Goal: Communication & Community: Share content

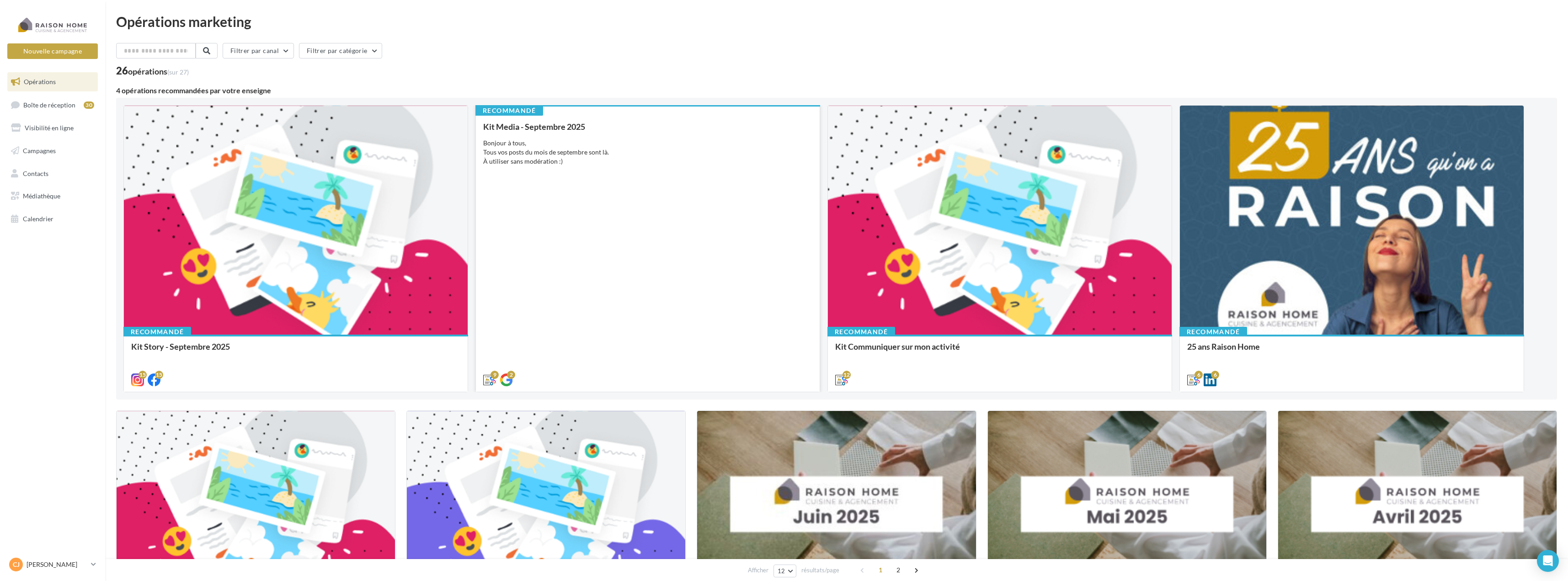
click at [621, 236] on div "Kit Media - Septembre 2025 Bonjour à tous, Tous vos posts du mois de septembre …" at bounding box center [648, 253] width 329 height 261
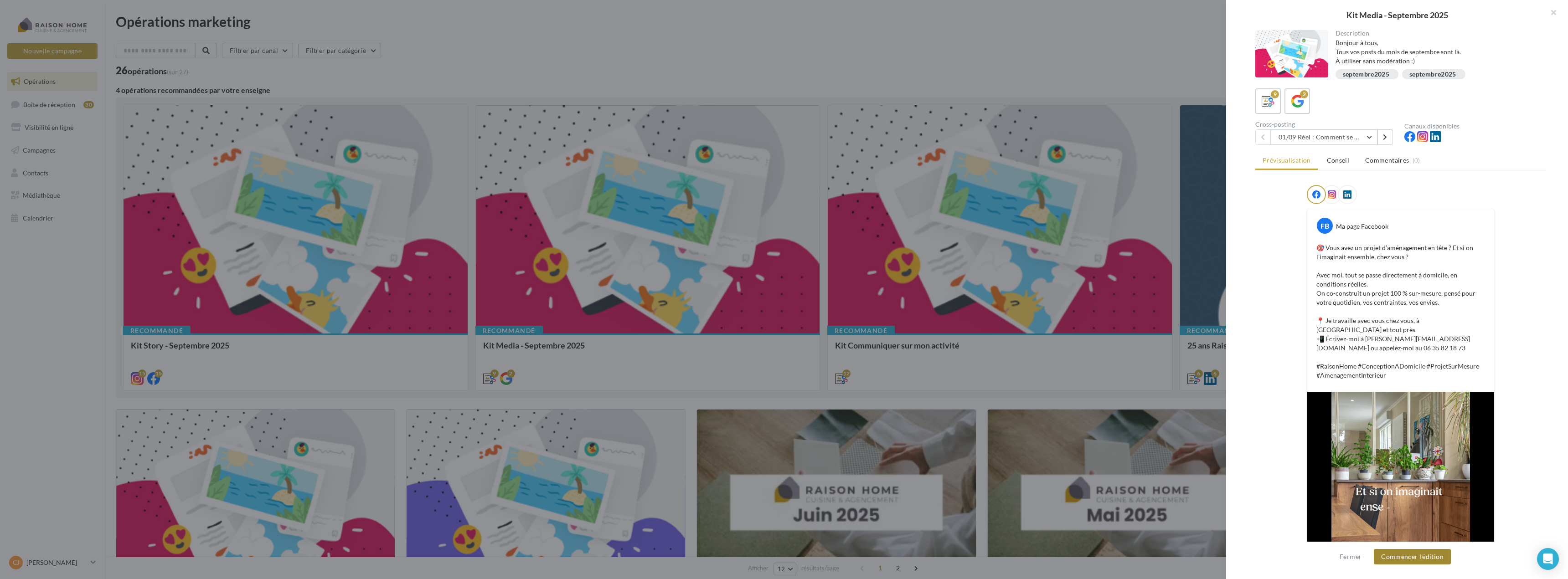
click at [1422, 555] on button "Commencer l'édition" at bounding box center [1412, 556] width 77 height 15
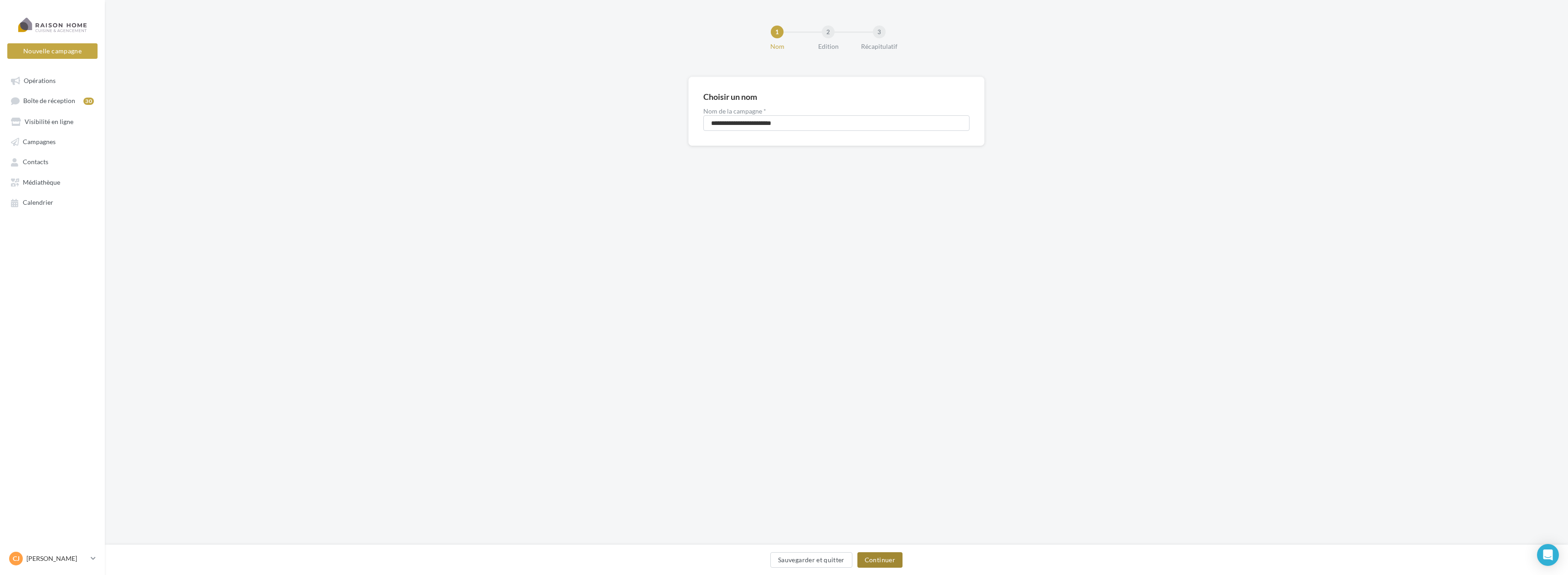
click at [891, 563] on button "Continuer" at bounding box center [880, 560] width 45 height 15
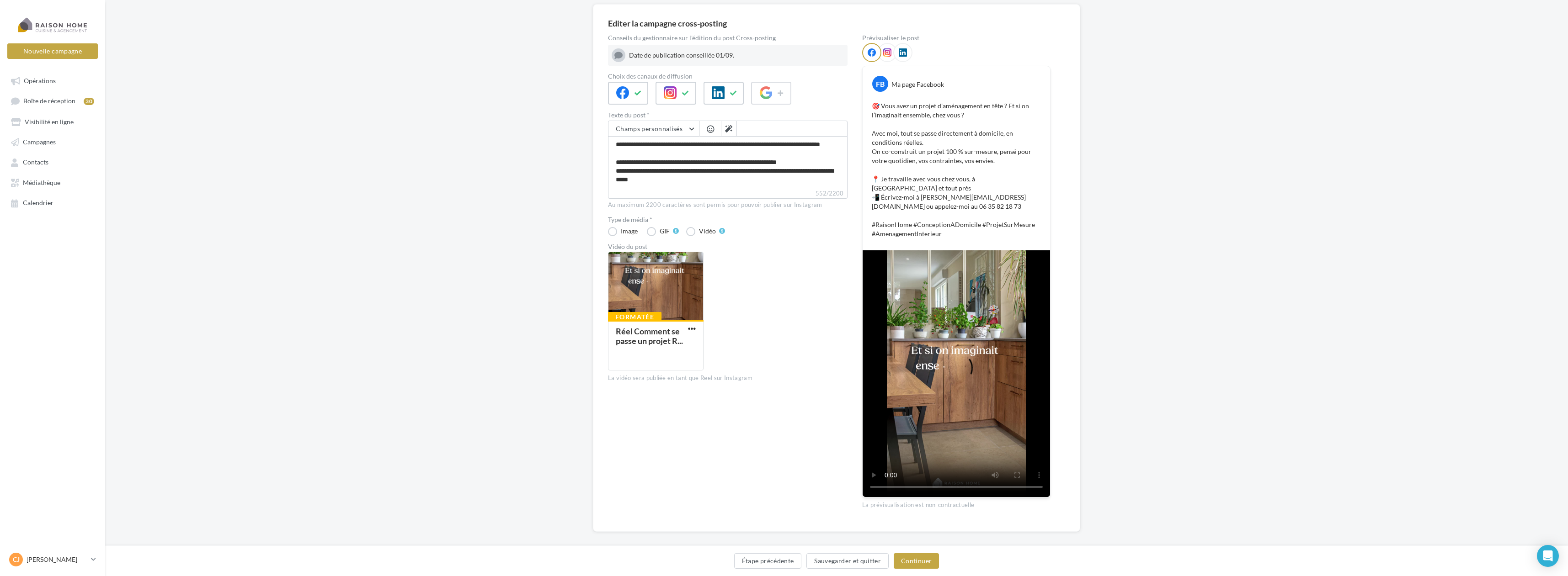
scroll to position [73, 0]
click at [931, 567] on button "Continuer" at bounding box center [916, 561] width 45 height 15
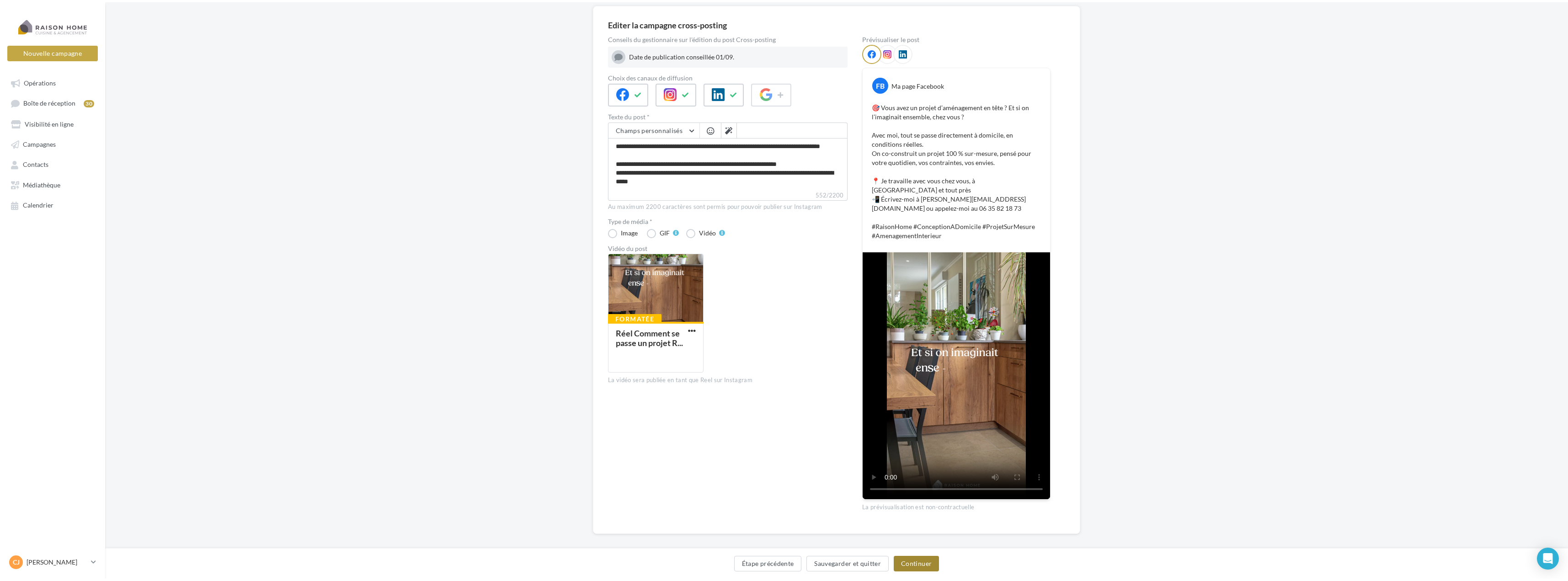
scroll to position [0, 0]
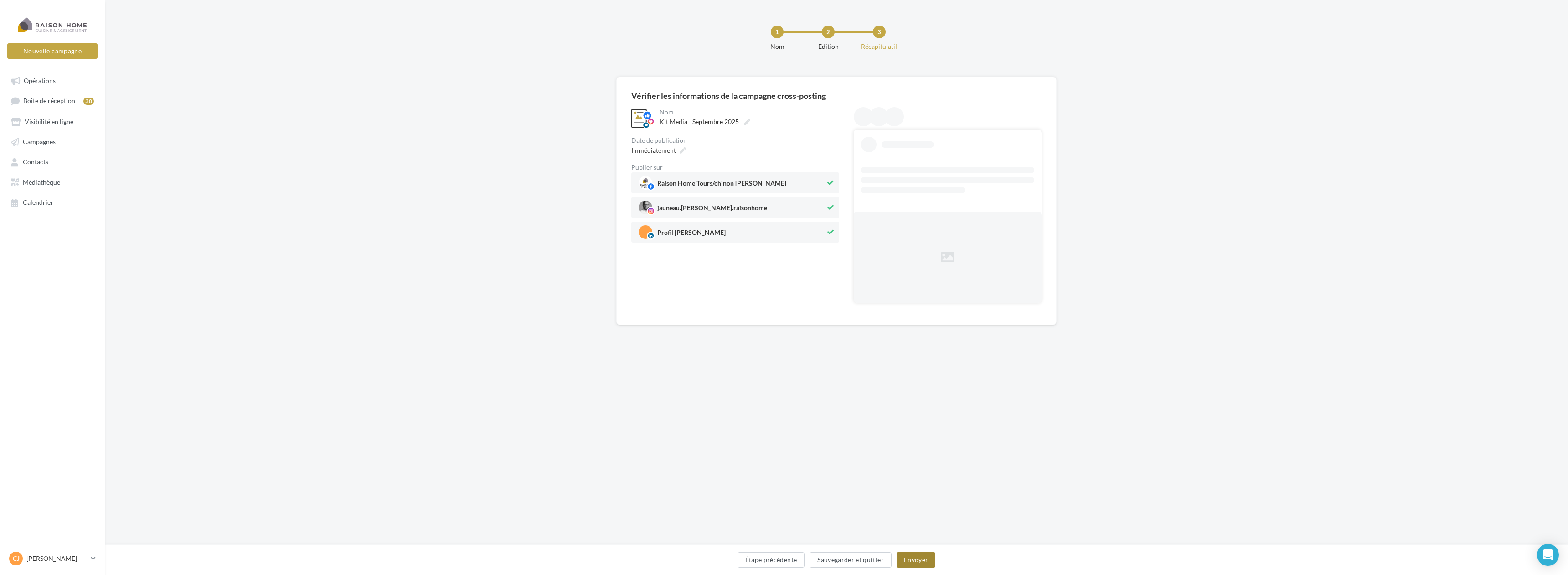
click at [929, 566] on button "Envoyer" at bounding box center [916, 560] width 39 height 15
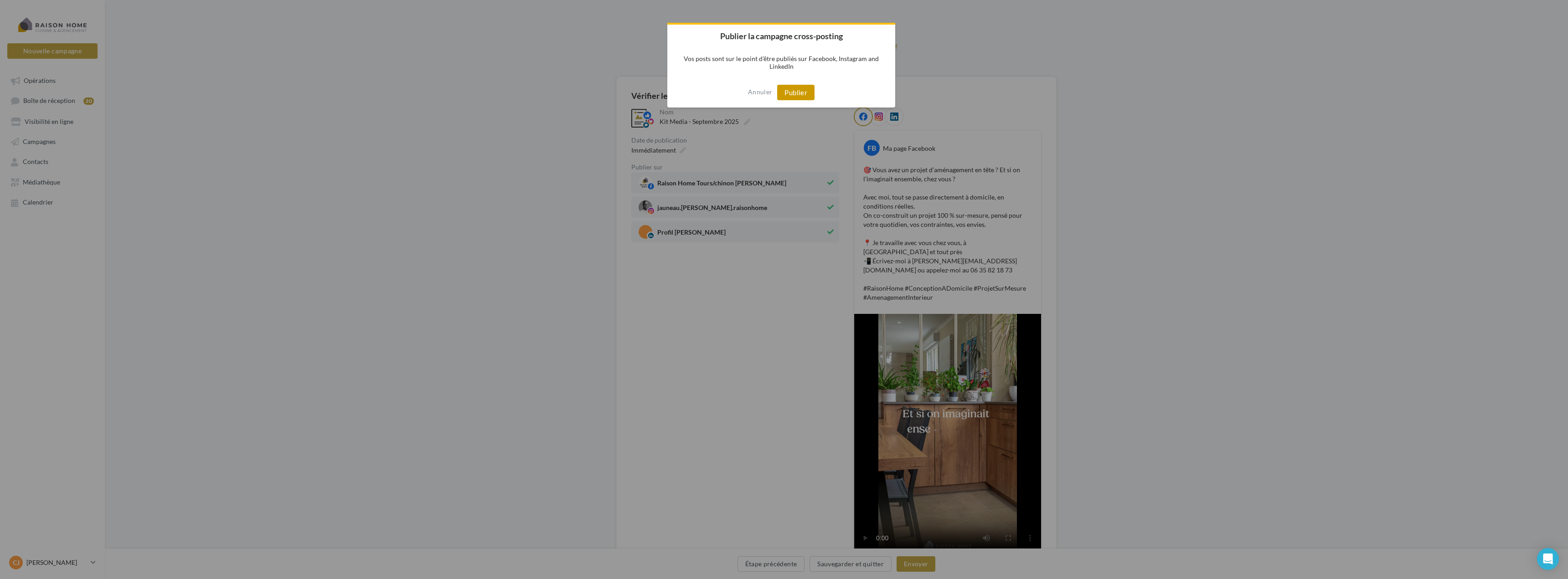
click at [796, 94] on button "Publier" at bounding box center [796, 92] width 37 height 15
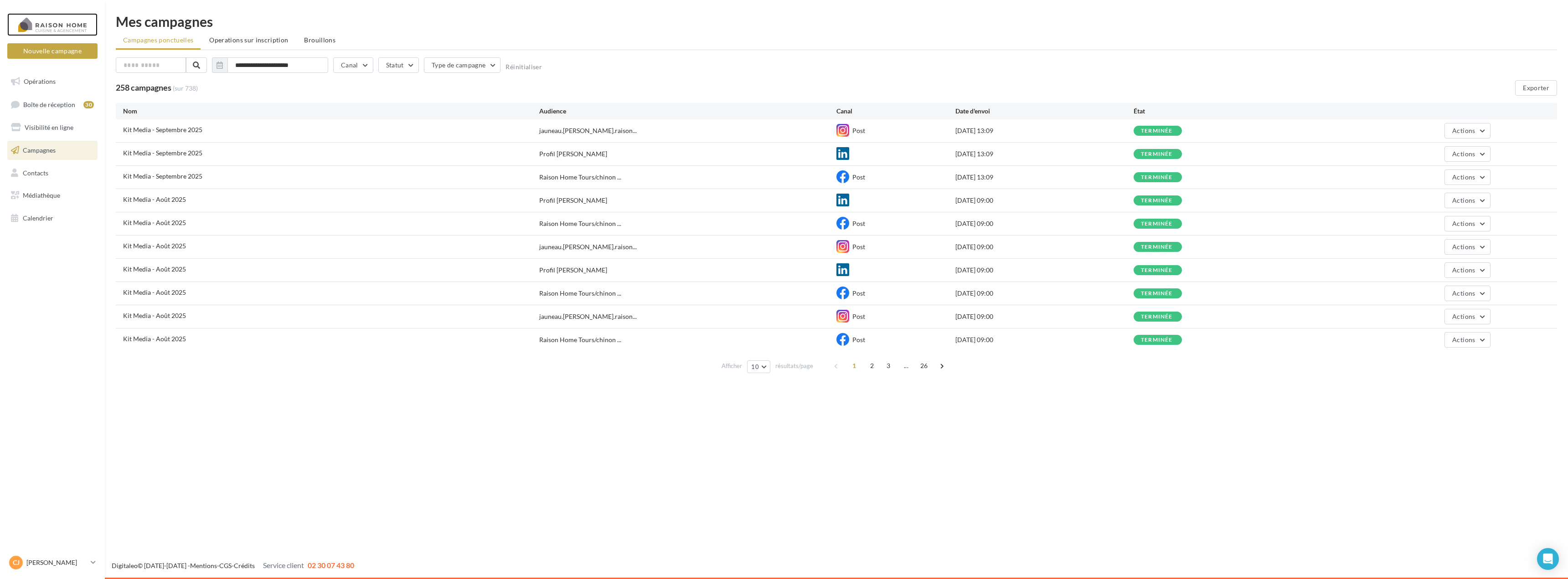
click at [51, 28] on div at bounding box center [52, 24] width 73 height 23
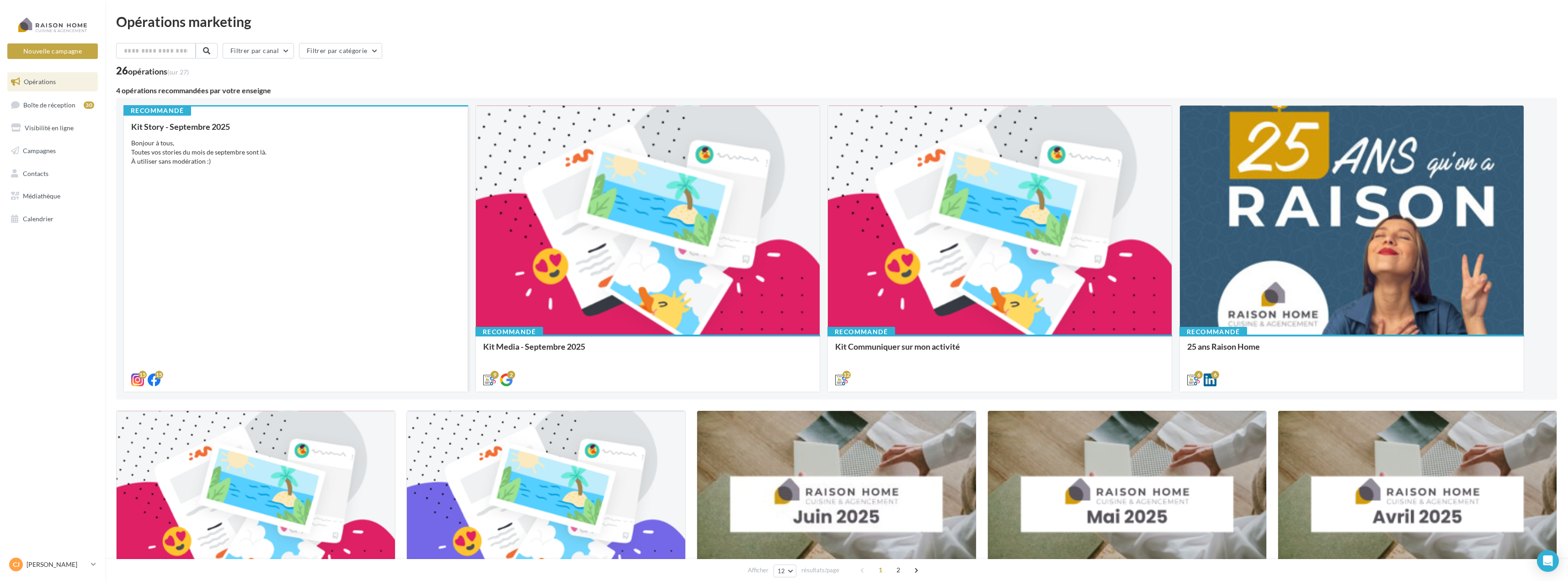
click at [325, 248] on div "Kit Story - Septembre 2025 Bonjour à tous, Toutes vos stories du mois de septem…" at bounding box center [295, 253] width 329 height 261
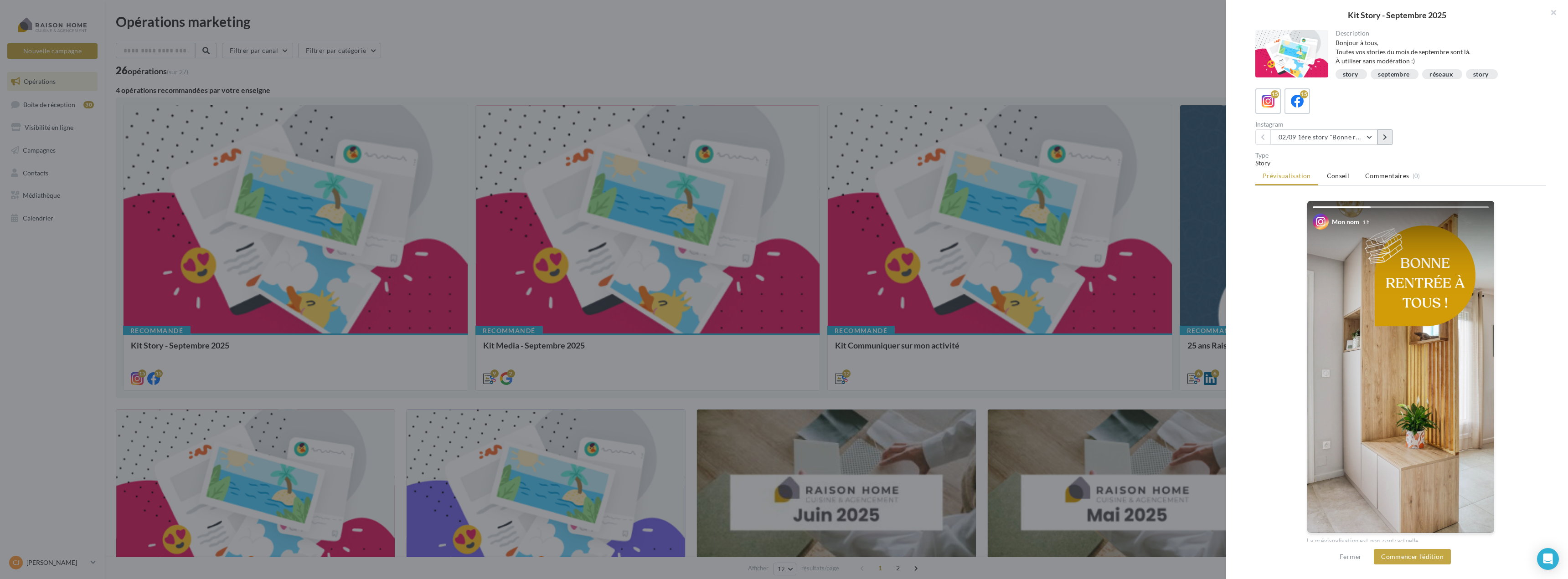
click at [1387, 137] on icon at bounding box center [1385, 137] width 4 height 6
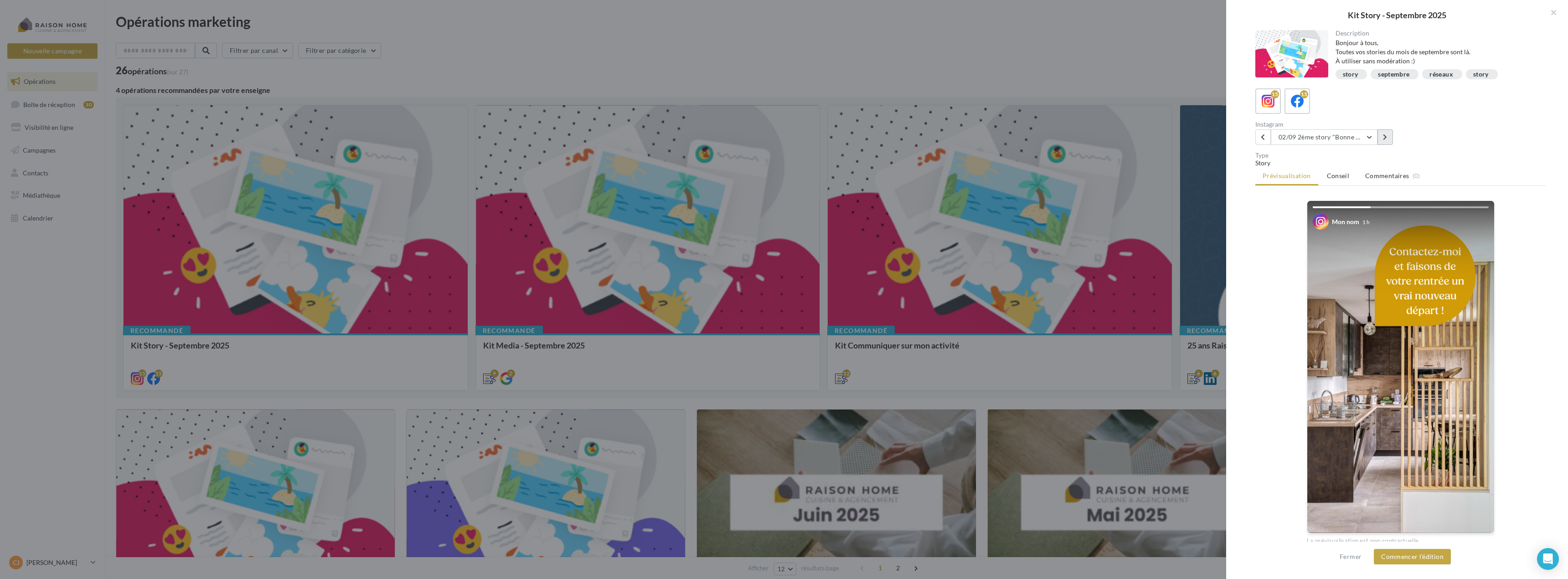
click at [1387, 137] on icon at bounding box center [1385, 137] width 4 height 6
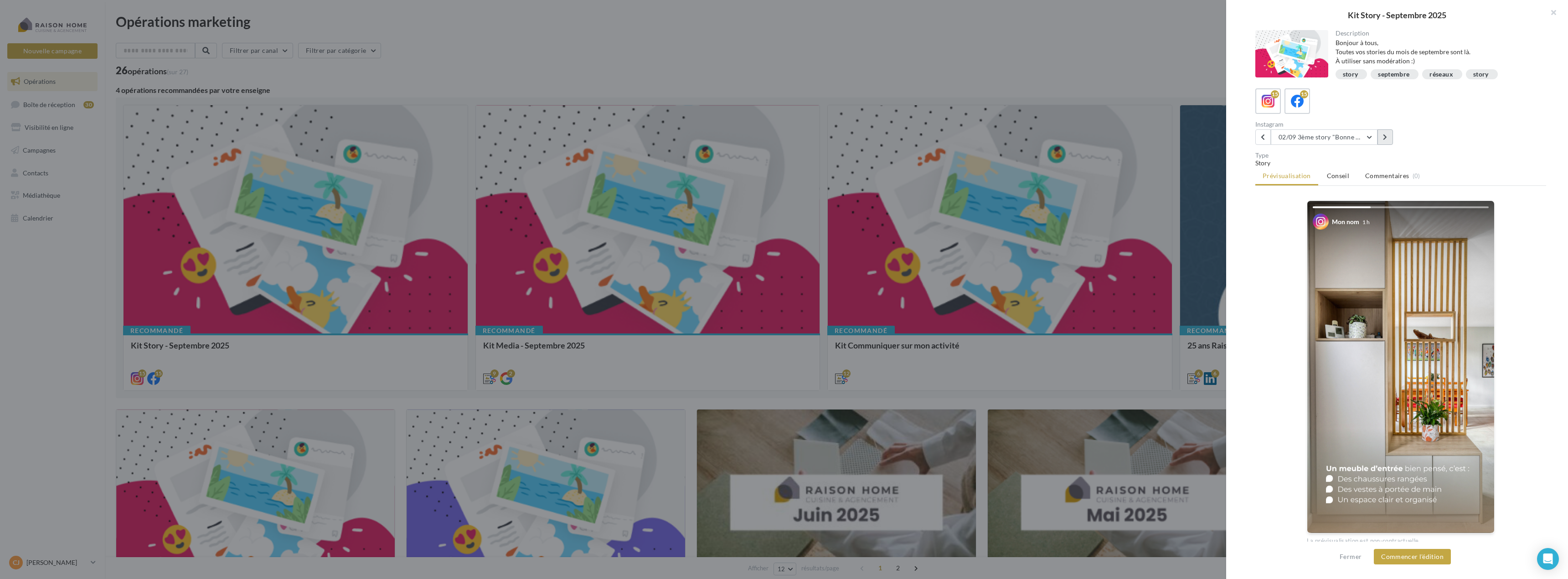
click at [1387, 137] on icon at bounding box center [1385, 137] width 4 height 6
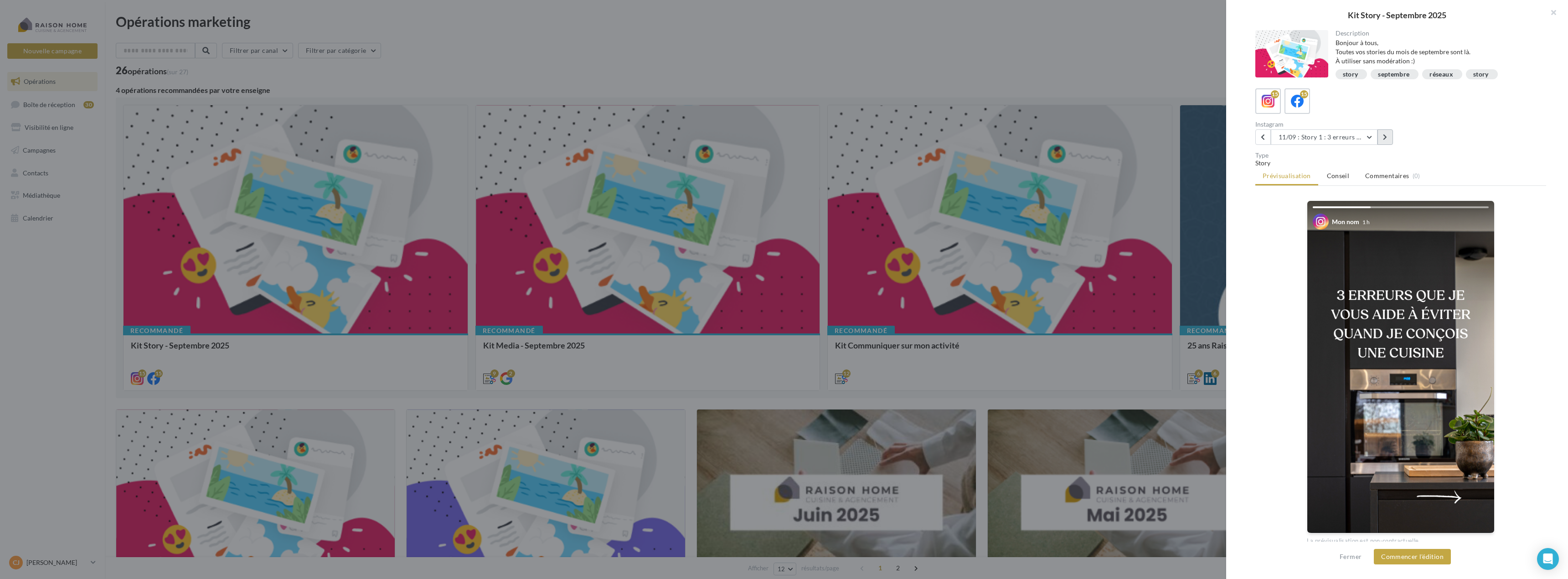
click at [1387, 137] on icon at bounding box center [1385, 137] width 4 height 6
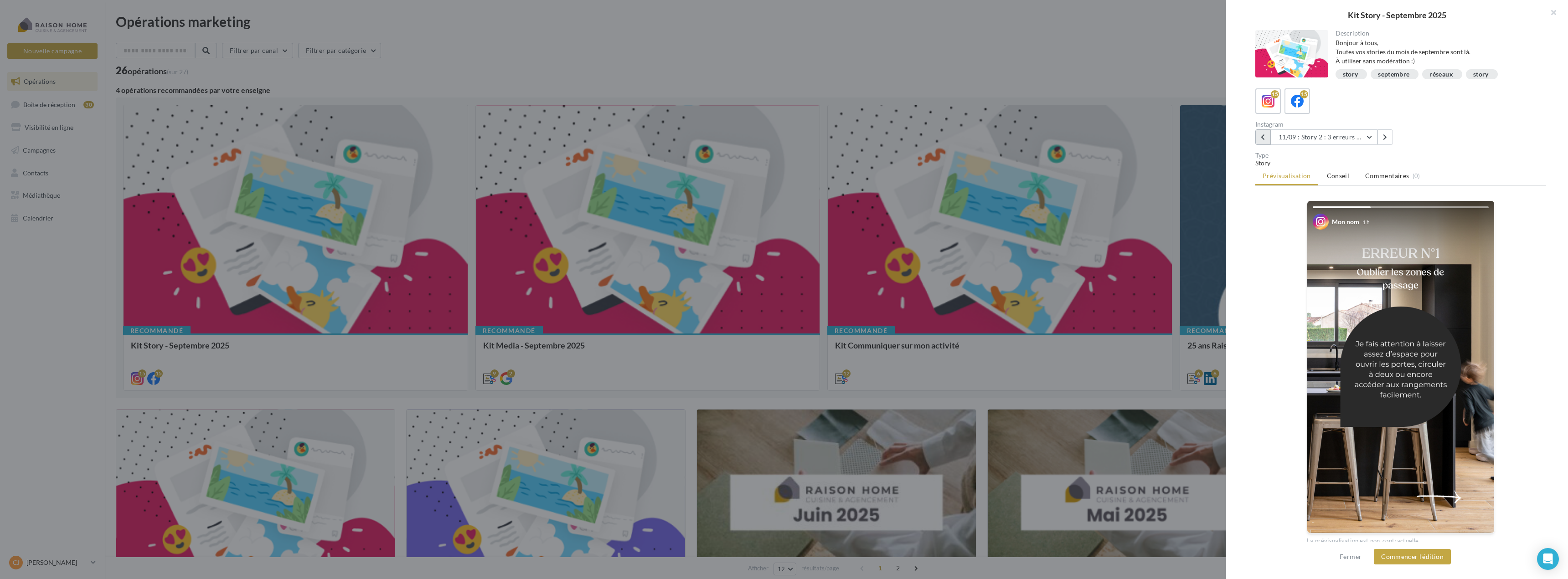
click at [1260, 134] on button at bounding box center [1262, 137] width 15 height 15
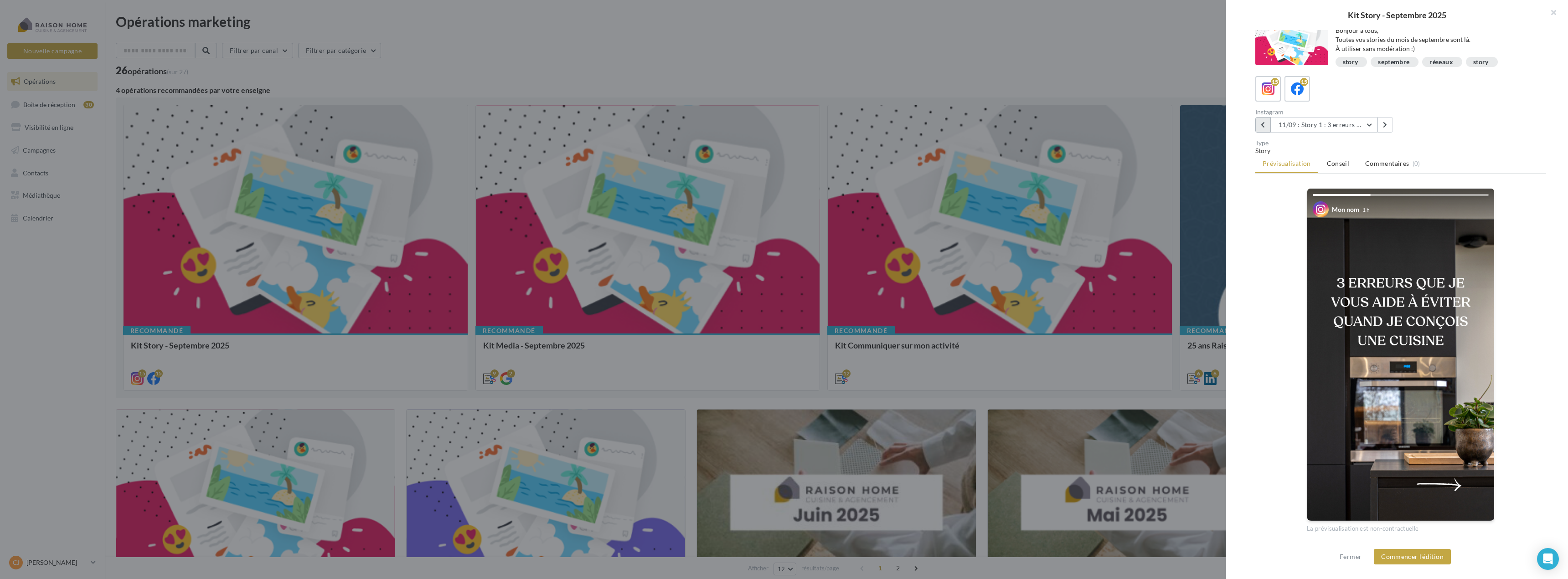
scroll to position [20, 0]
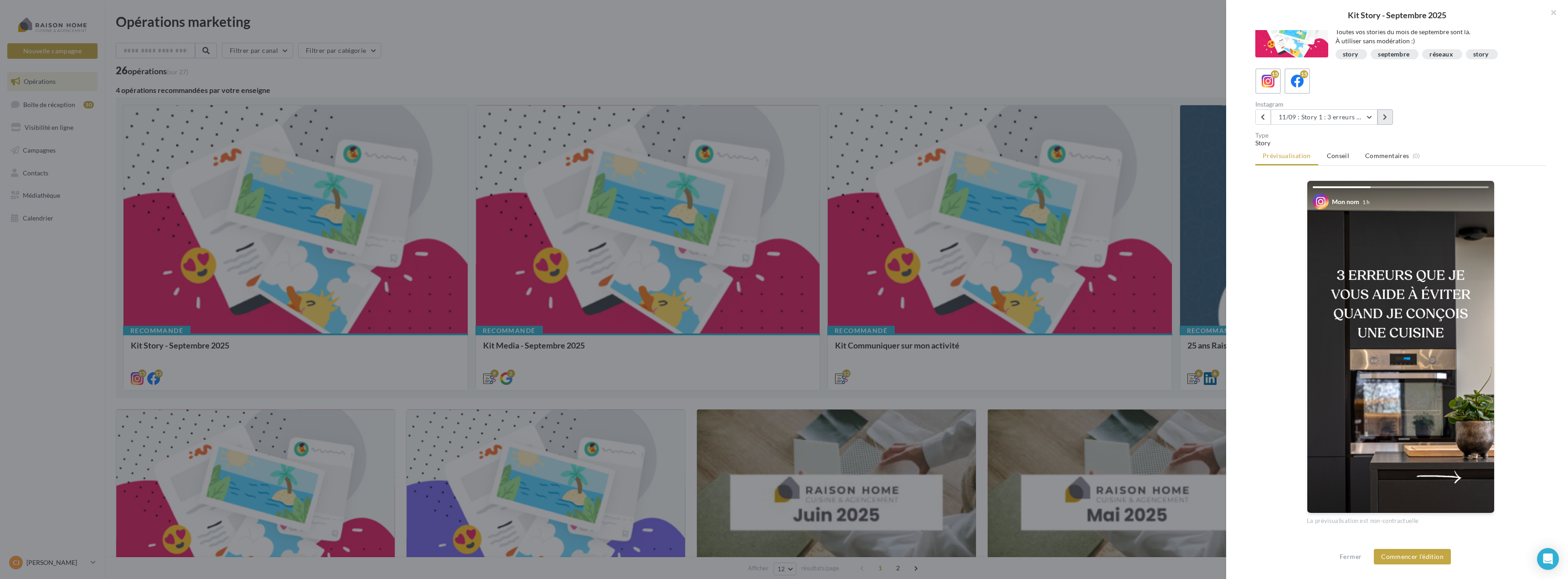
click at [1384, 115] on icon at bounding box center [1385, 117] width 4 height 6
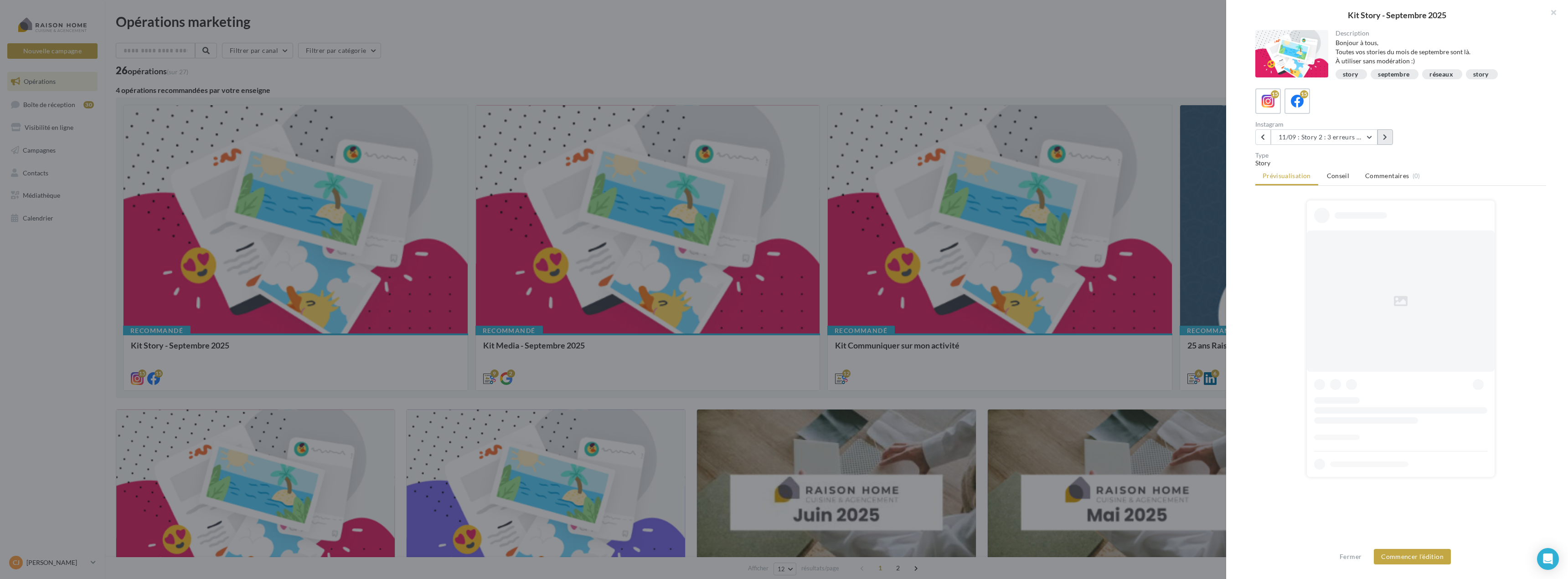
scroll to position [0, 0]
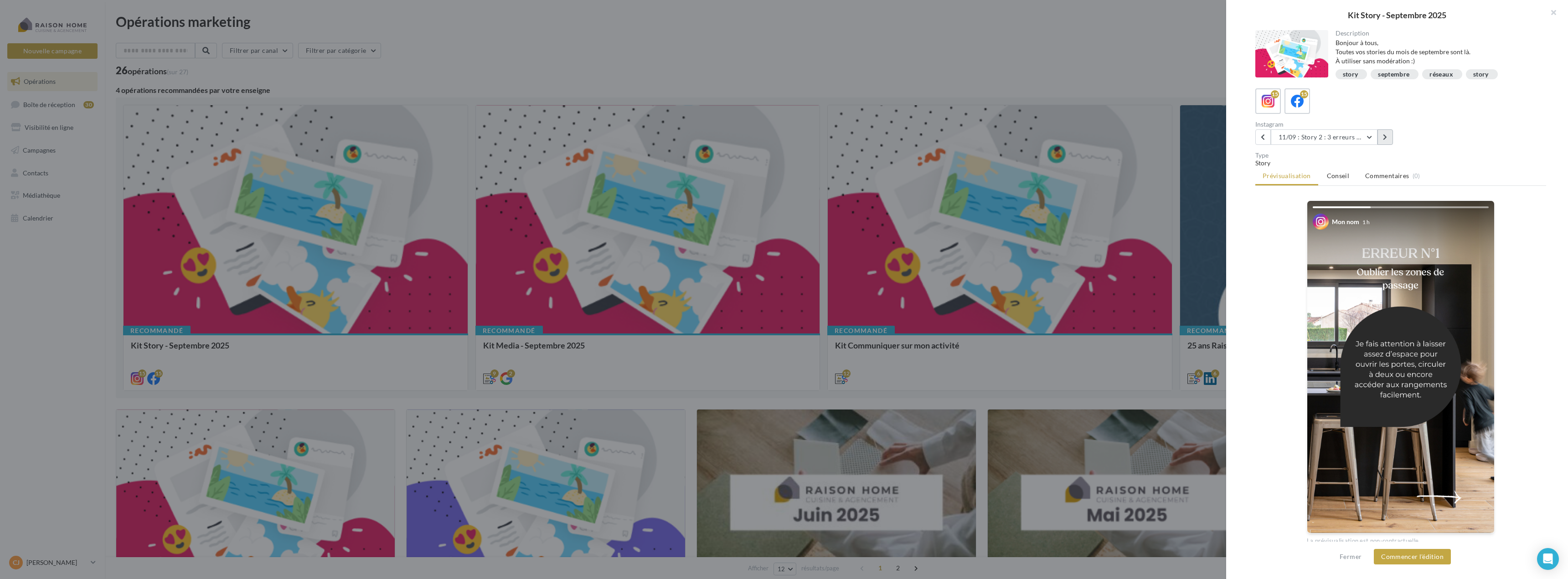
click at [1385, 135] on icon at bounding box center [1385, 137] width 4 height 6
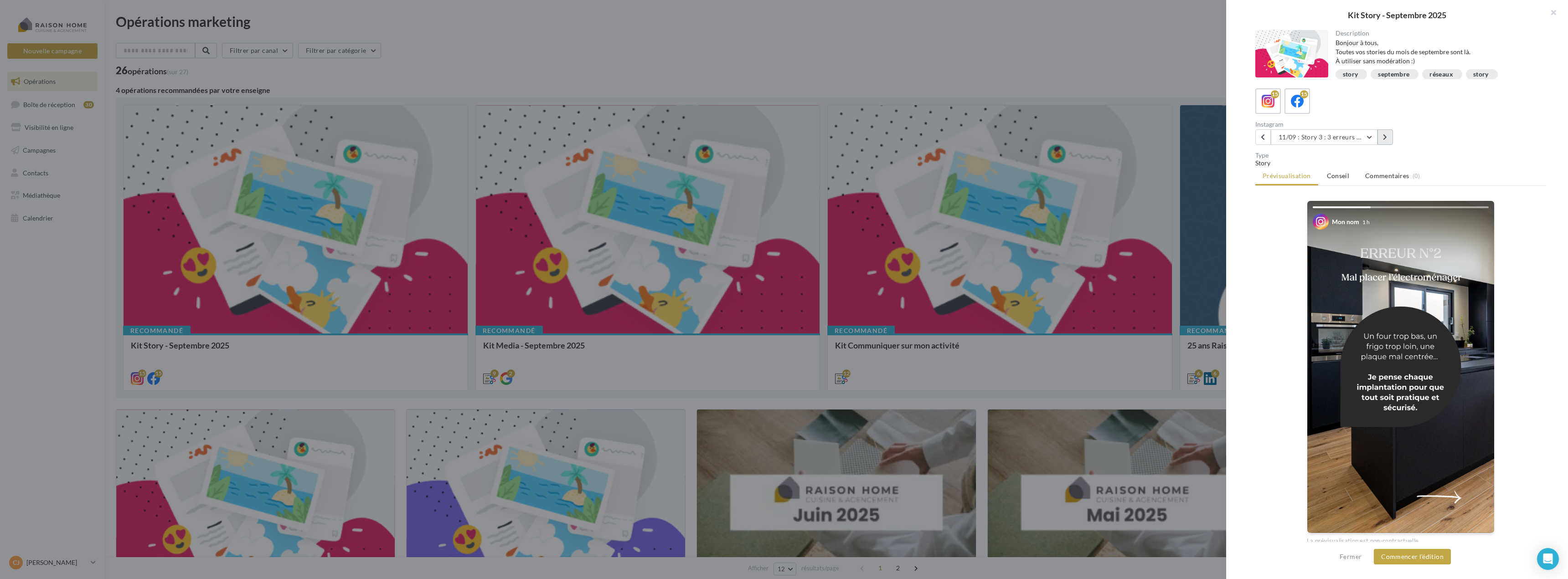
click at [1385, 135] on icon at bounding box center [1385, 137] width 4 height 6
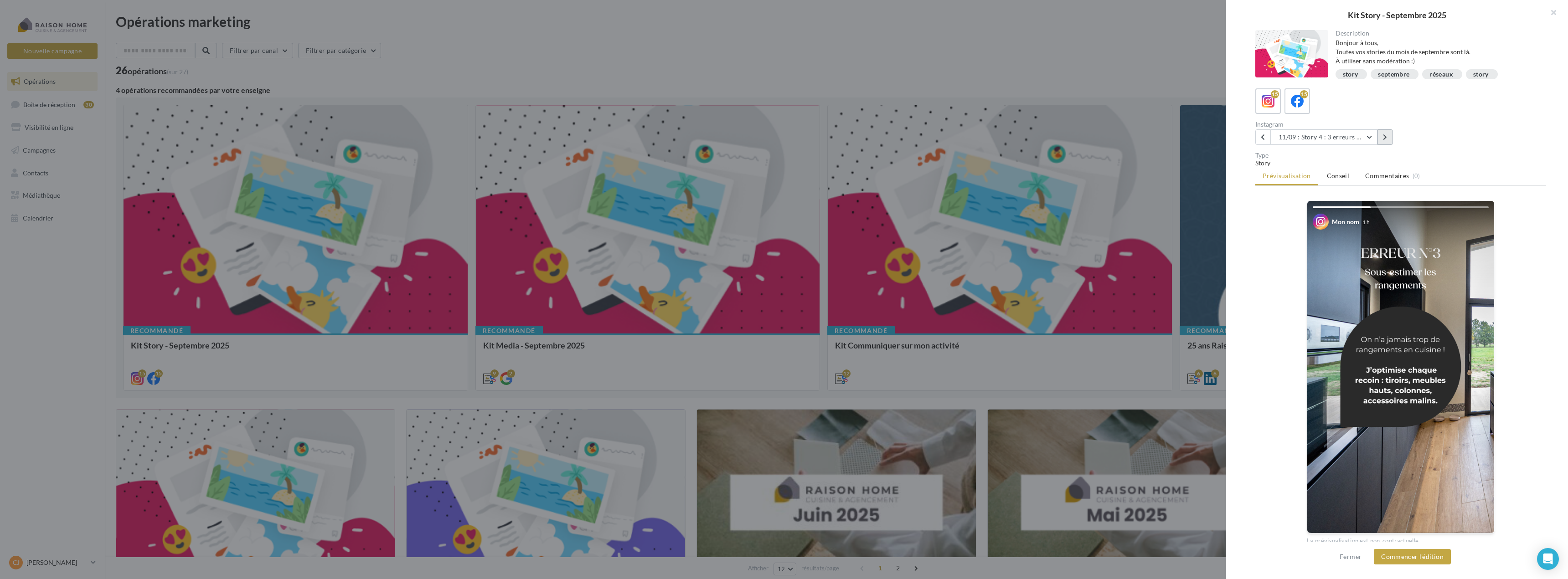
click at [1385, 135] on icon at bounding box center [1385, 137] width 4 height 6
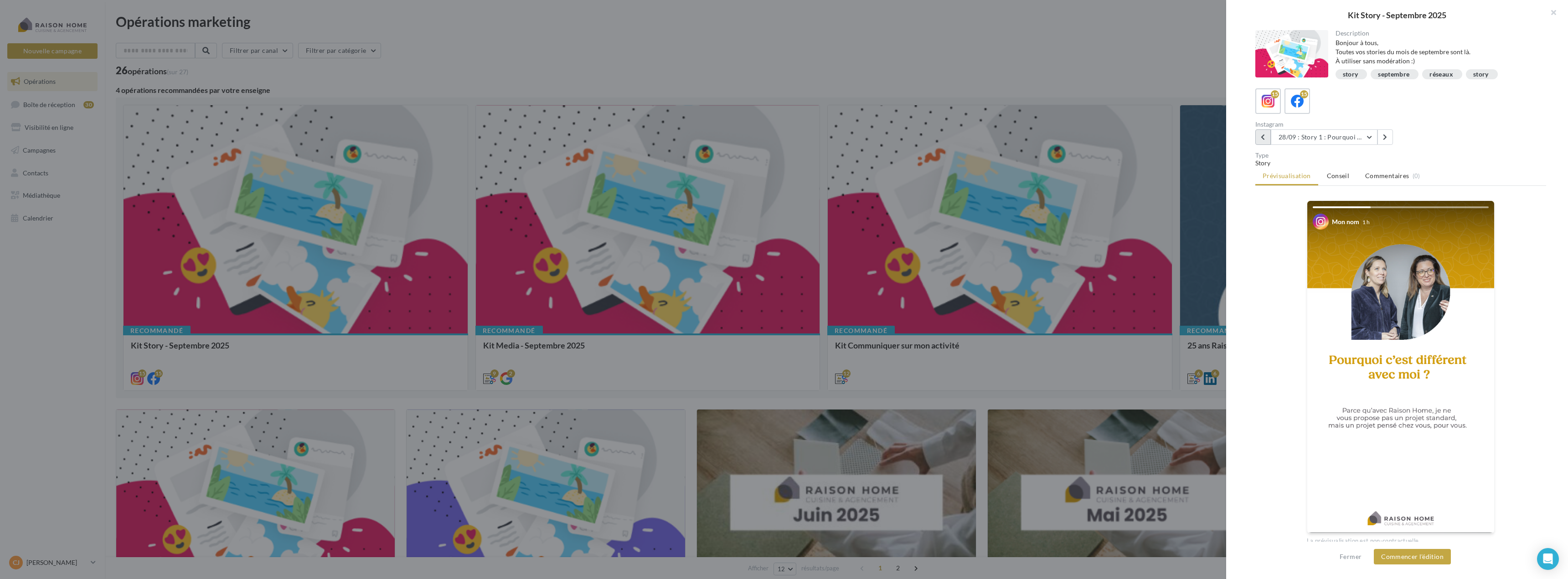
click at [1261, 137] on icon at bounding box center [1262, 137] width 4 height 6
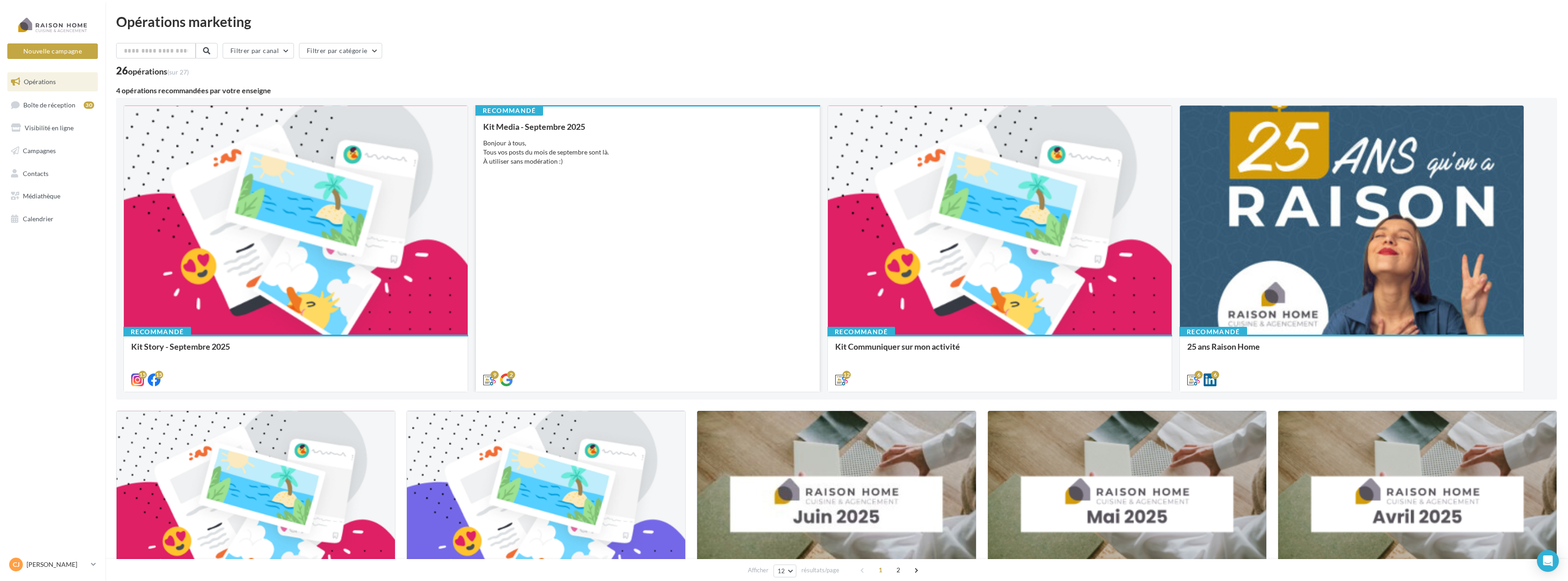
click at [574, 219] on div "Kit Media - Septembre 2025 Bonjour à tous, Tous vos posts du mois de septembre …" at bounding box center [648, 253] width 329 height 261
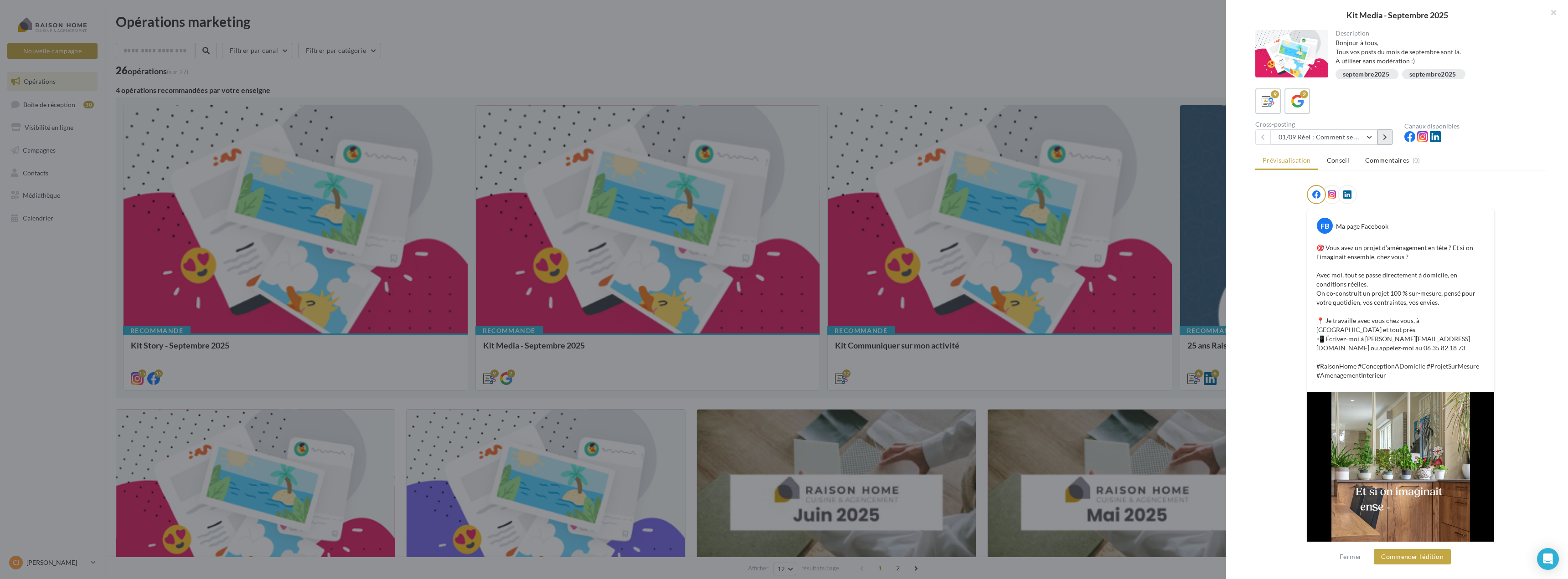
click at [1384, 139] on icon at bounding box center [1385, 137] width 4 height 6
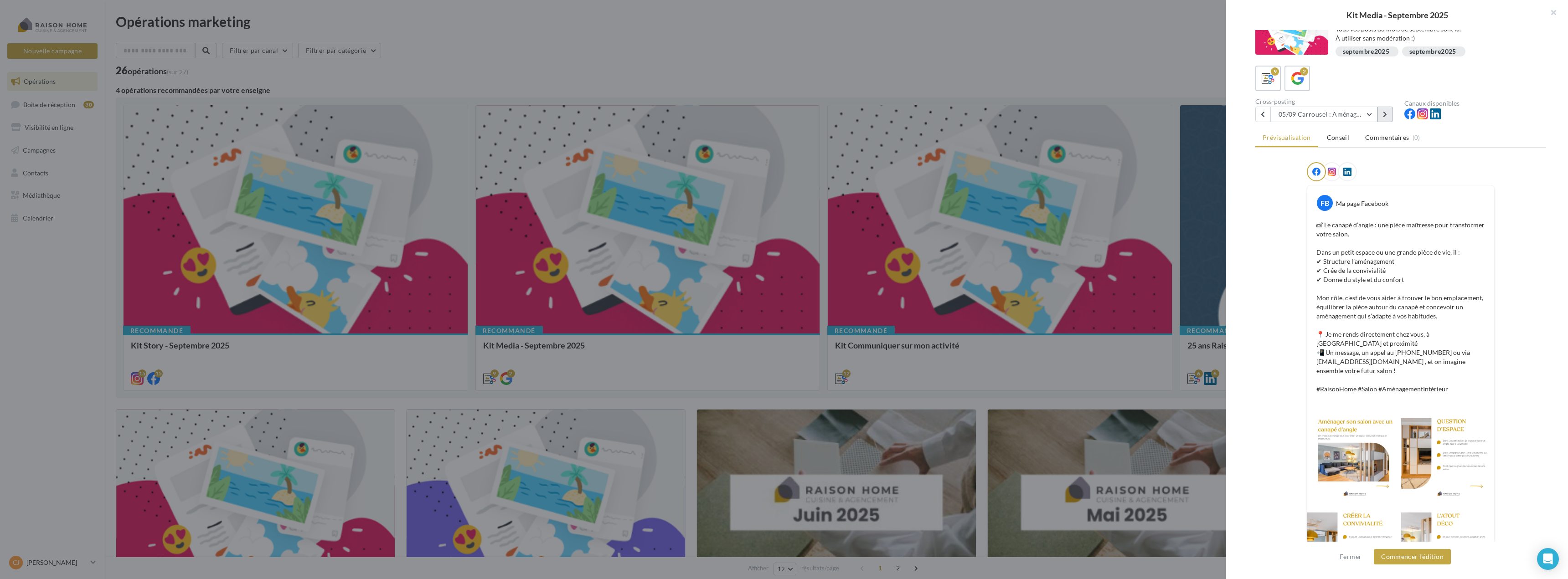
scroll to position [69, 0]
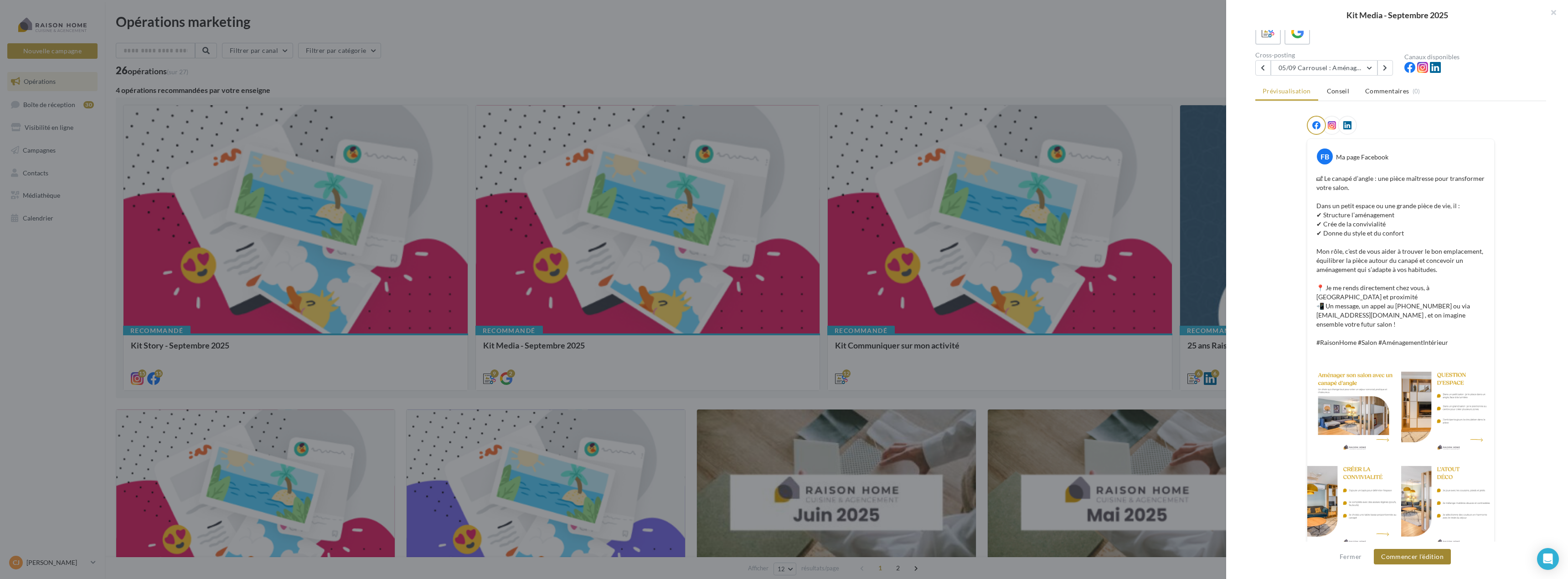
click at [1420, 555] on button "Commencer l'édition" at bounding box center [1412, 556] width 77 height 15
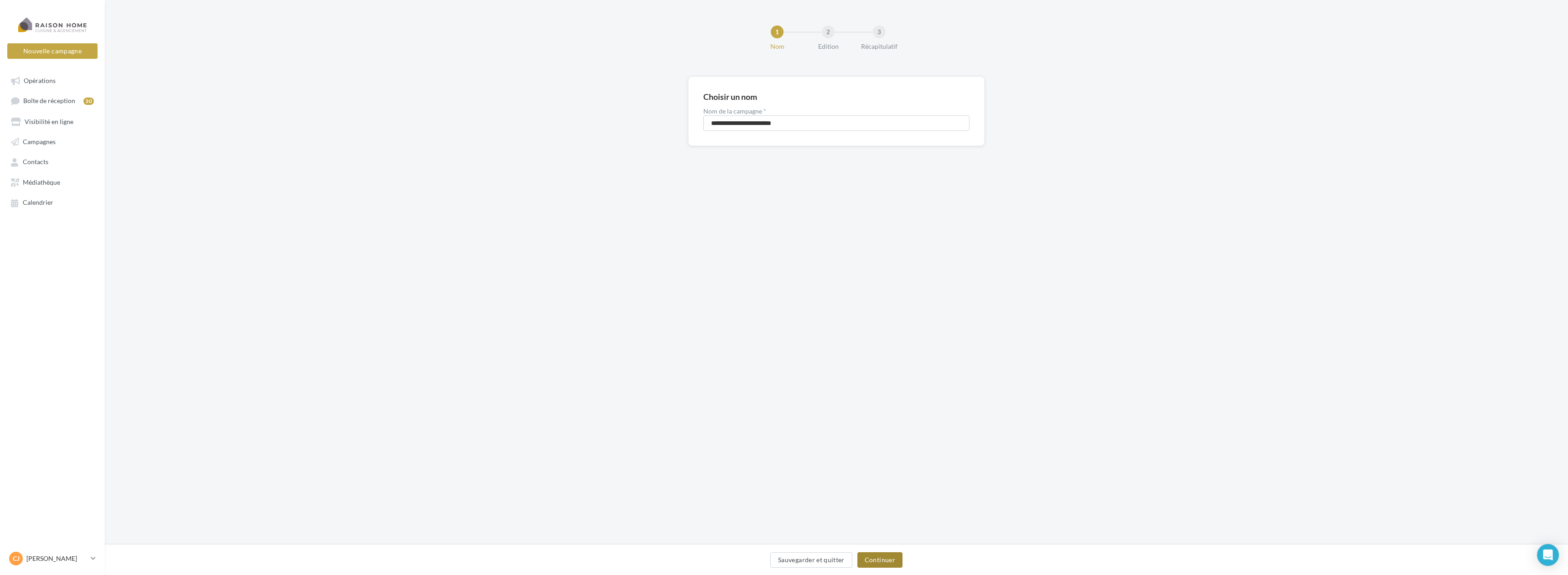
click at [892, 562] on button "Continuer" at bounding box center [880, 560] width 45 height 15
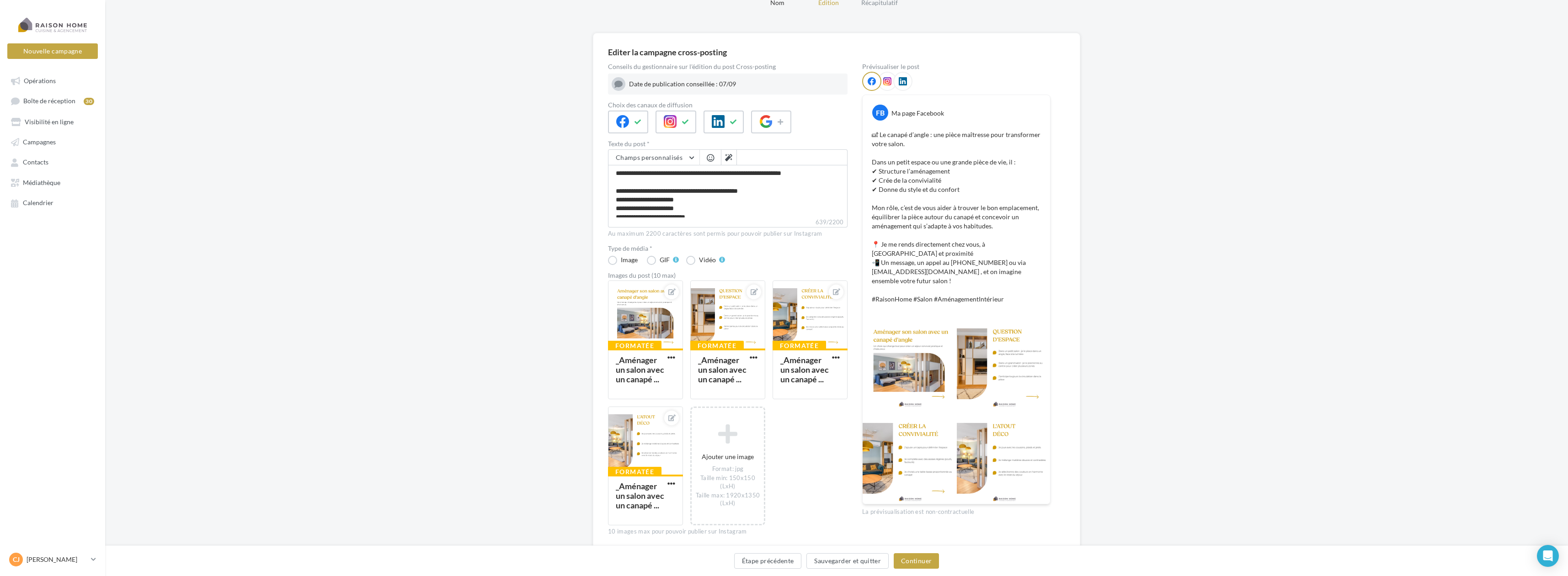
scroll to position [46, 0]
click at [920, 561] on button "Continuer" at bounding box center [916, 561] width 45 height 15
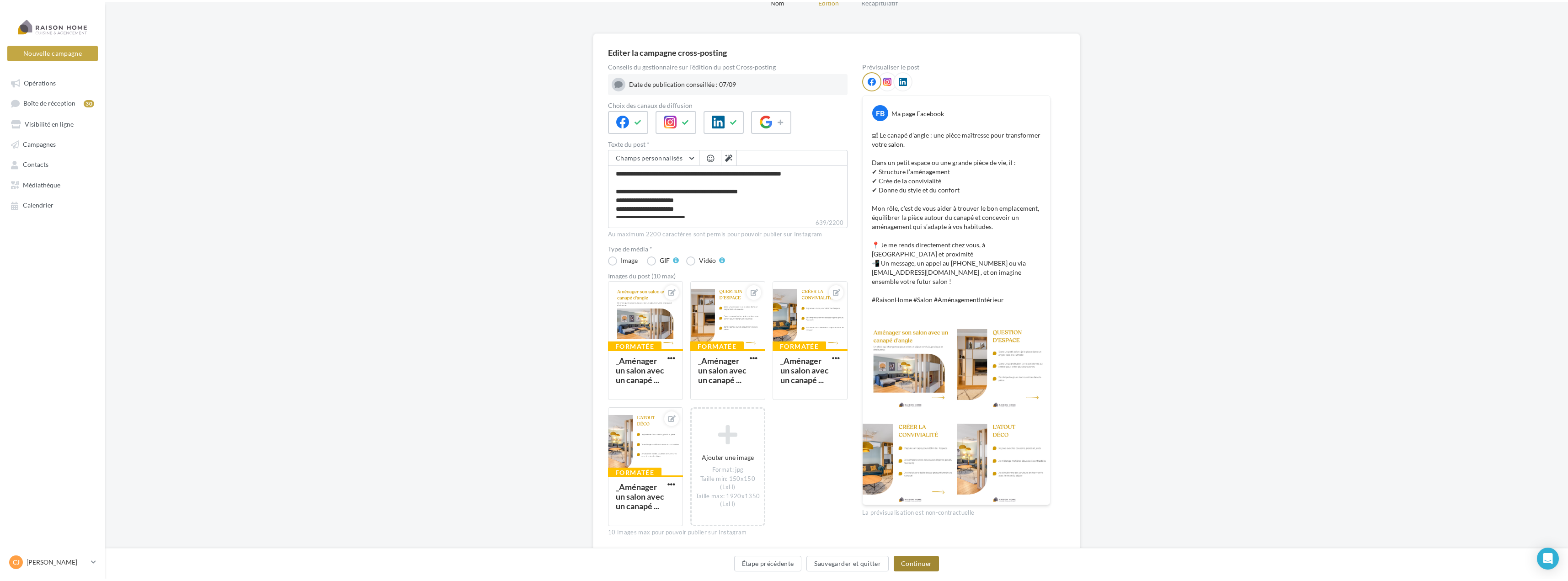
scroll to position [0, 0]
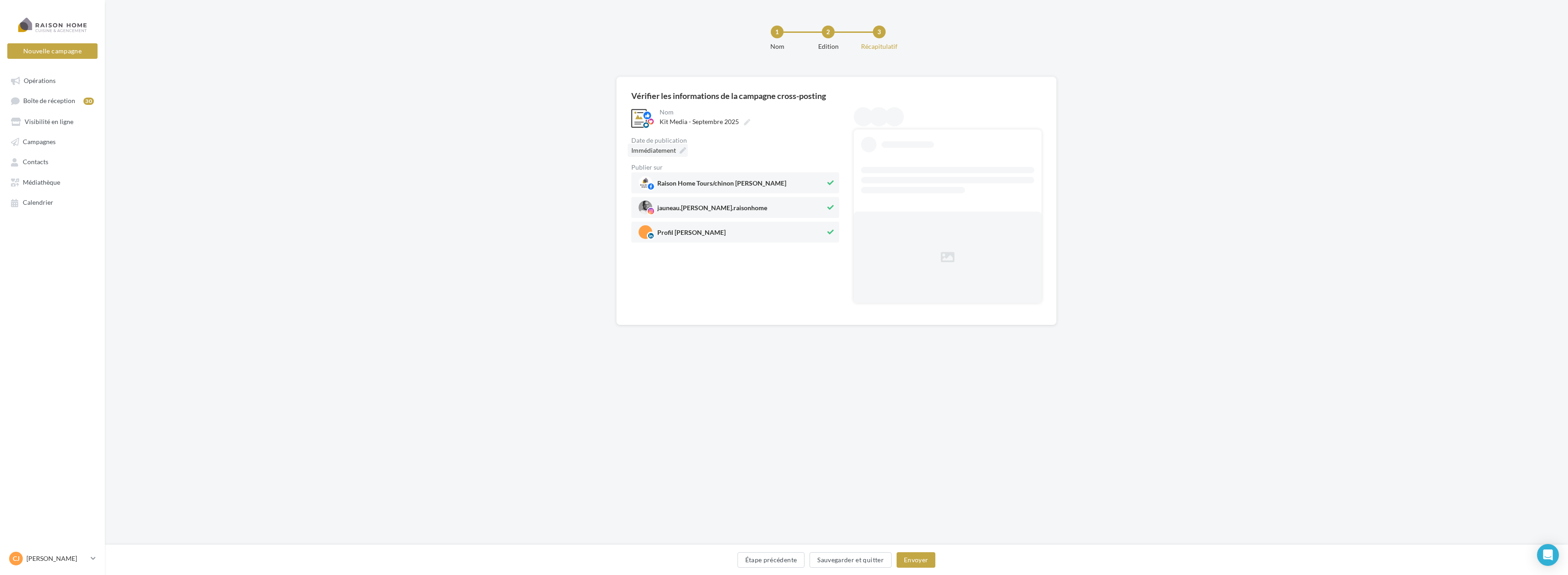
click at [681, 148] on icon at bounding box center [683, 150] width 6 height 6
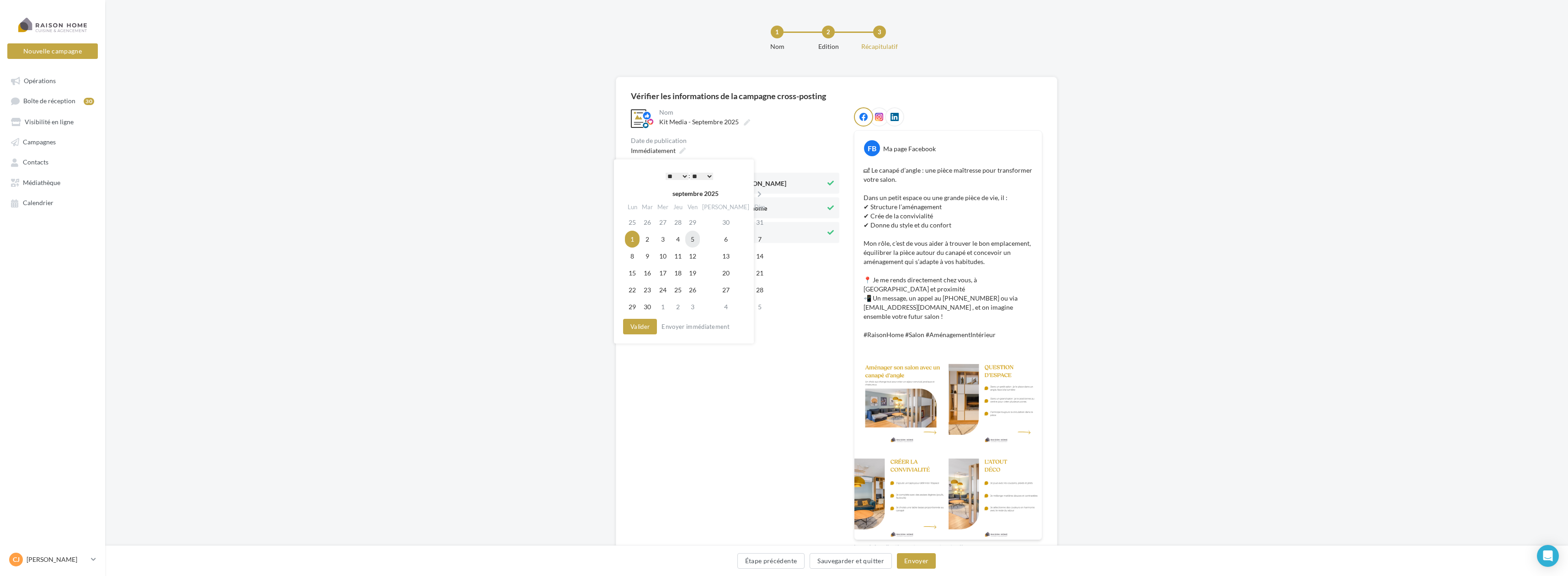
click at [696, 239] on td "5" at bounding box center [693, 239] width 15 height 17
click at [671, 176] on select "* * * * * * * * * * ** ** ** ** ** ** ** ** ** ** ** ** ** **" at bounding box center [674, 176] width 23 height 7
click at [638, 329] on button "Valider" at bounding box center [637, 326] width 34 height 15
click at [923, 563] on button "Envoyer" at bounding box center [916, 561] width 39 height 15
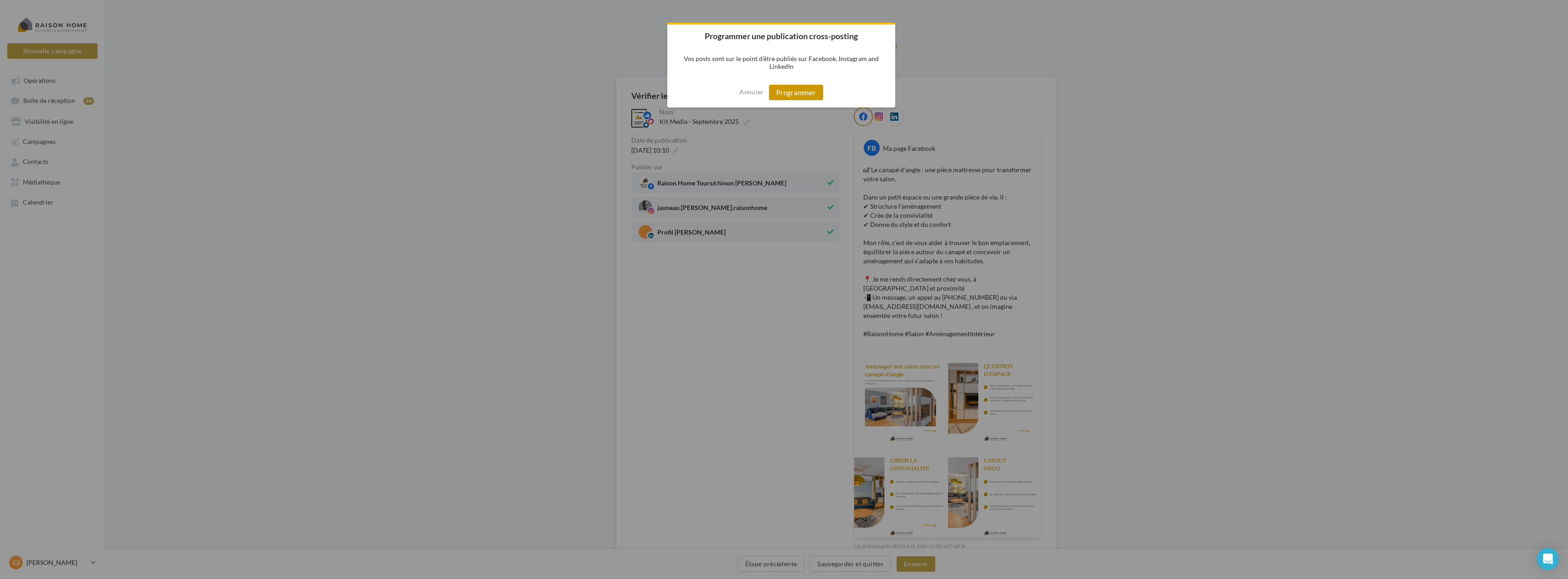
click at [791, 96] on button "Programmer" at bounding box center [796, 92] width 54 height 15
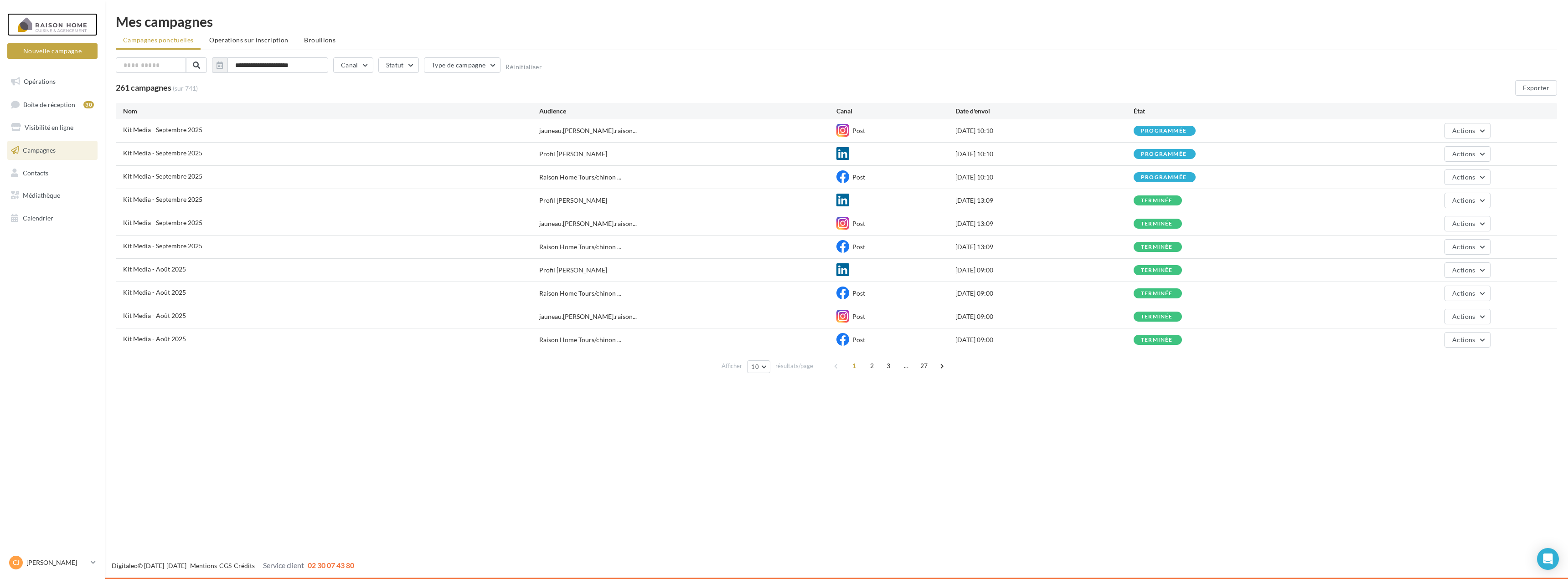
click at [49, 29] on div at bounding box center [52, 24] width 73 height 23
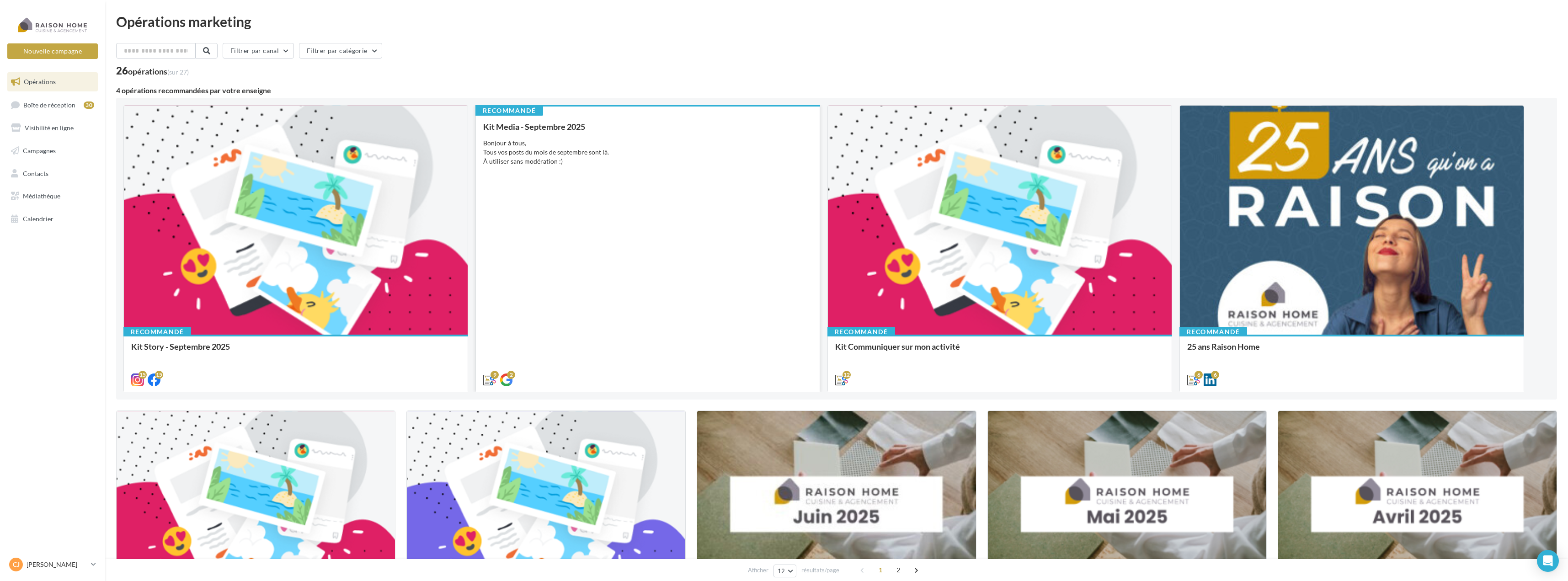
click at [678, 262] on div "Kit Media - Septembre 2025 Bonjour à tous, Tous vos posts du mois de septembre …" at bounding box center [648, 253] width 329 height 261
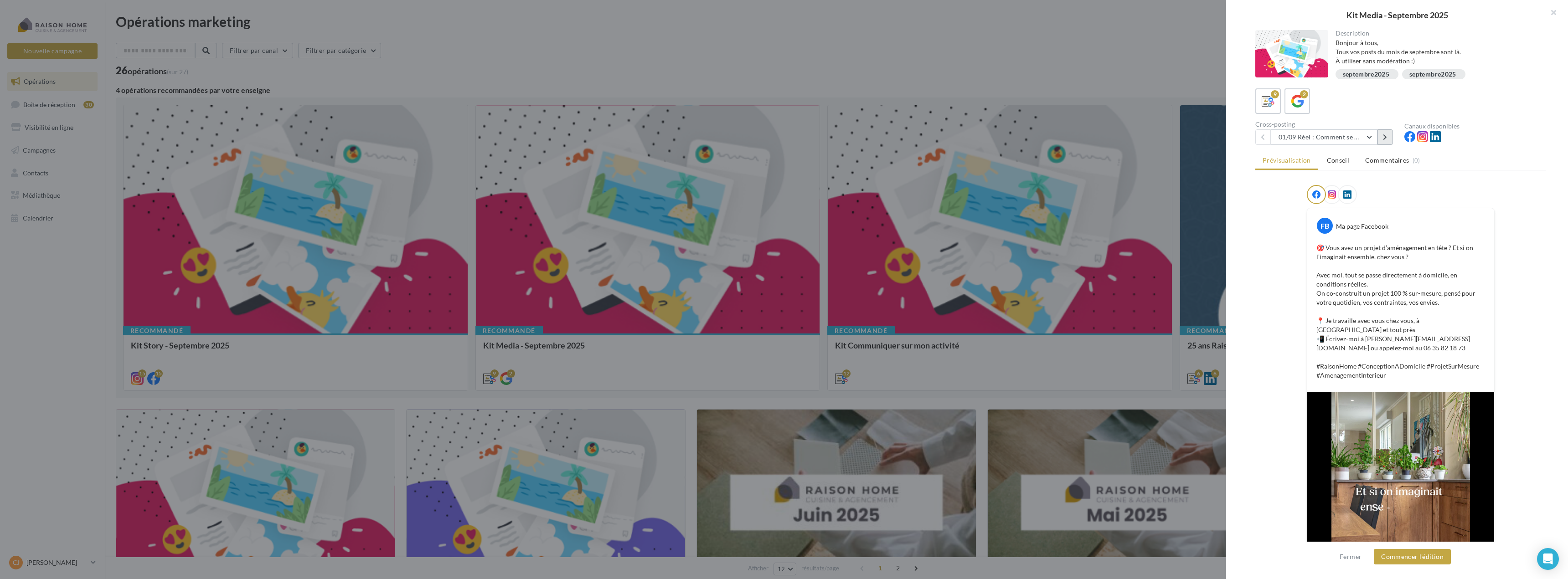
click at [1387, 139] on icon at bounding box center [1385, 137] width 4 height 6
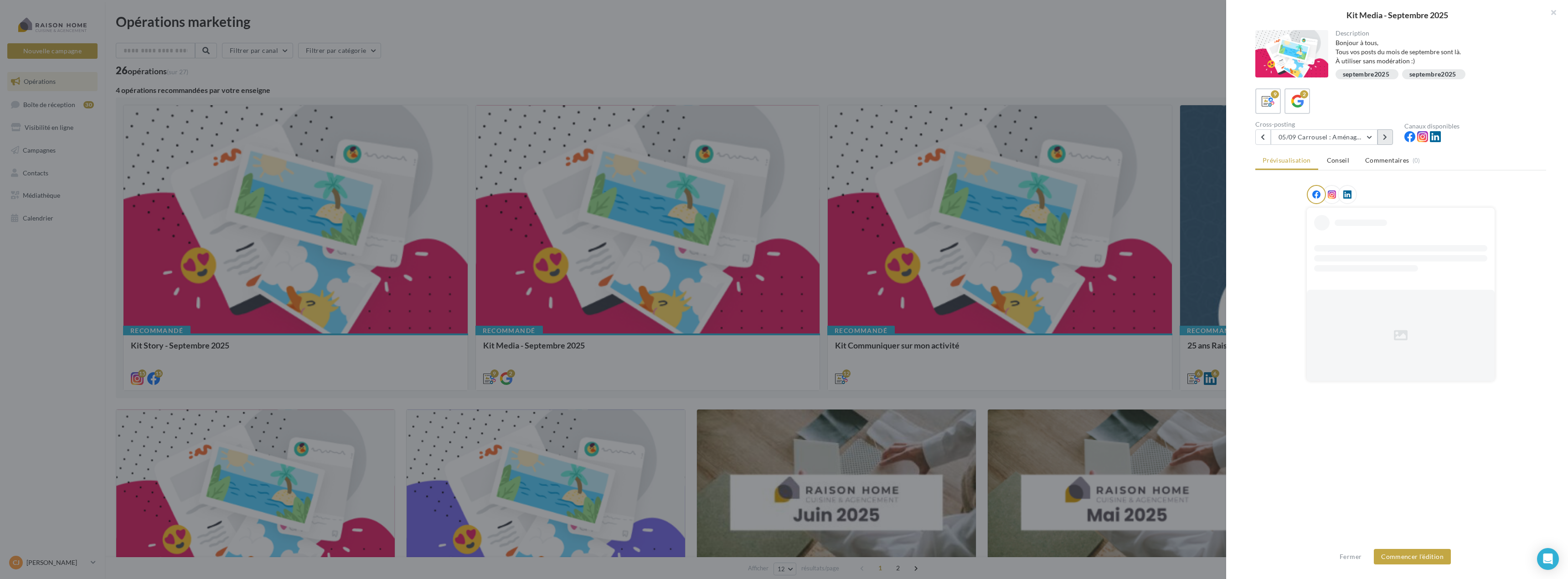
click at [1387, 139] on icon at bounding box center [1385, 137] width 4 height 6
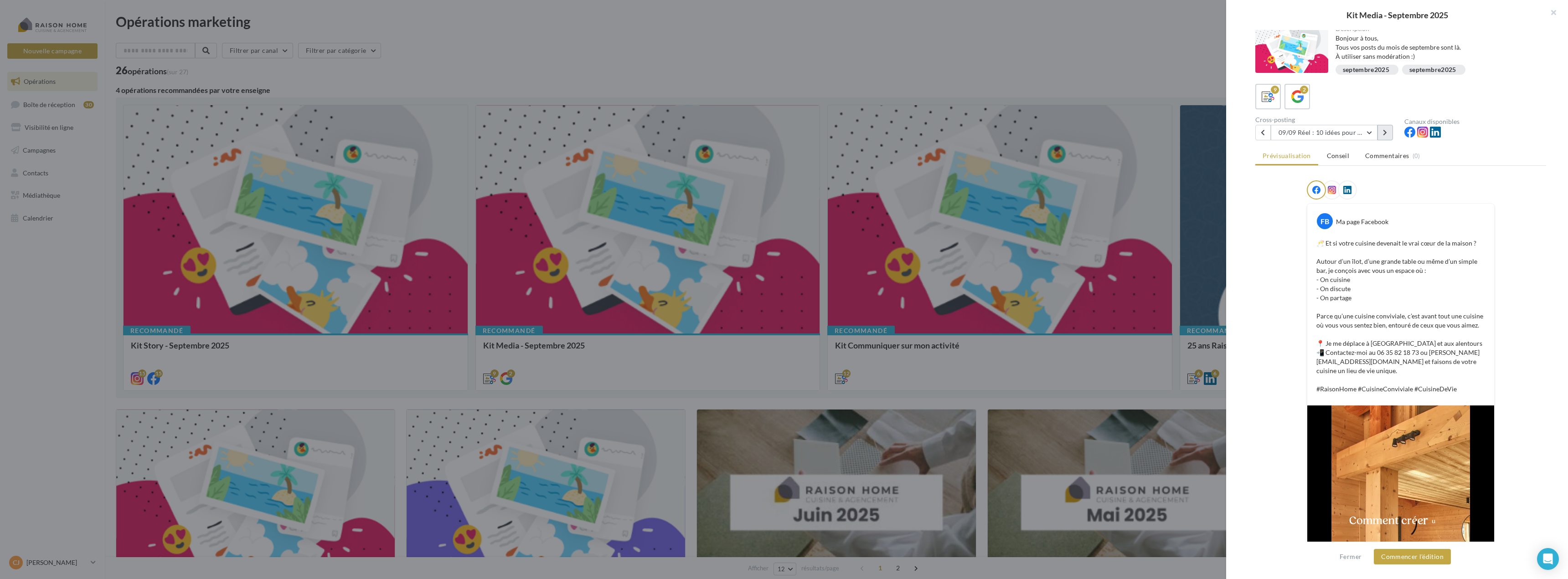
scroll to position [119, 0]
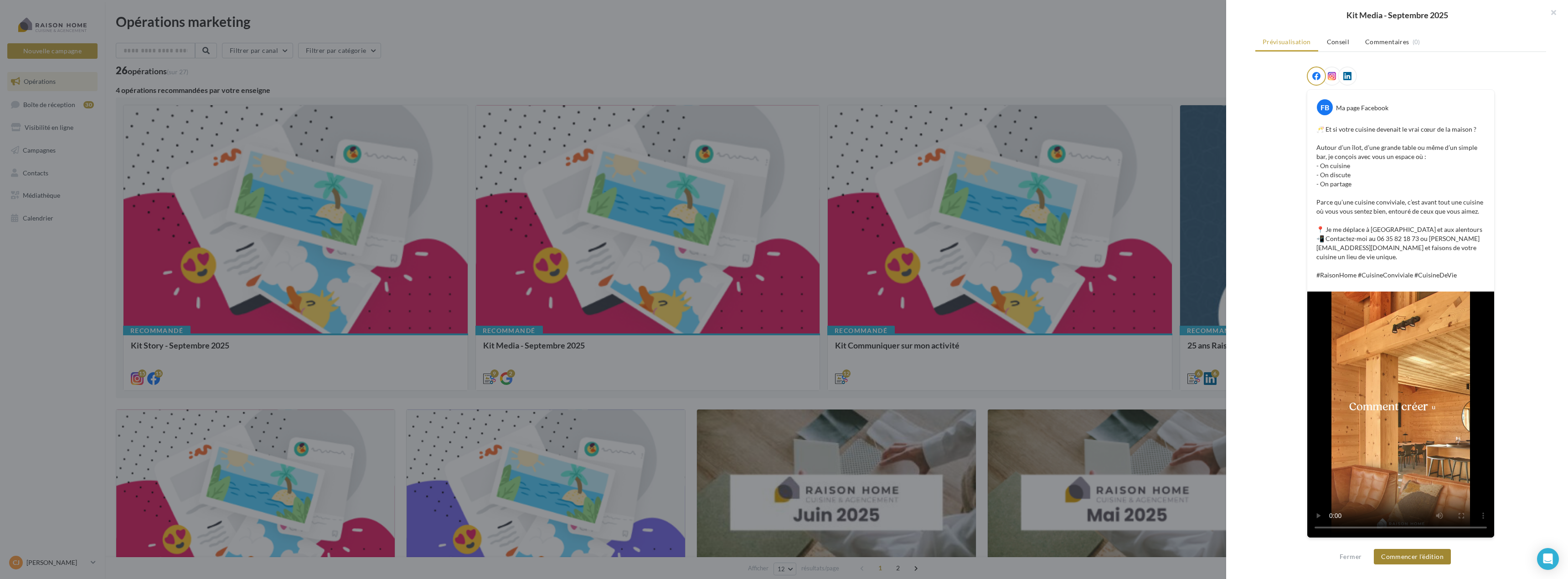
click at [1407, 558] on button "Commencer l'édition" at bounding box center [1412, 556] width 77 height 15
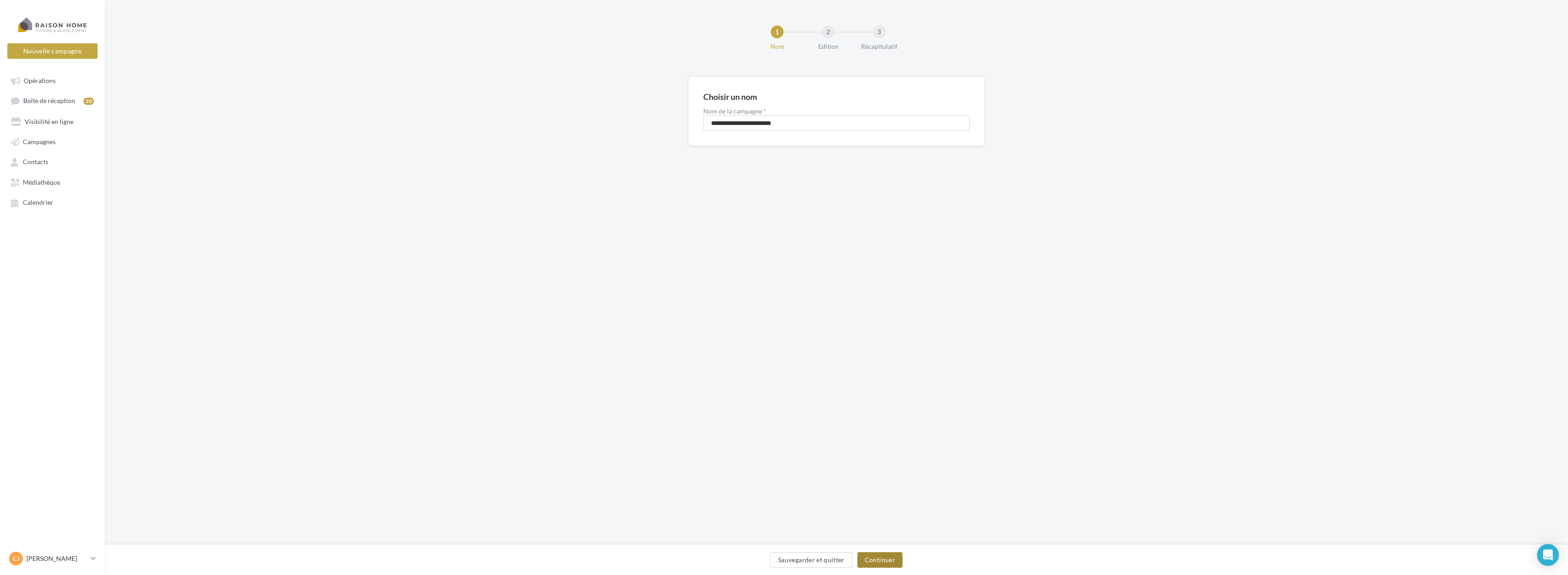
click at [883, 557] on button "Continuer" at bounding box center [880, 560] width 45 height 15
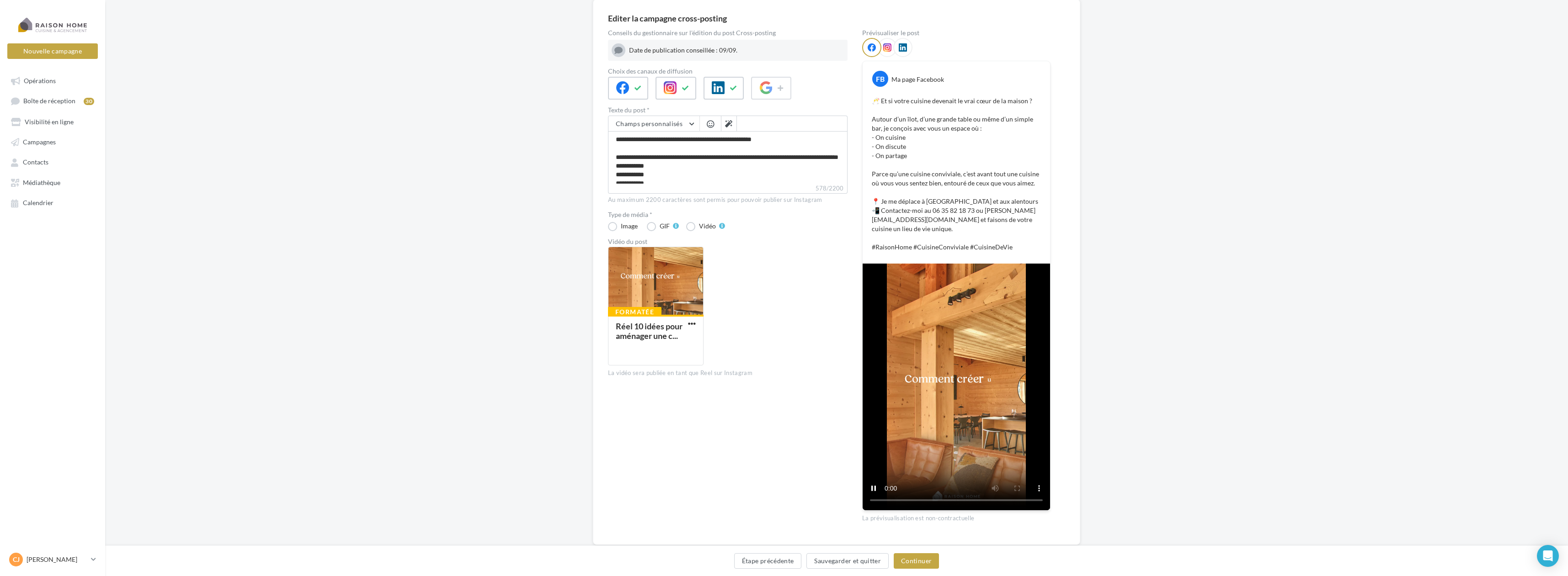
scroll to position [55, 0]
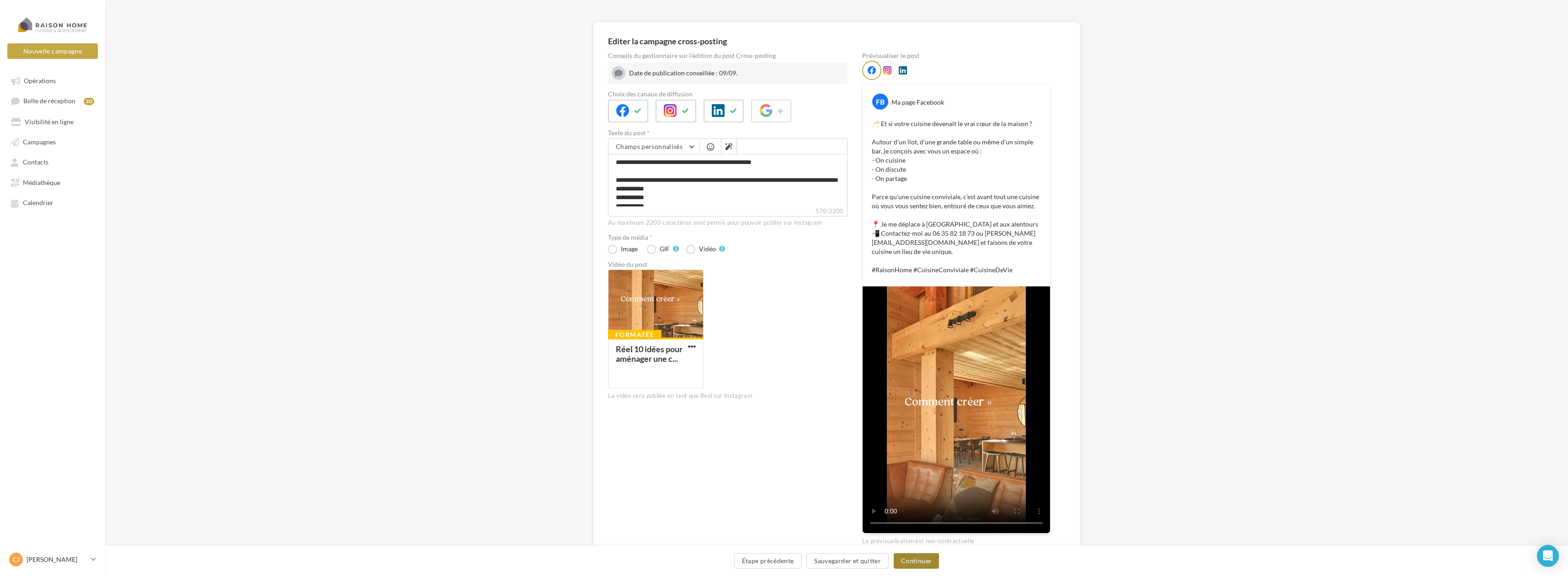
click at [931, 560] on button "Continuer" at bounding box center [916, 561] width 45 height 15
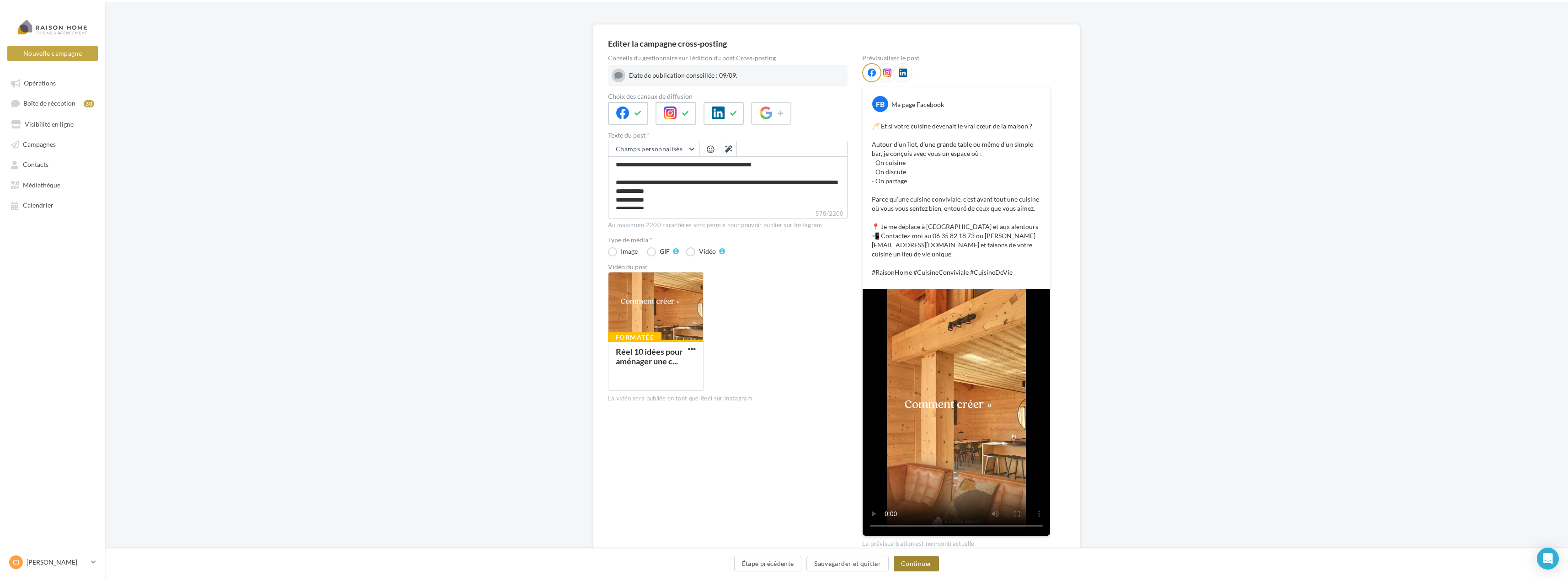
scroll to position [0, 0]
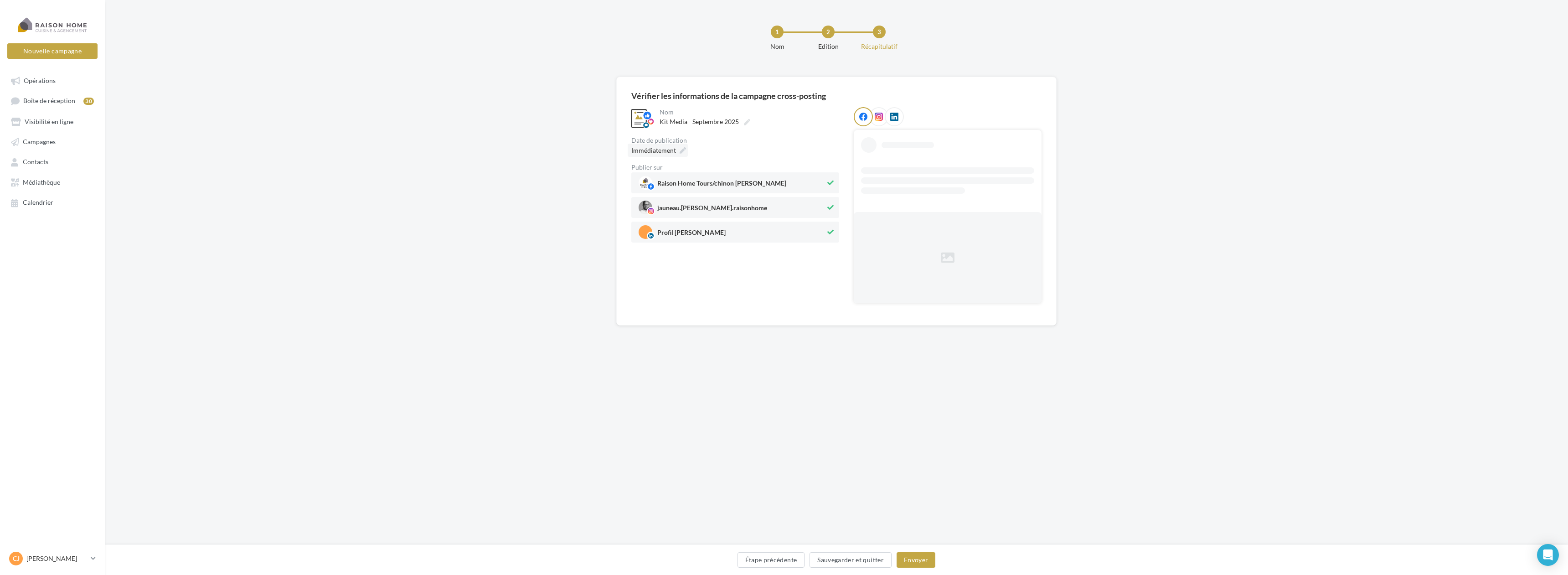
click at [684, 149] on icon at bounding box center [683, 150] width 6 height 6
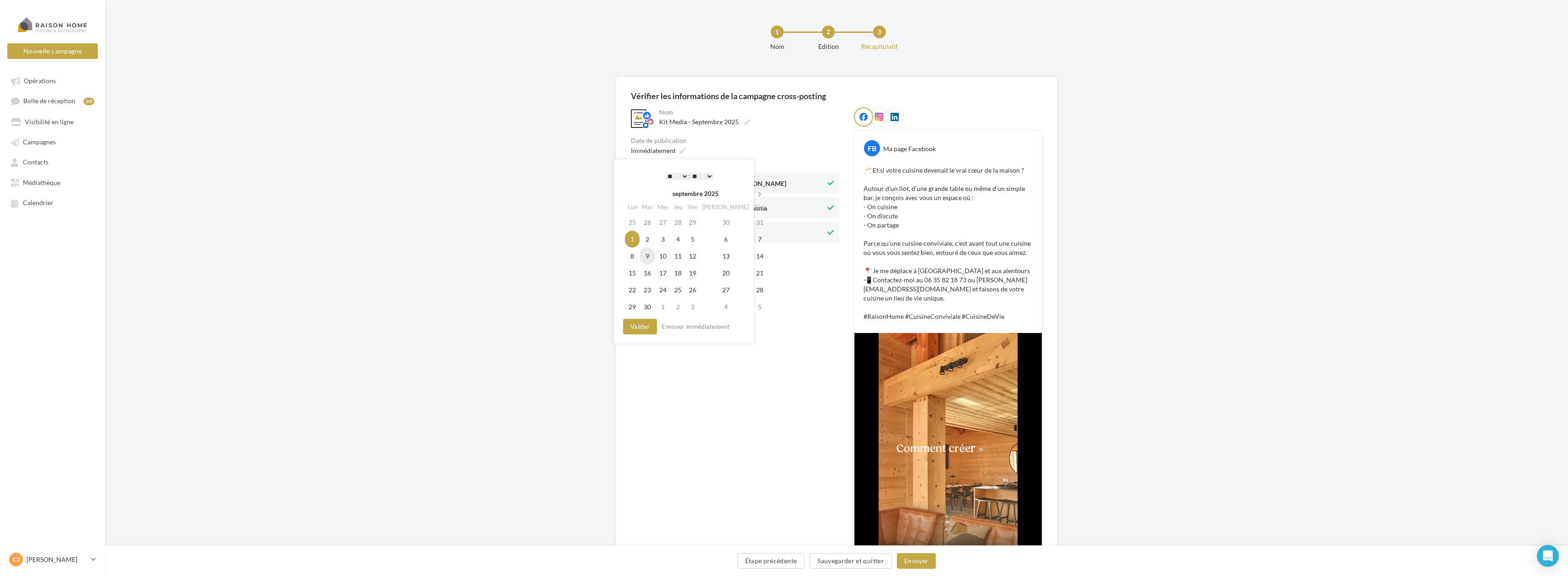
click at [647, 256] on td "9" at bounding box center [647, 256] width 15 height 17
click at [795, 302] on div "**********" at bounding box center [734, 350] width 208 height 485
click at [679, 153] on icon at bounding box center [676, 151] width 6 height 6
click at [674, 175] on select "* * * * * * * * * * ** ** ** ** ** ** ** ** ** ** ** ** ** **" at bounding box center [674, 176] width 23 height 7
click at [645, 325] on button "Valider" at bounding box center [637, 326] width 34 height 15
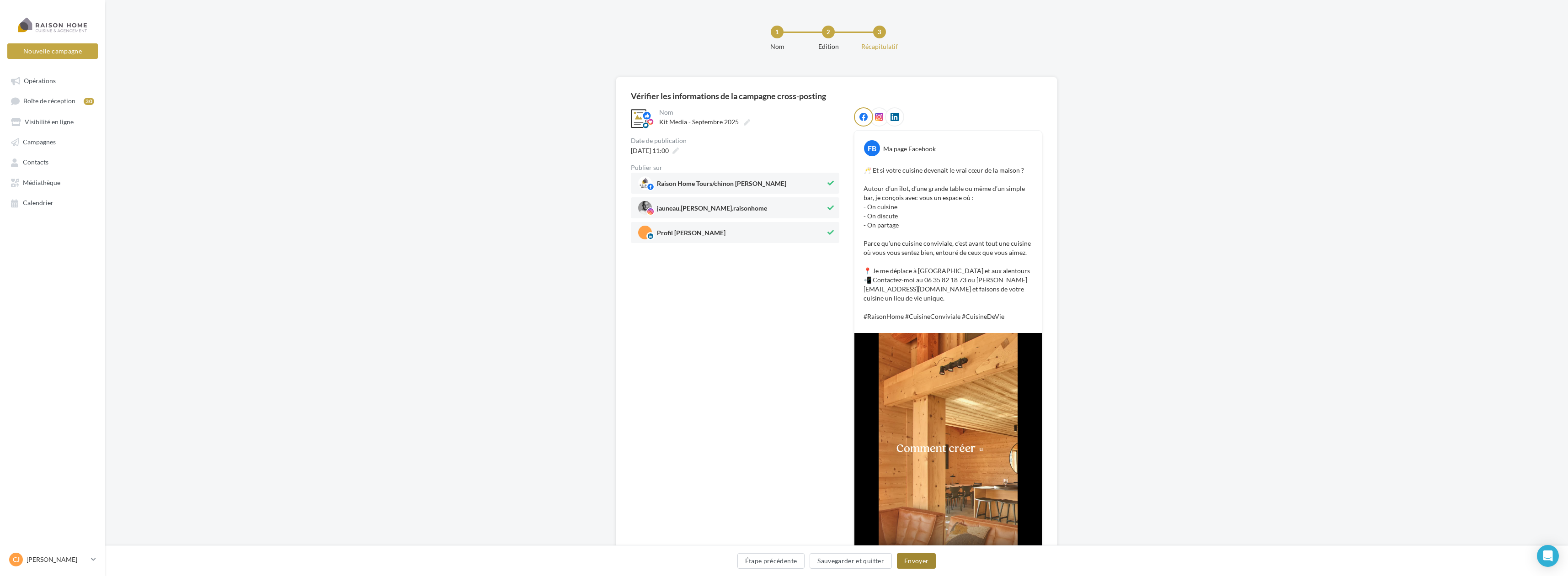
click at [919, 561] on button "Envoyer" at bounding box center [916, 561] width 39 height 15
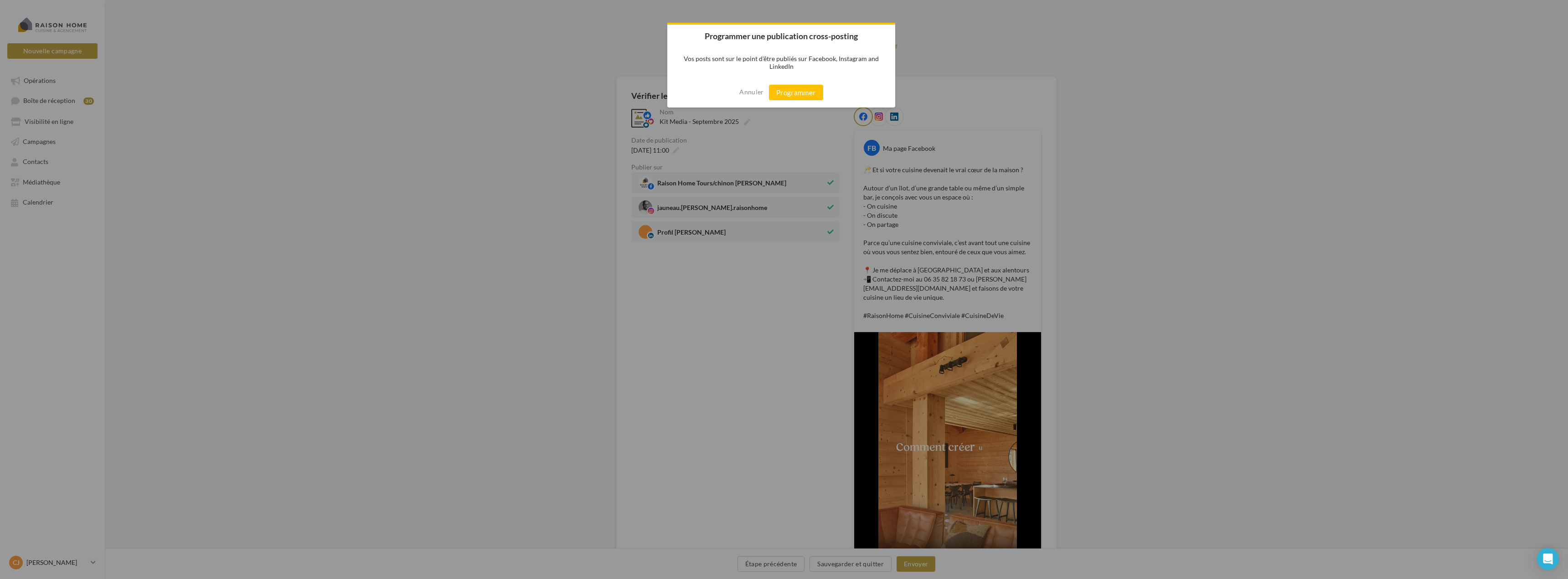
click at [785, 102] on div "Annuler Programmer" at bounding box center [781, 92] width 228 height 30
click at [787, 92] on button "Programmer" at bounding box center [796, 92] width 54 height 15
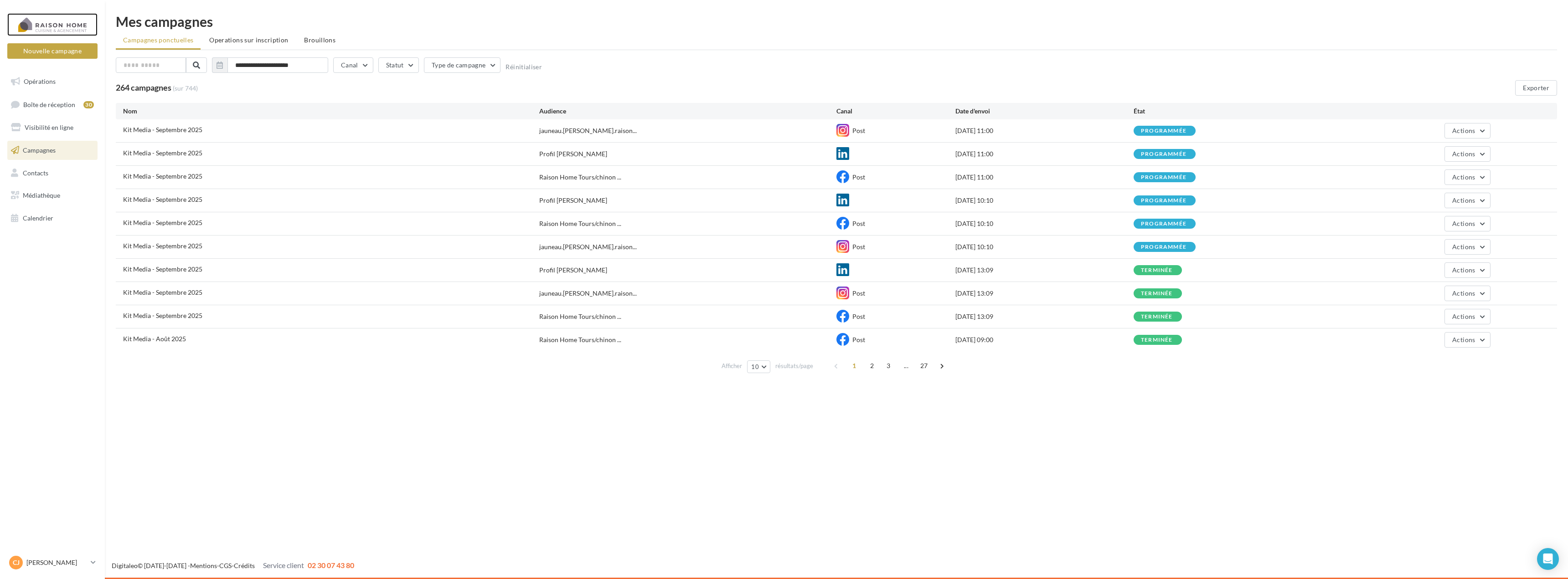
click at [50, 26] on div at bounding box center [52, 24] width 73 height 23
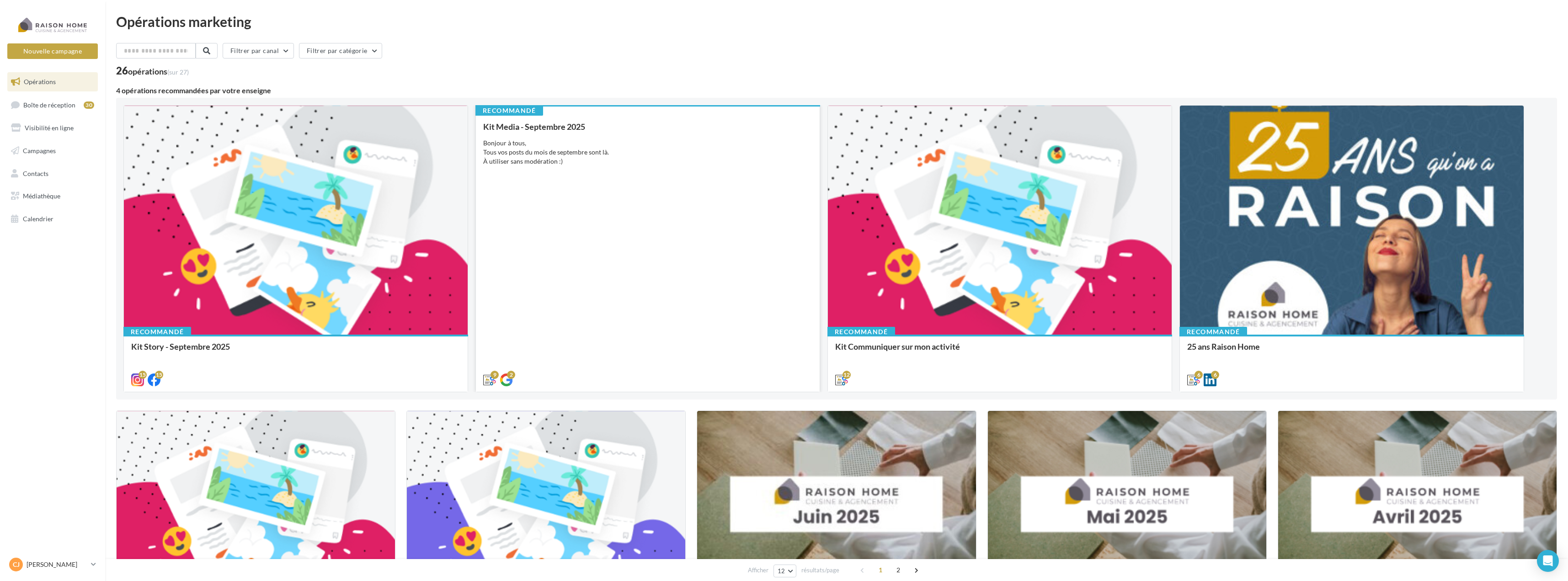
click at [661, 224] on div "Kit Media - [DATE] Bonjour à tous, Tous vos posts du mois de septembre sont là.…" at bounding box center [648, 253] width 329 height 261
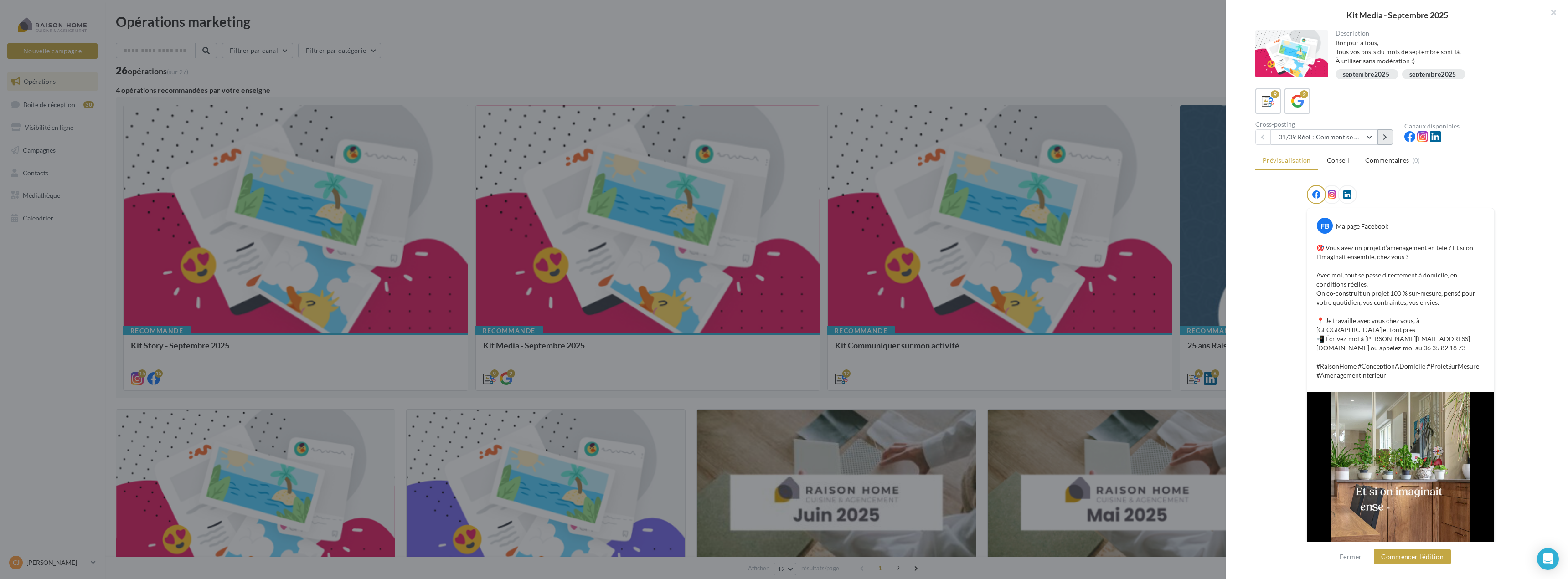
click at [1384, 136] on icon at bounding box center [1385, 137] width 4 height 6
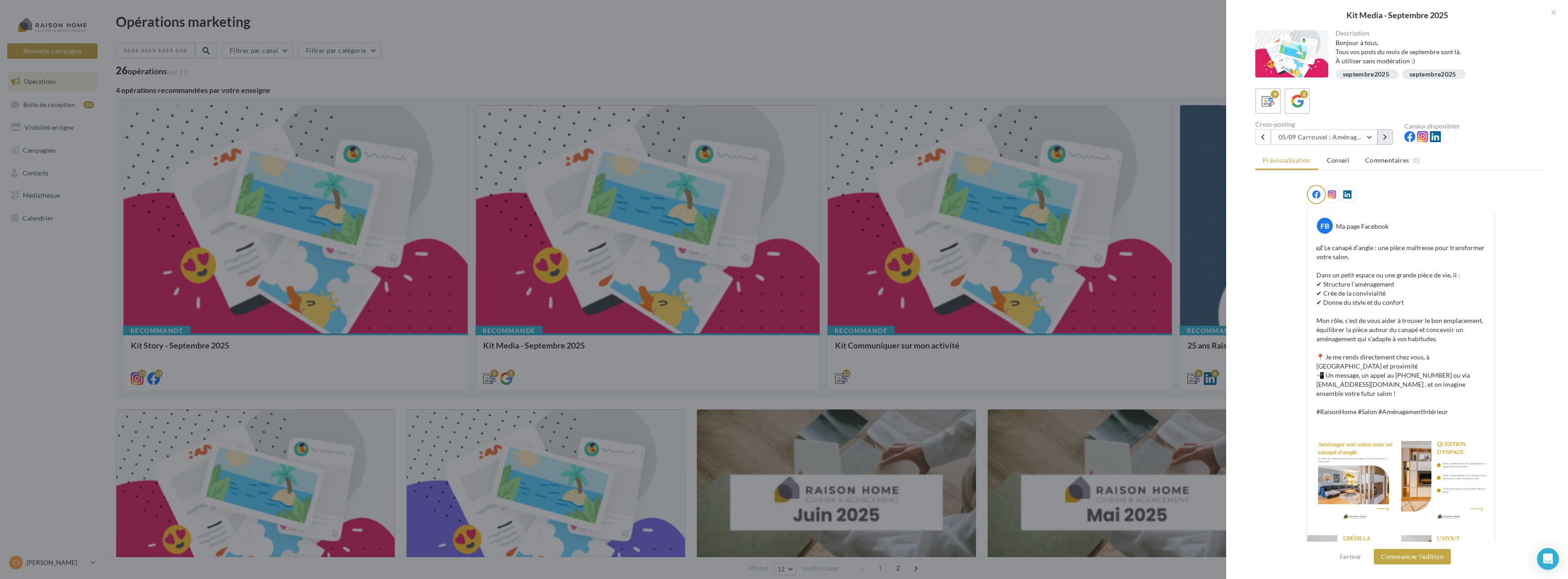
click at [1384, 136] on icon at bounding box center [1385, 137] width 4 height 6
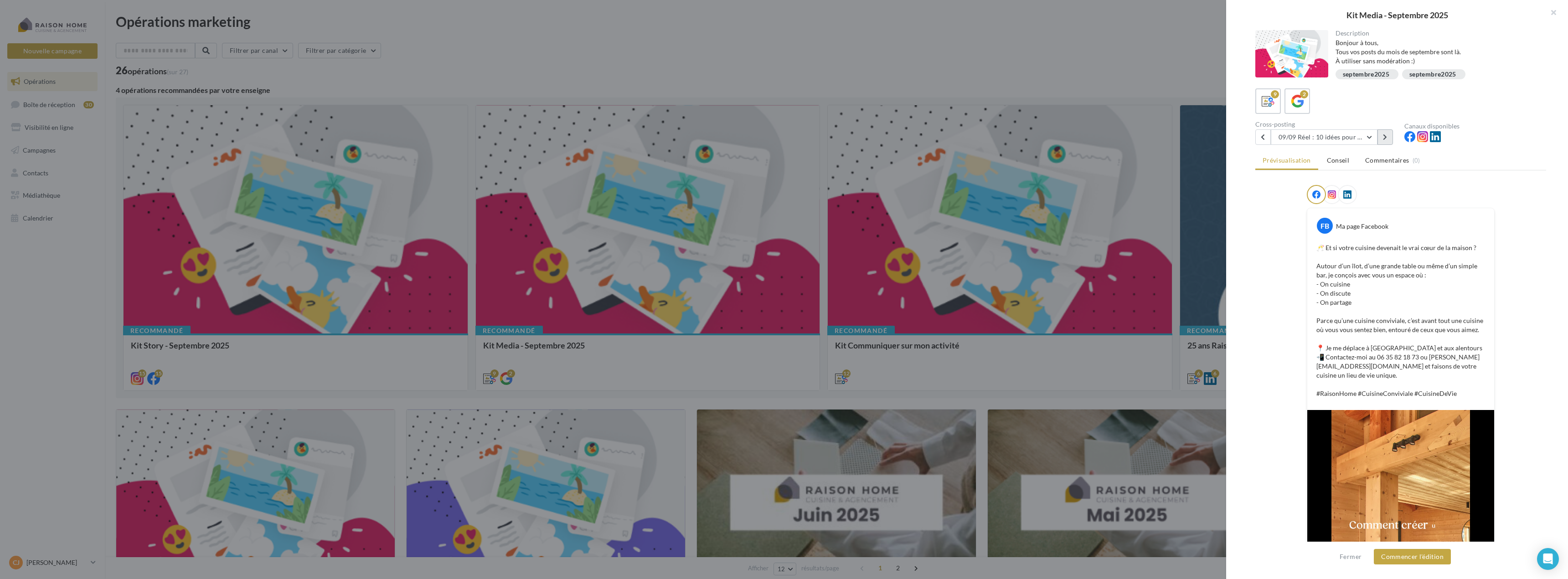
click at [1384, 136] on icon at bounding box center [1385, 137] width 4 height 6
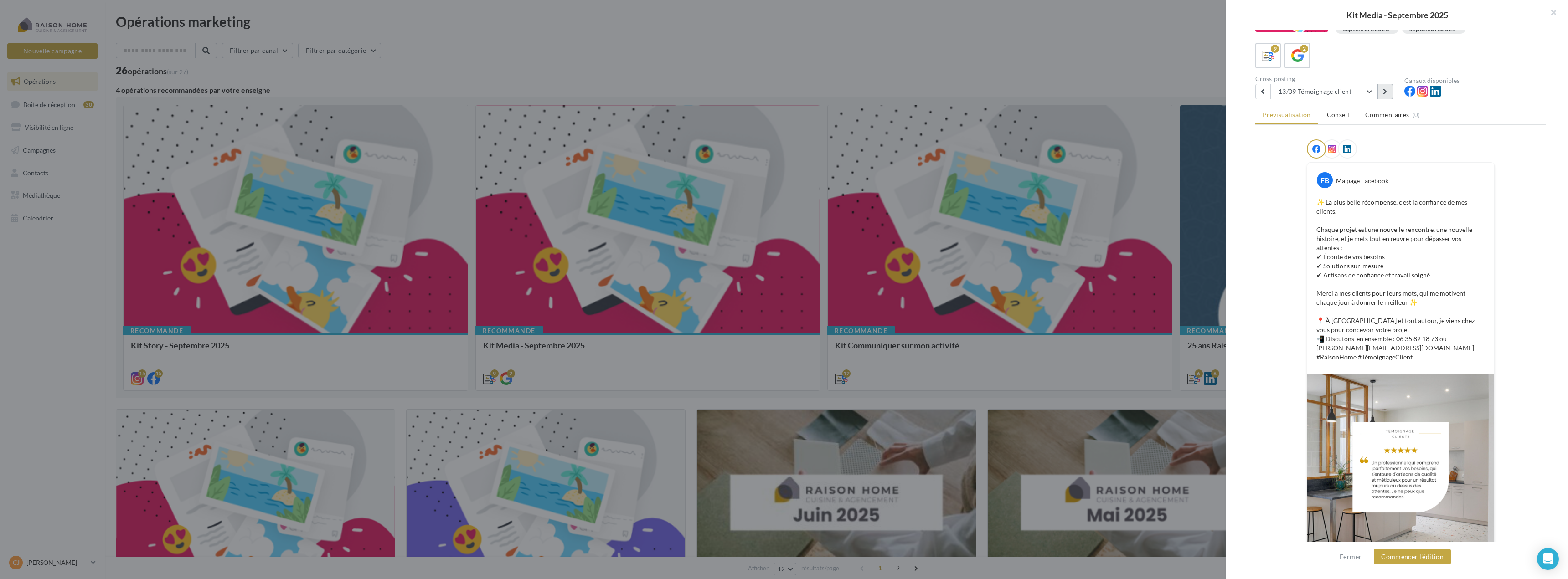
scroll to position [68, 0]
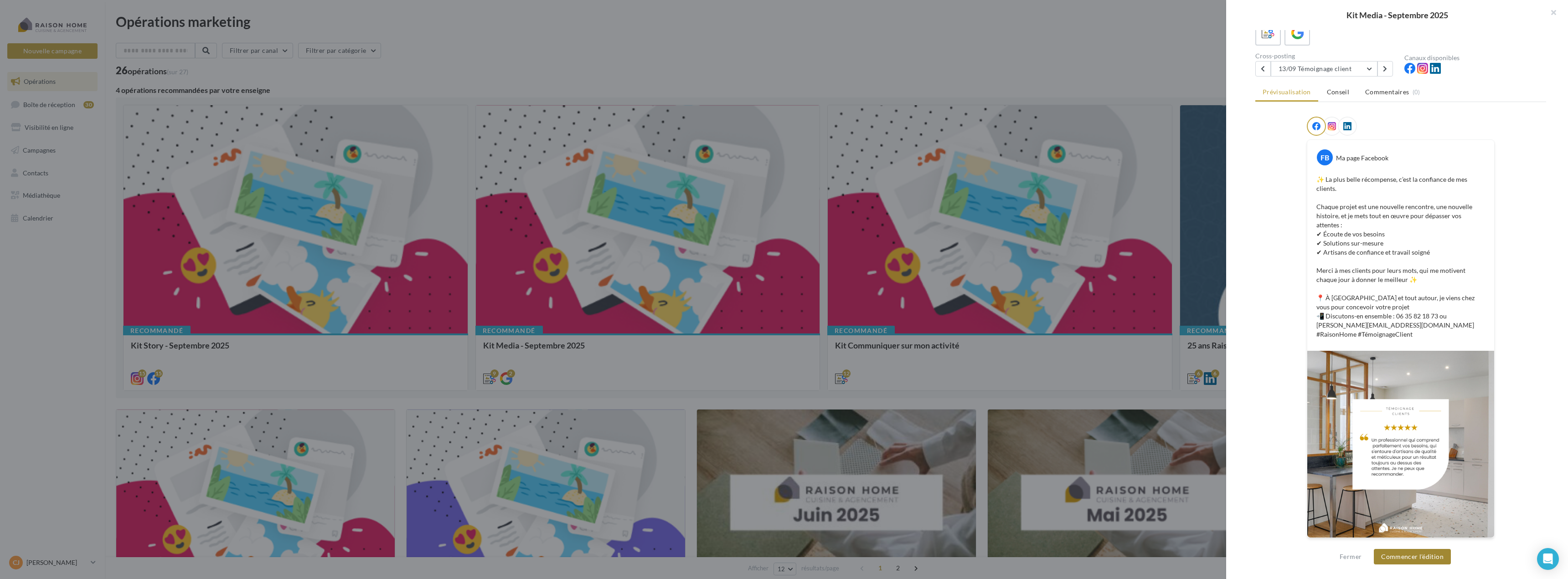
click at [1416, 560] on button "Commencer l'édition" at bounding box center [1412, 556] width 77 height 15
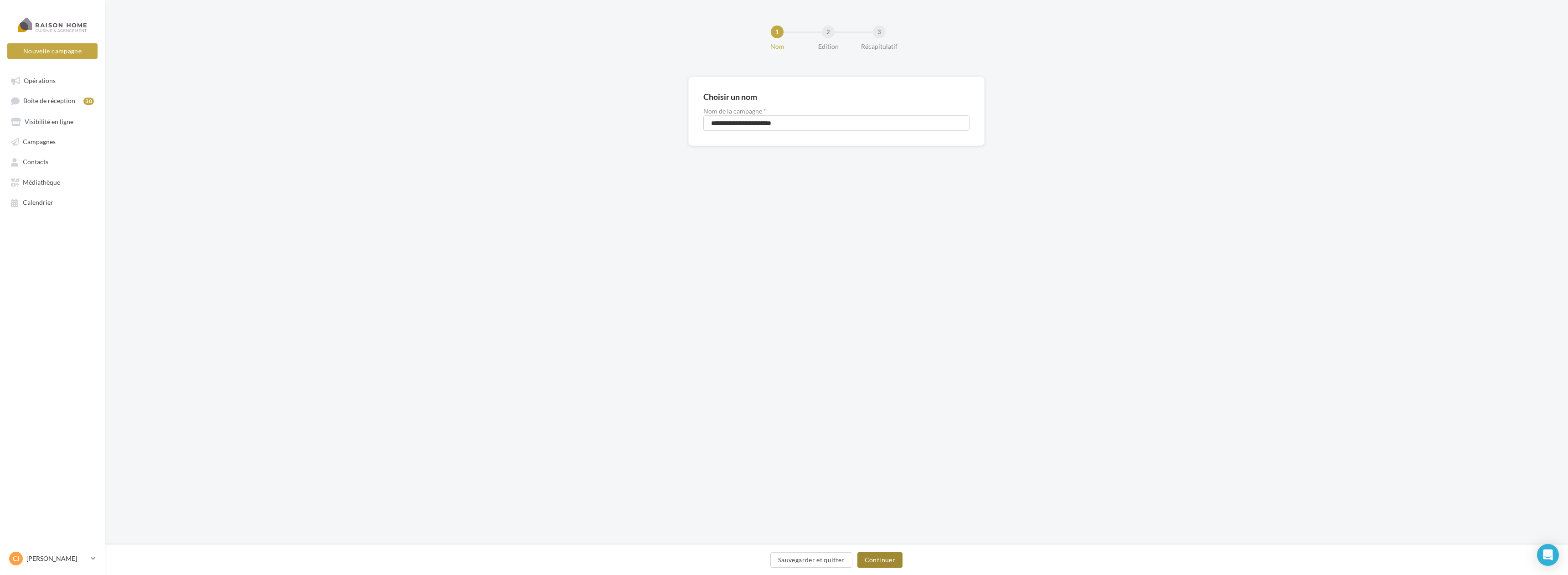
click at [884, 557] on button "Continuer" at bounding box center [880, 560] width 45 height 15
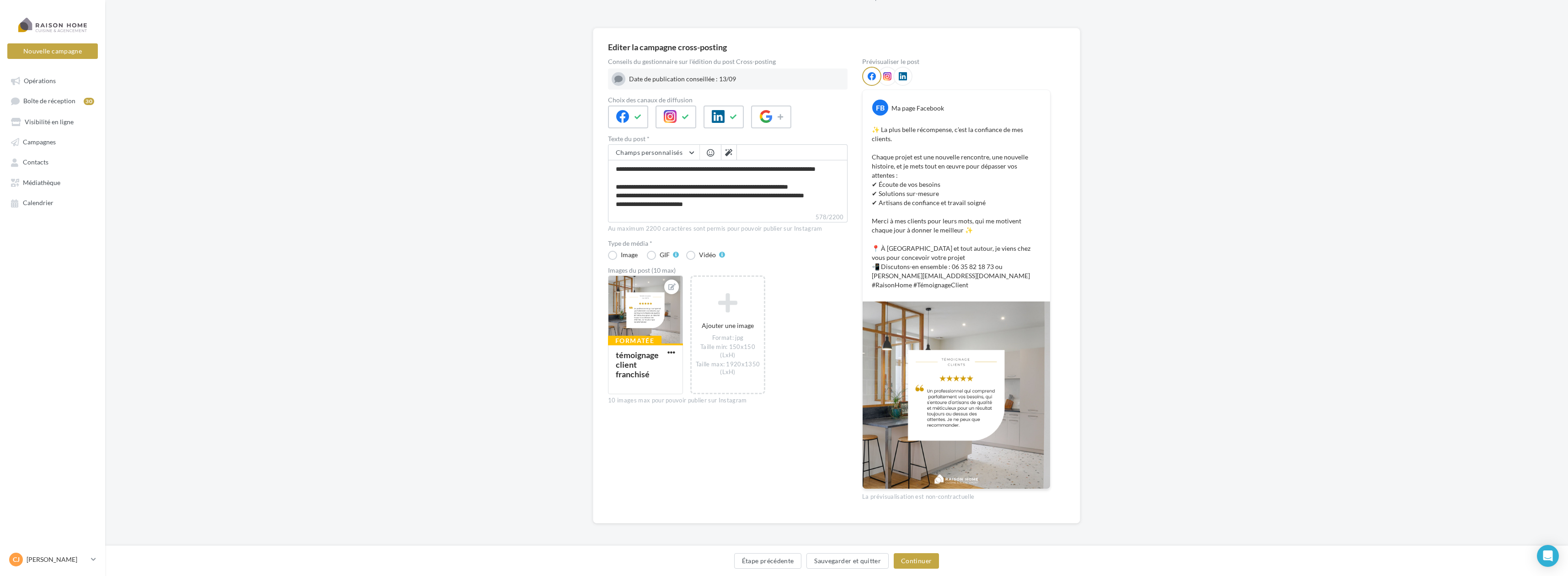
scroll to position [50, 0]
click at [951, 416] on img at bounding box center [956, 394] width 187 height 187
click at [971, 389] on img at bounding box center [956, 394] width 187 height 187
click at [938, 372] on img at bounding box center [956, 394] width 187 height 187
click at [649, 314] on div at bounding box center [645, 309] width 74 height 68
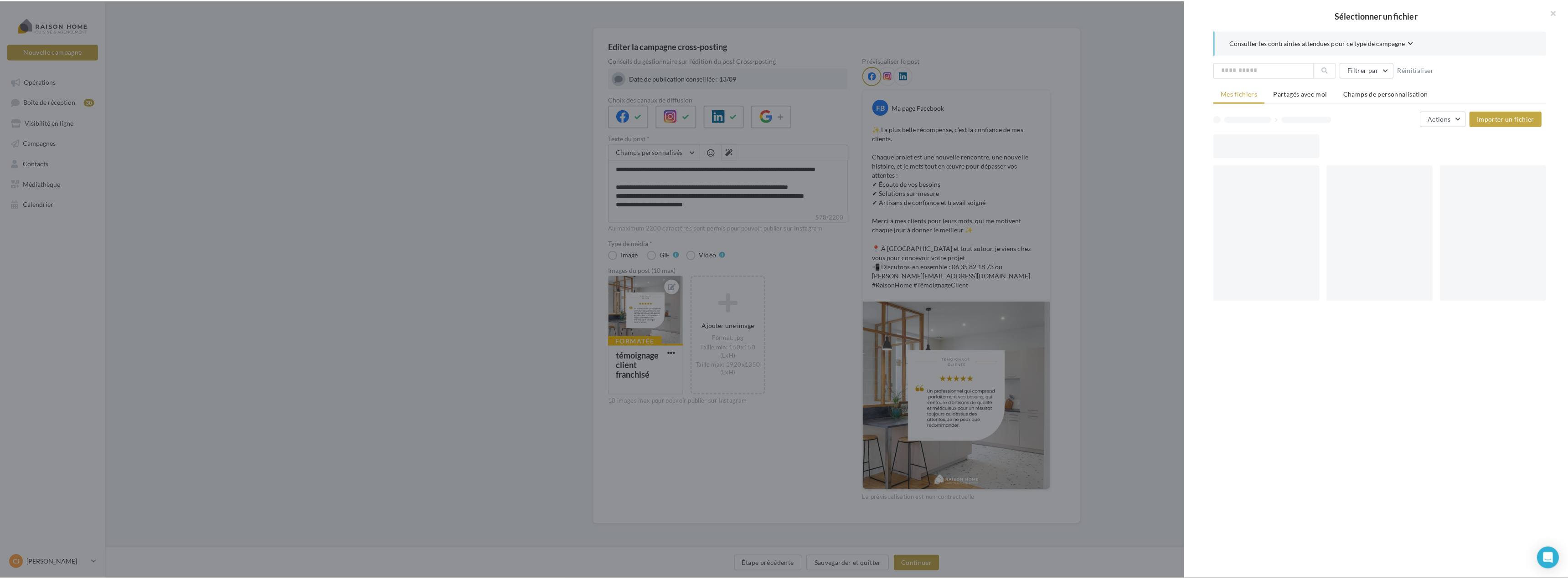
scroll to position [46, 0]
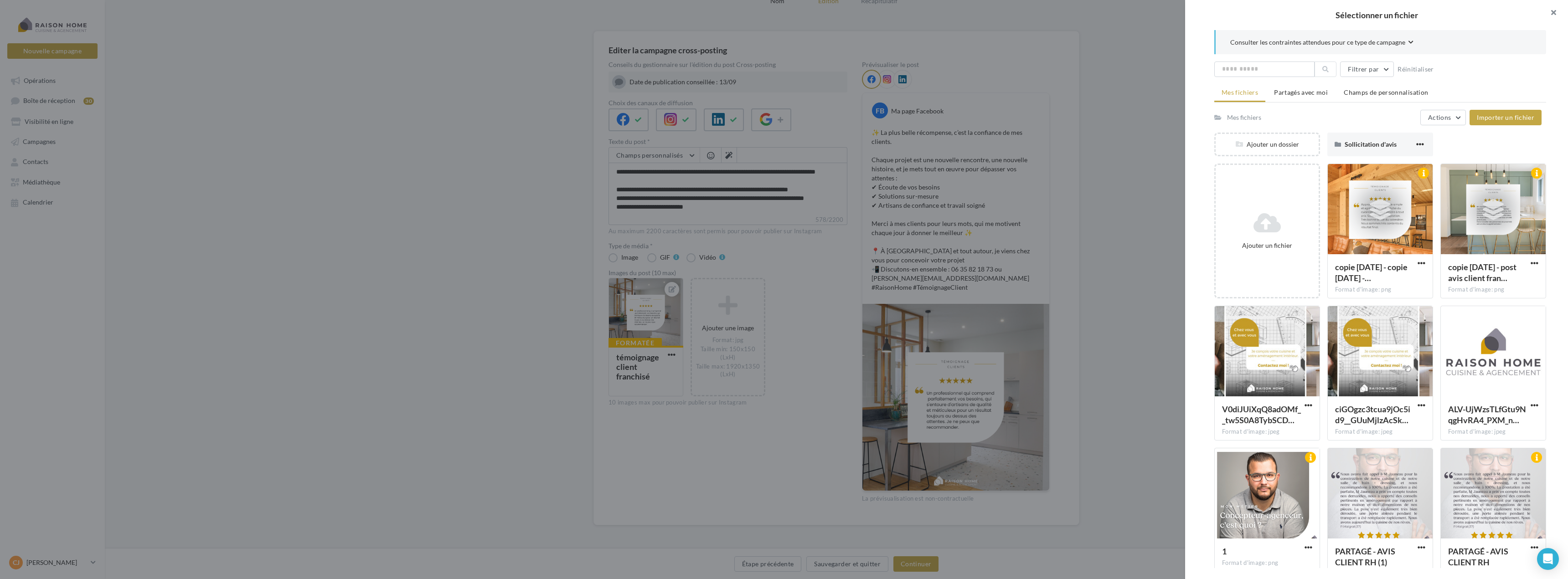
click at [1553, 8] on button "button" at bounding box center [1550, 13] width 37 height 27
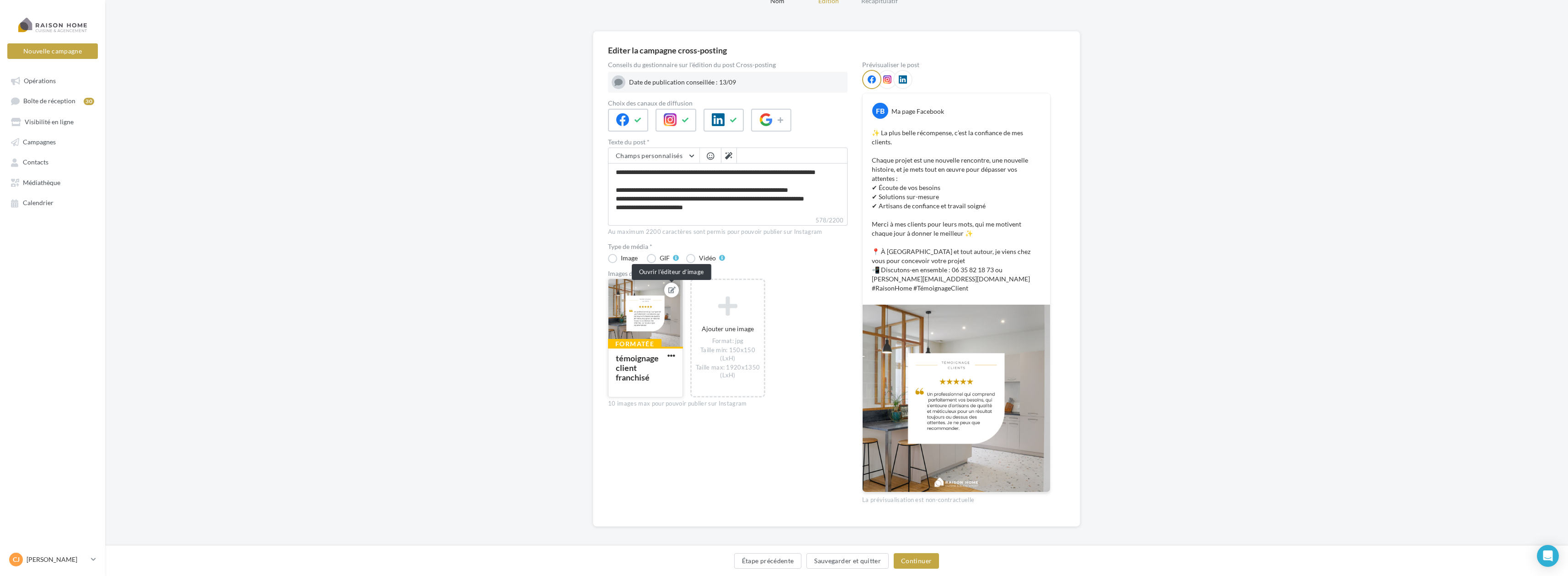
click at [670, 290] on icon at bounding box center [672, 290] width 7 height 6
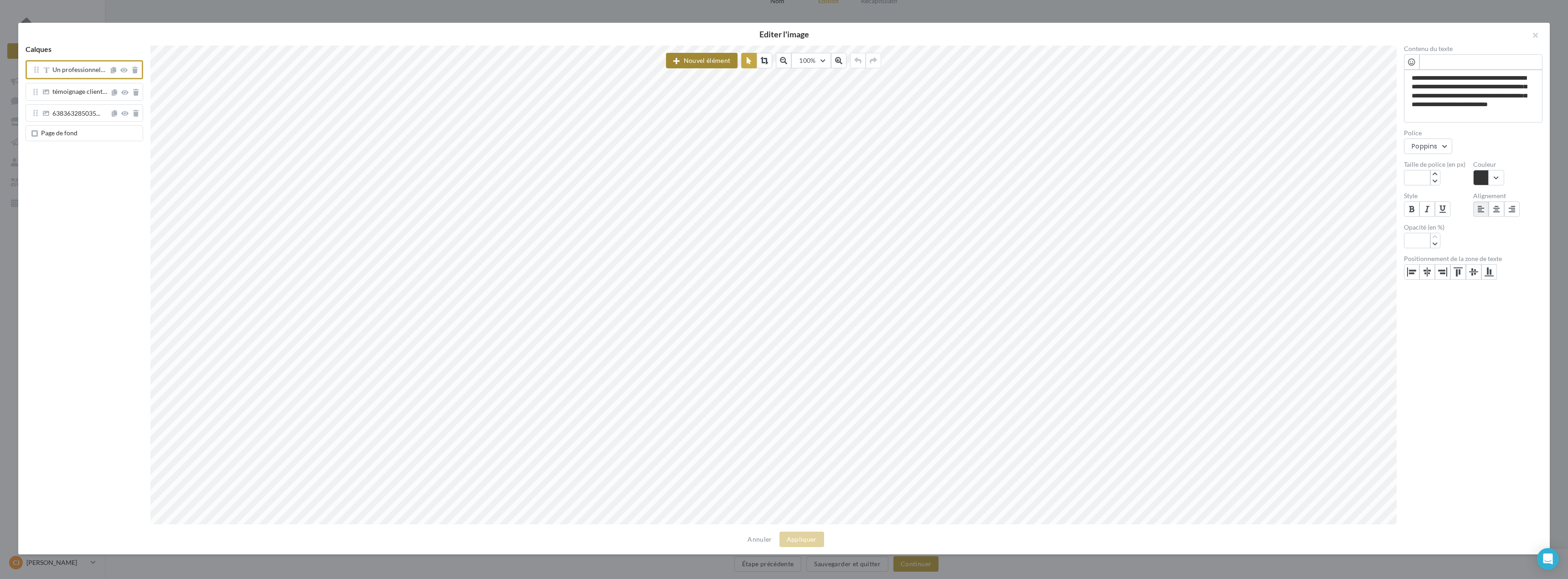
scroll to position [5, 37]
paste textarea "**********"
type textarea "**********"
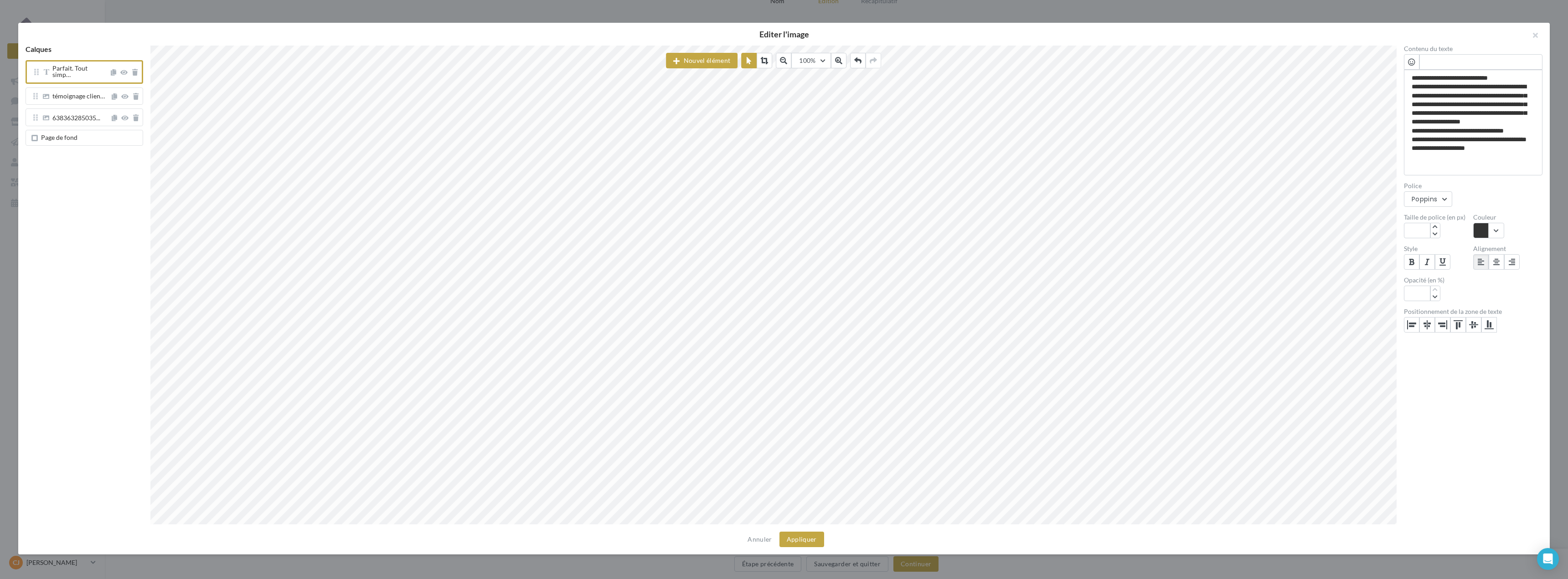
scroll to position [8, 2]
type textarea "**********"
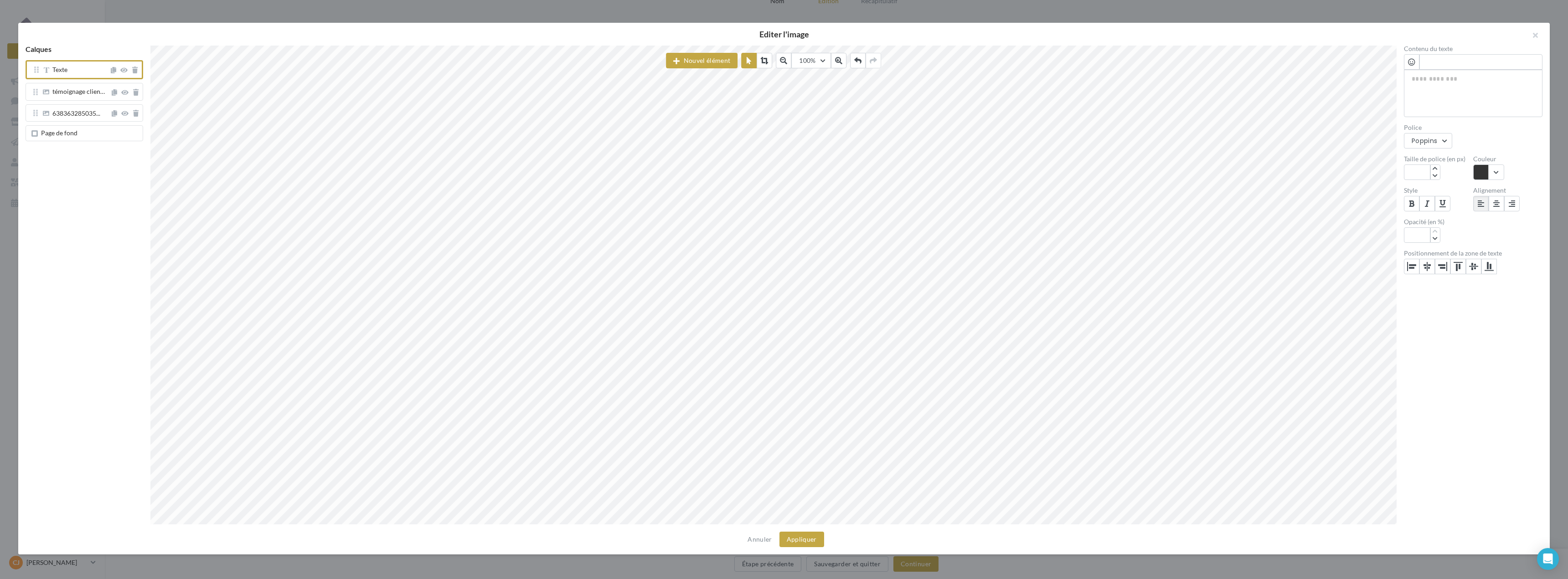
scroll to position [0, 0]
click at [1435, 177] on icon "button" at bounding box center [1435, 176] width 5 height 5
type input "*"
click at [1437, 141] on div "Poppins" at bounding box center [1424, 140] width 26 height 7
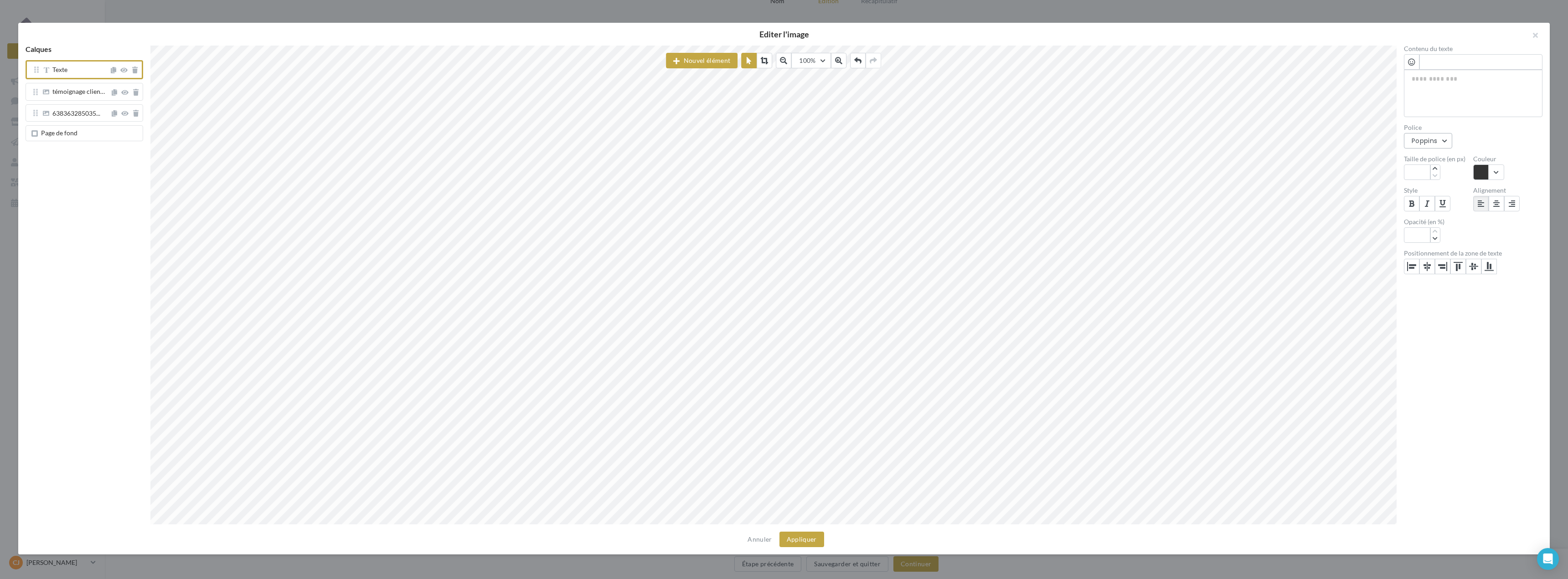
scroll to position [995, 0]
click at [1432, 165] on div "Plus Jakarta Sans" at bounding box center [1472, 164] width 108 height 9
paste textarea "**********"
type textarea "**********"
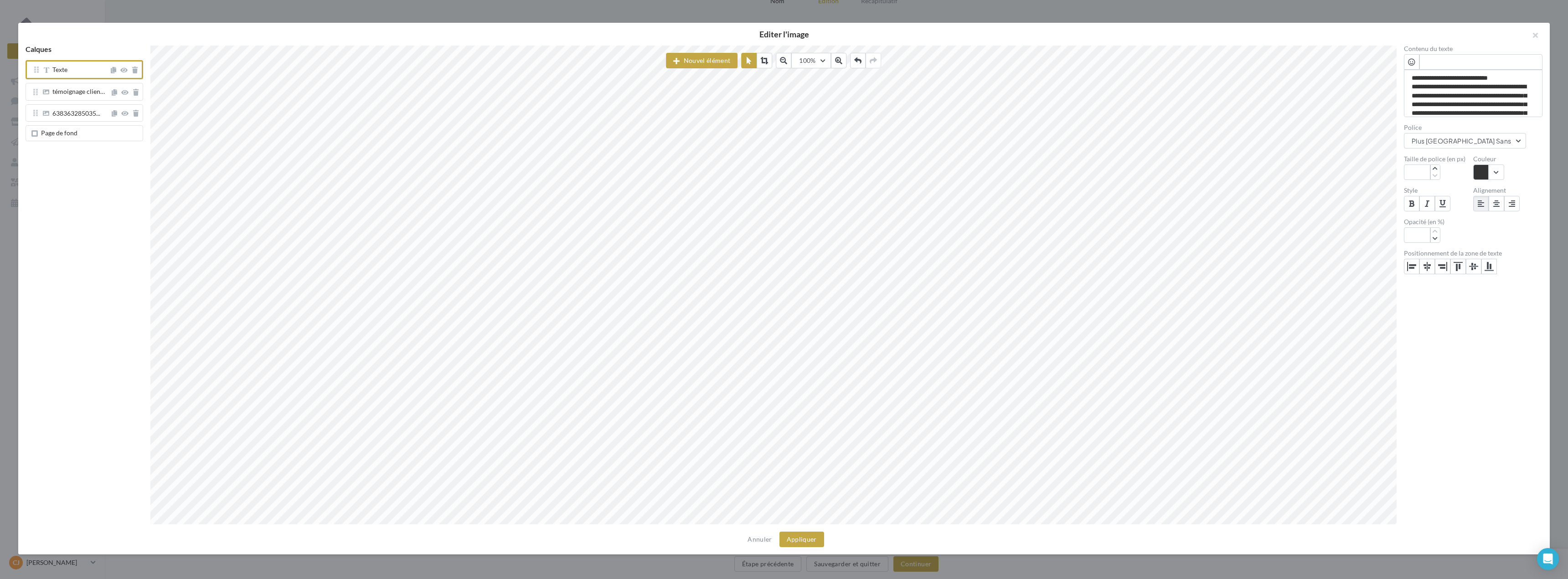
scroll to position [8, 4]
type textarea "**********"
click at [1435, 227] on icon "button" at bounding box center [1435, 226] width 5 height 5
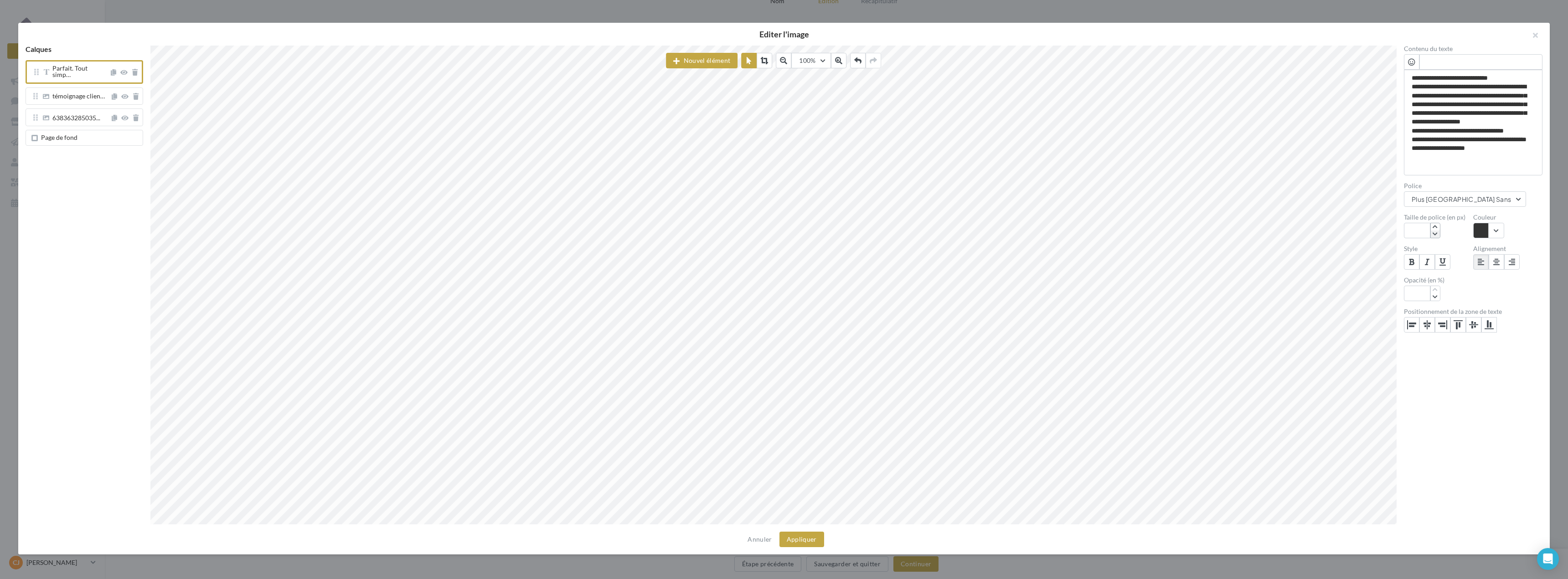
click at [1435, 235] on icon "button" at bounding box center [1435, 234] width 5 height 5
type textarea "**********"
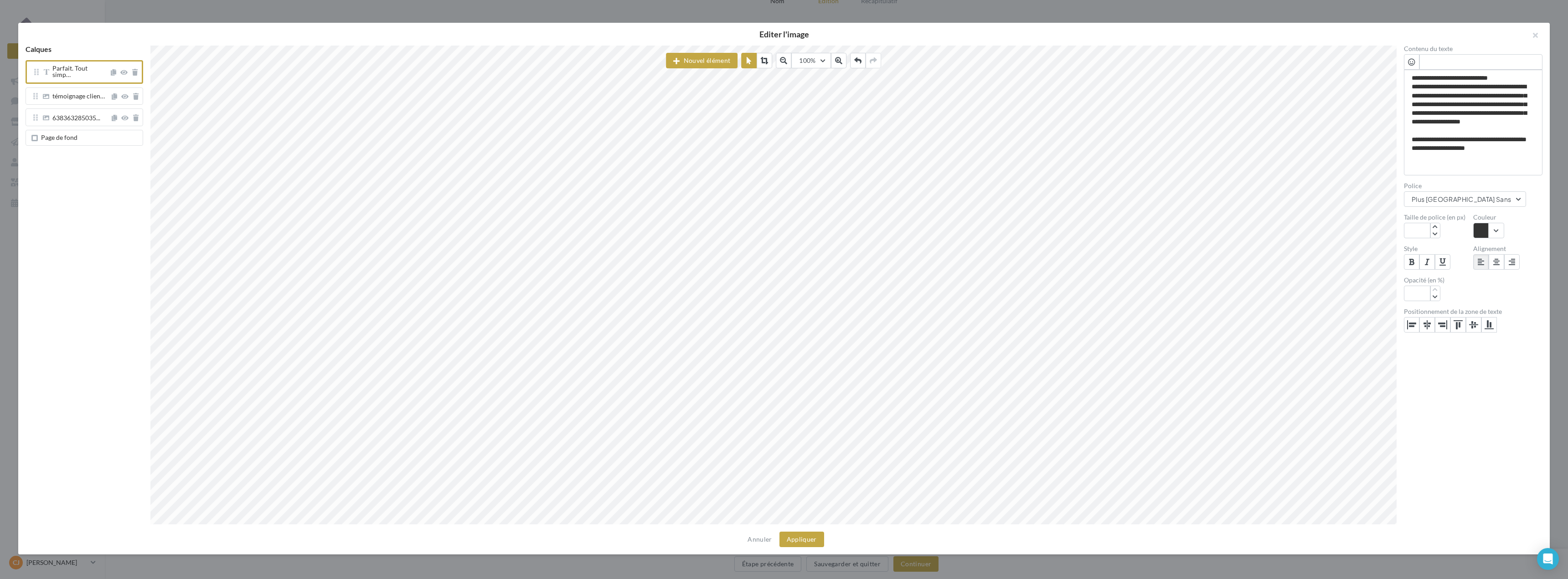
scroll to position [8, 0]
type textarea "**********"
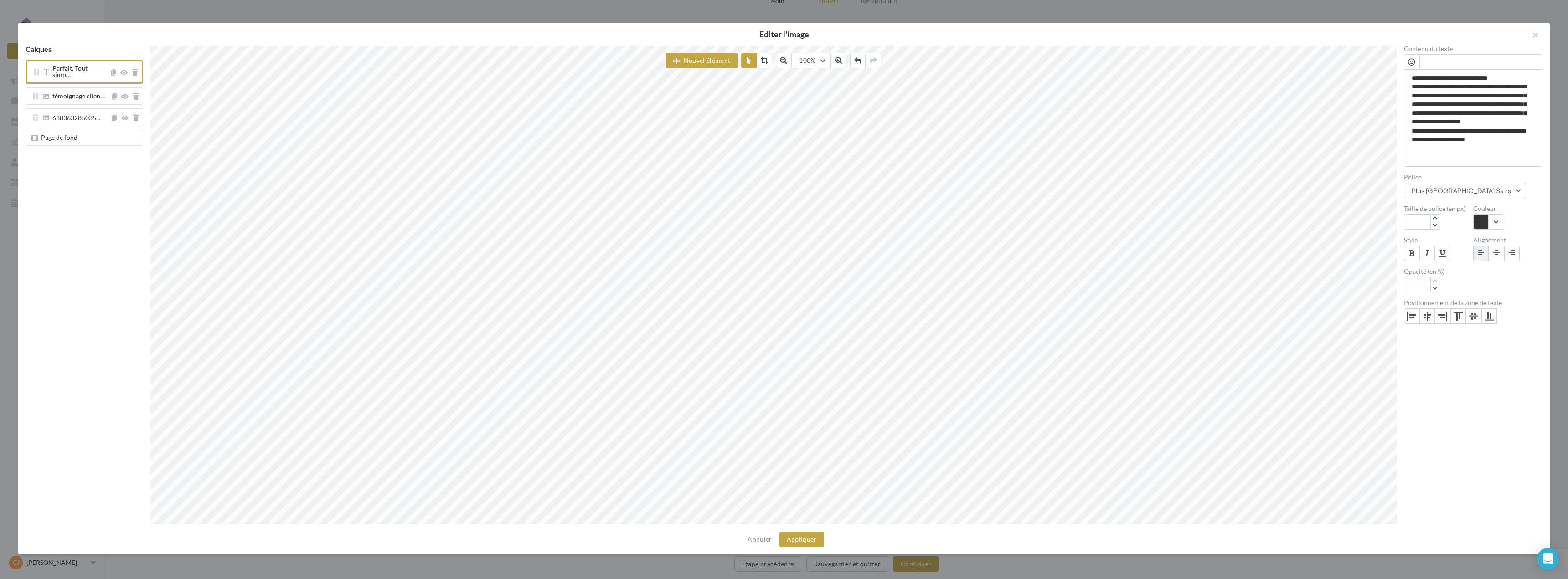
scroll to position [7, 10]
type textarea "**********"
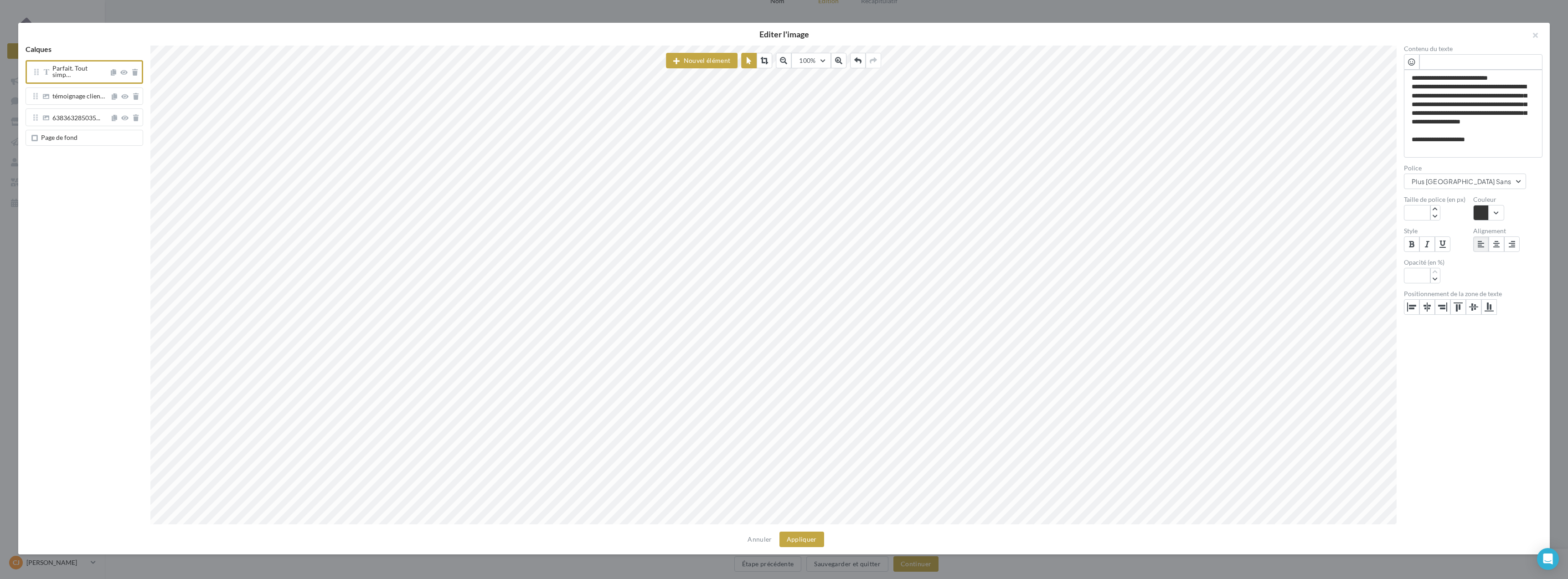
type textarea "**********"
click at [1432, 197] on div at bounding box center [1435, 204] width 10 height 15
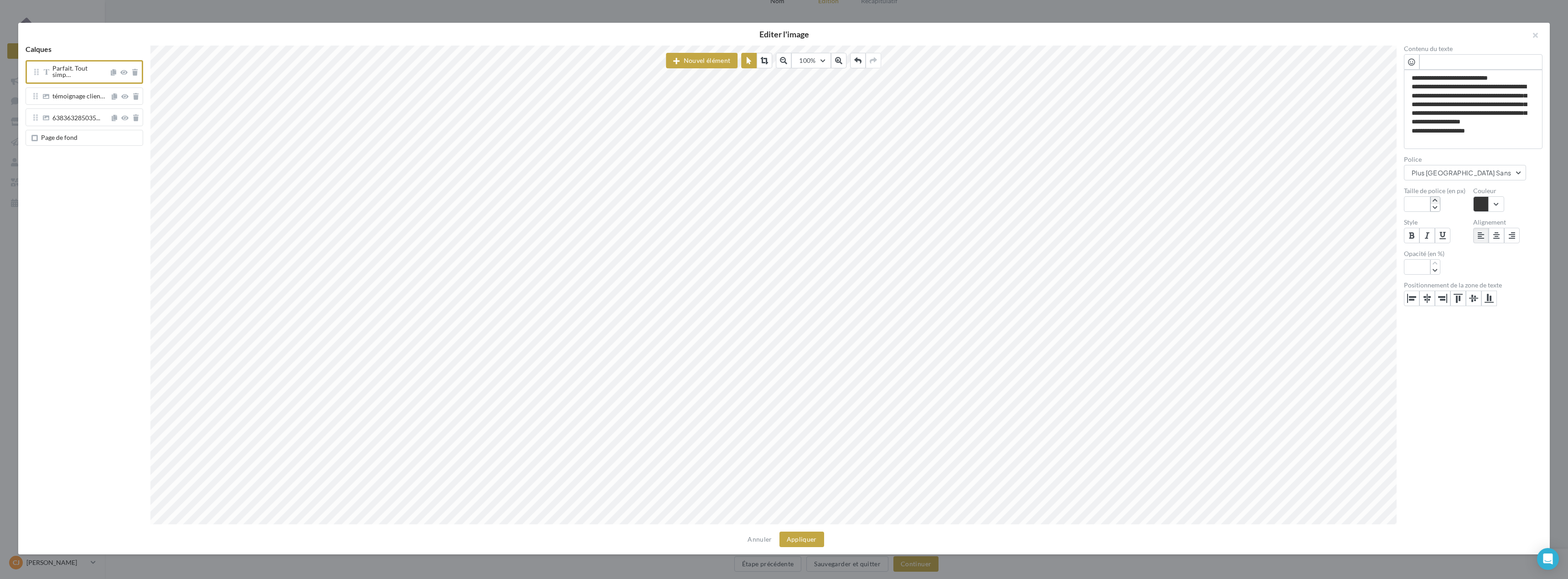
click at [1436, 199] on icon "button" at bounding box center [1435, 200] width 5 height 5
click at [1435, 207] on icon "button" at bounding box center [1435, 207] width 5 height 5
click at [1415, 202] on input "**" at bounding box center [1416, 204] width 26 height 15
click at [1420, 203] on input "**" at bounding box center [1416, 204] width 26 height 15
type input "**"
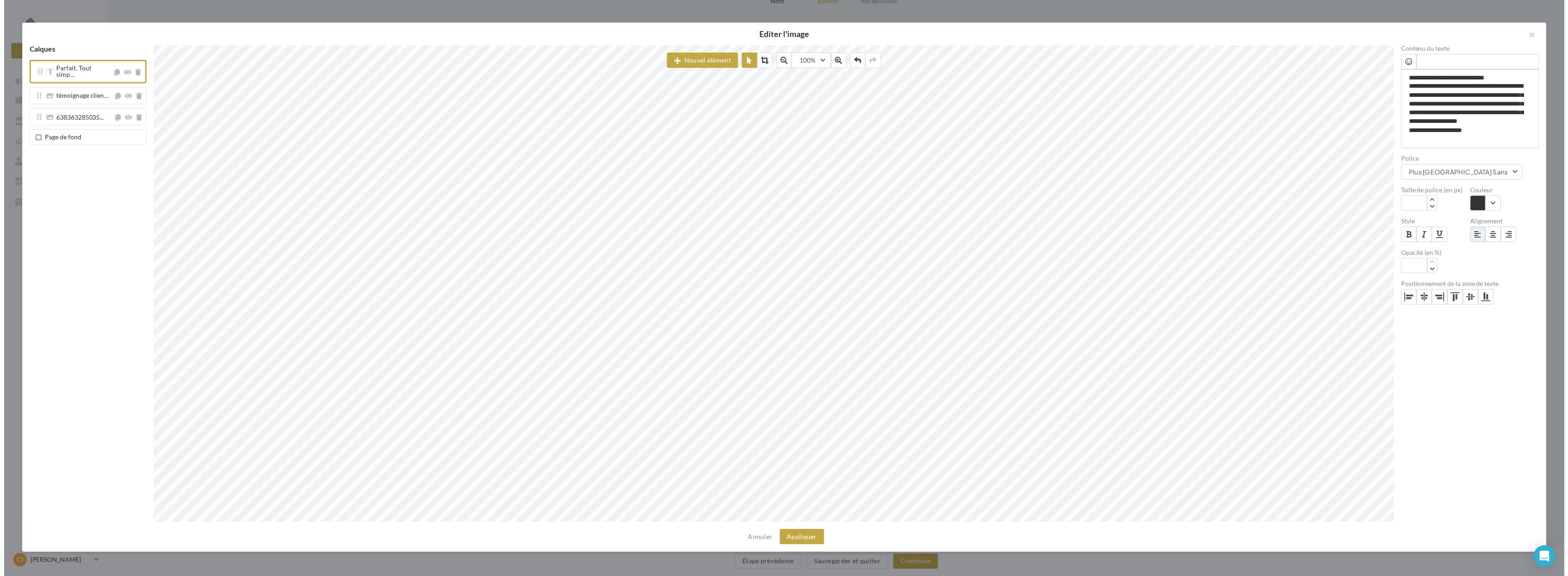
scroll to position [6, 4]
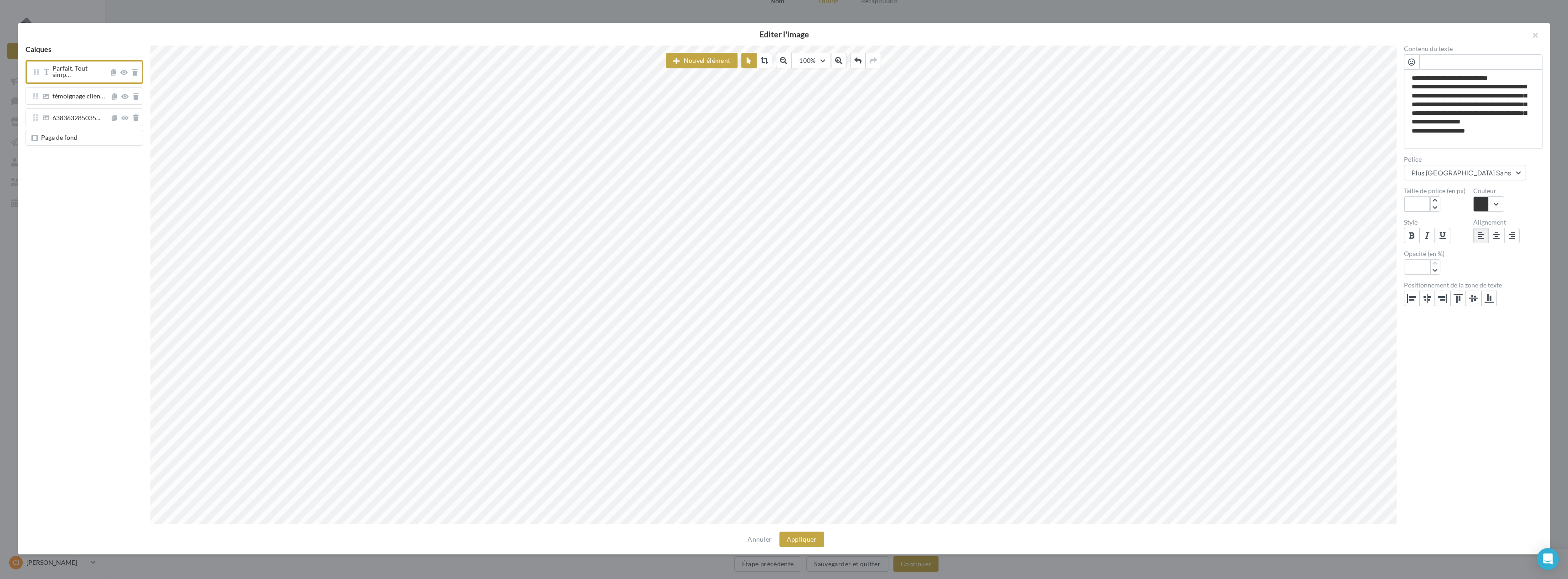
click at [1359, 201] on div "**********" at bounding box center [780, 285] width 1524 height 479
type input "**"
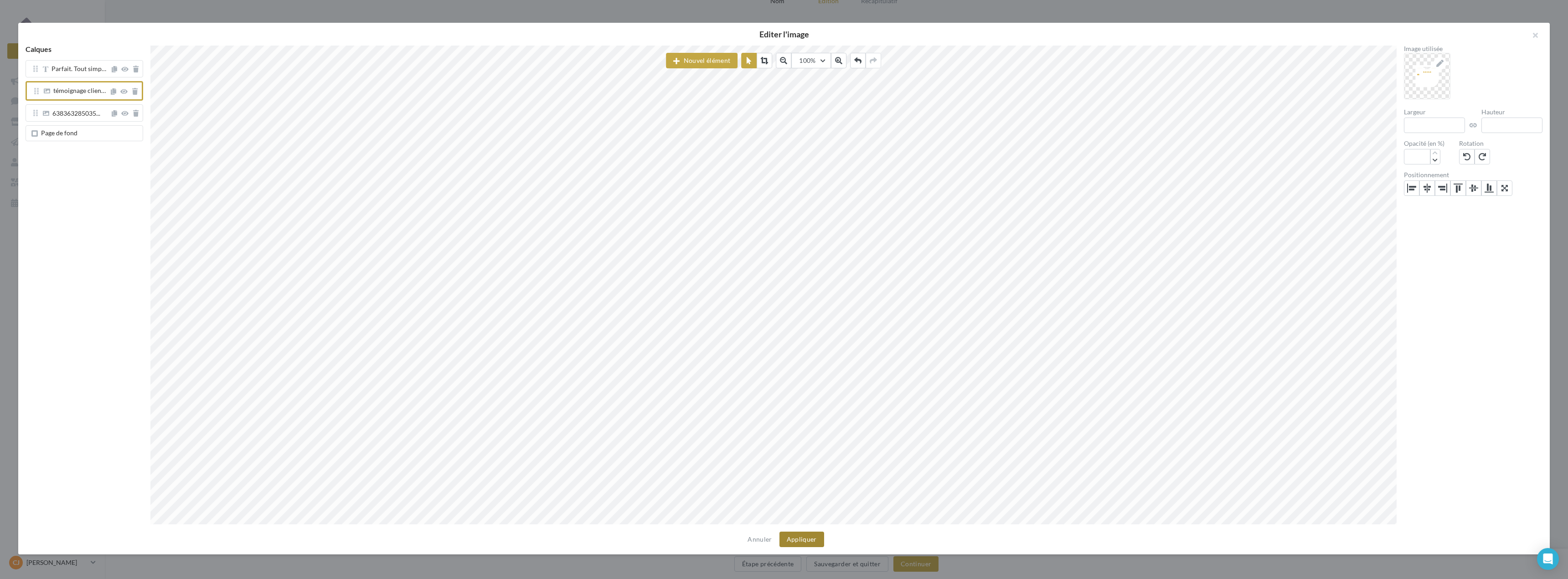
click at [814, 539] on button "Appliquer" at bounding box center [802, 539] width 44 height 15
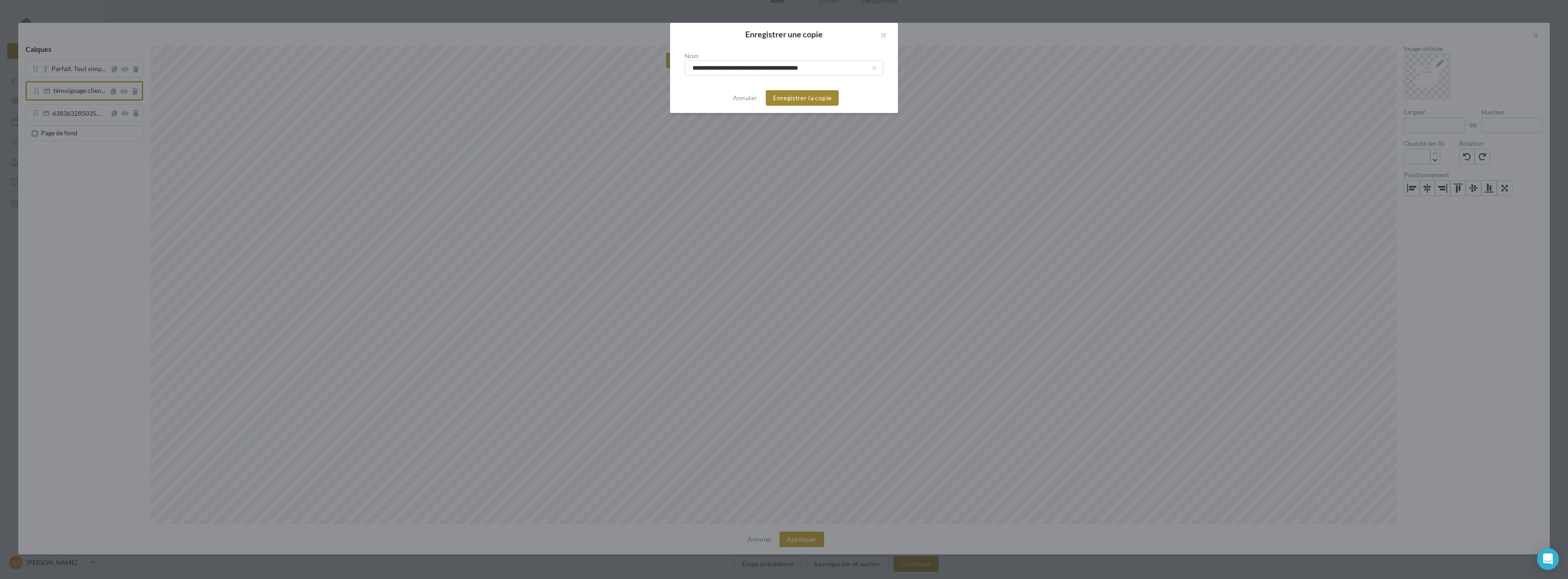
click at [786, 97] on button "Enregistrer la copie" at bounding box center [802, 97] width 73 height 15
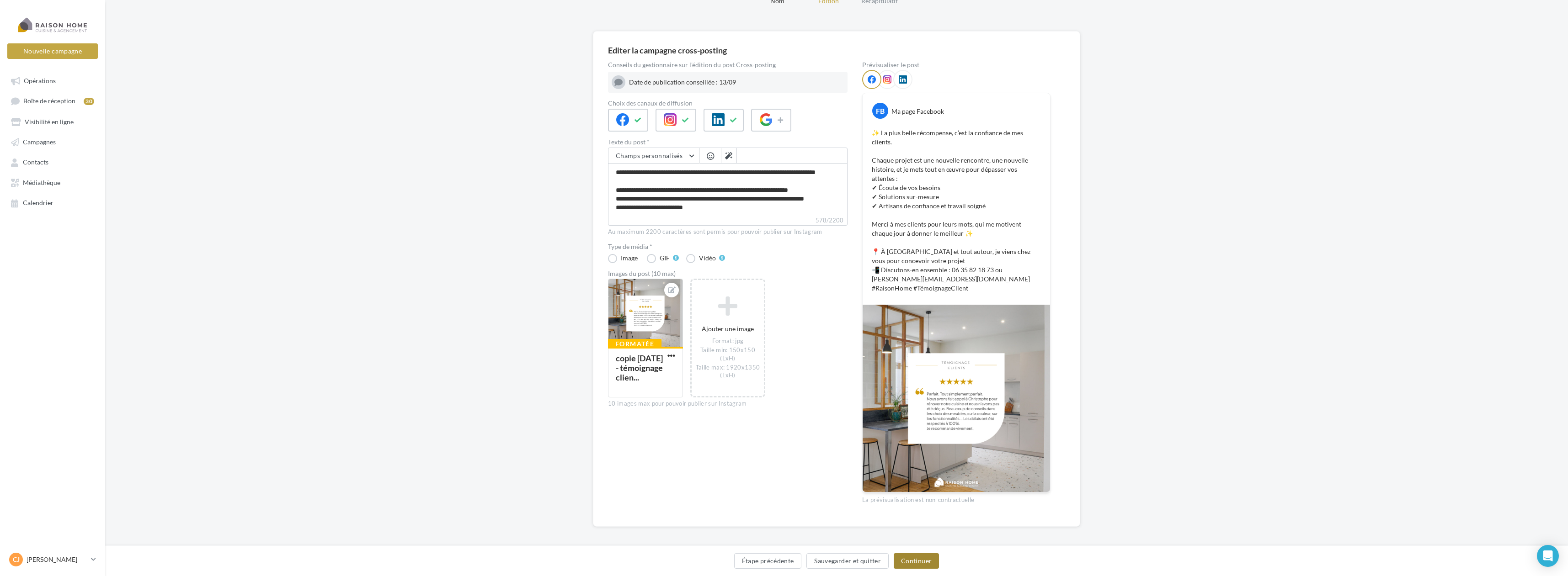
click at [925, 558] on button "Continuer" at bounding box center [916, 561] width 45 height 15
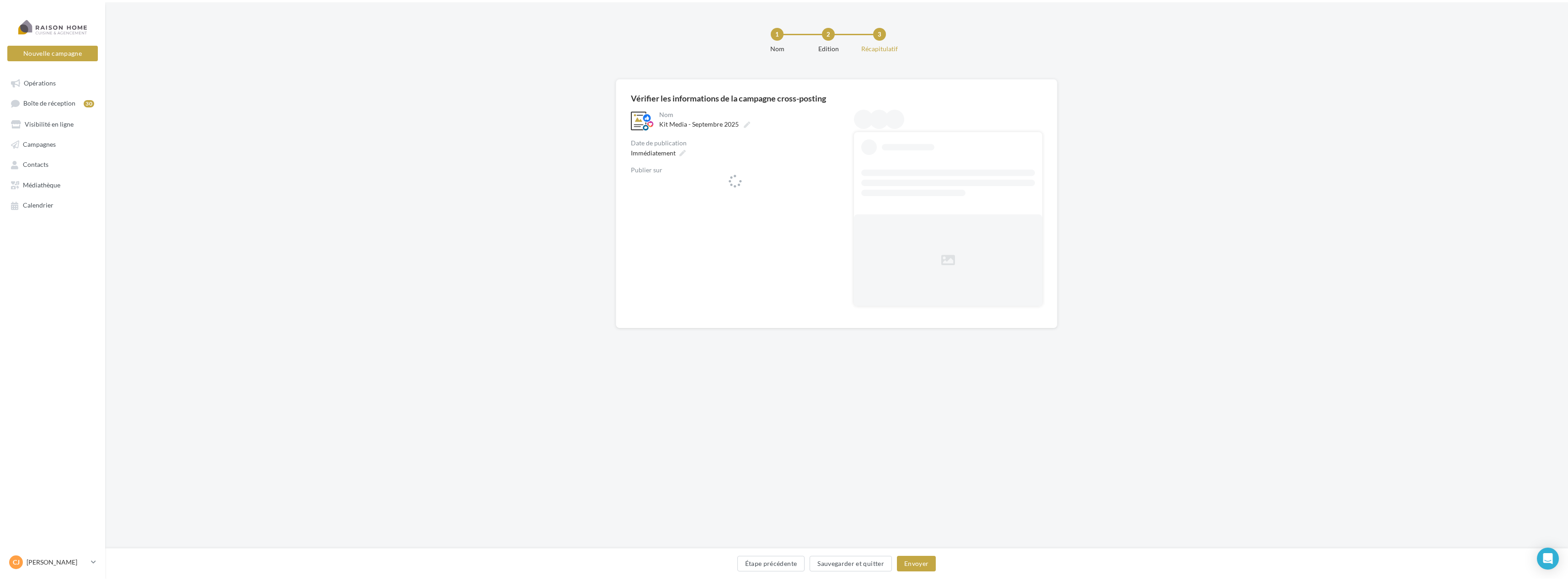
scroll to position [0, 0]
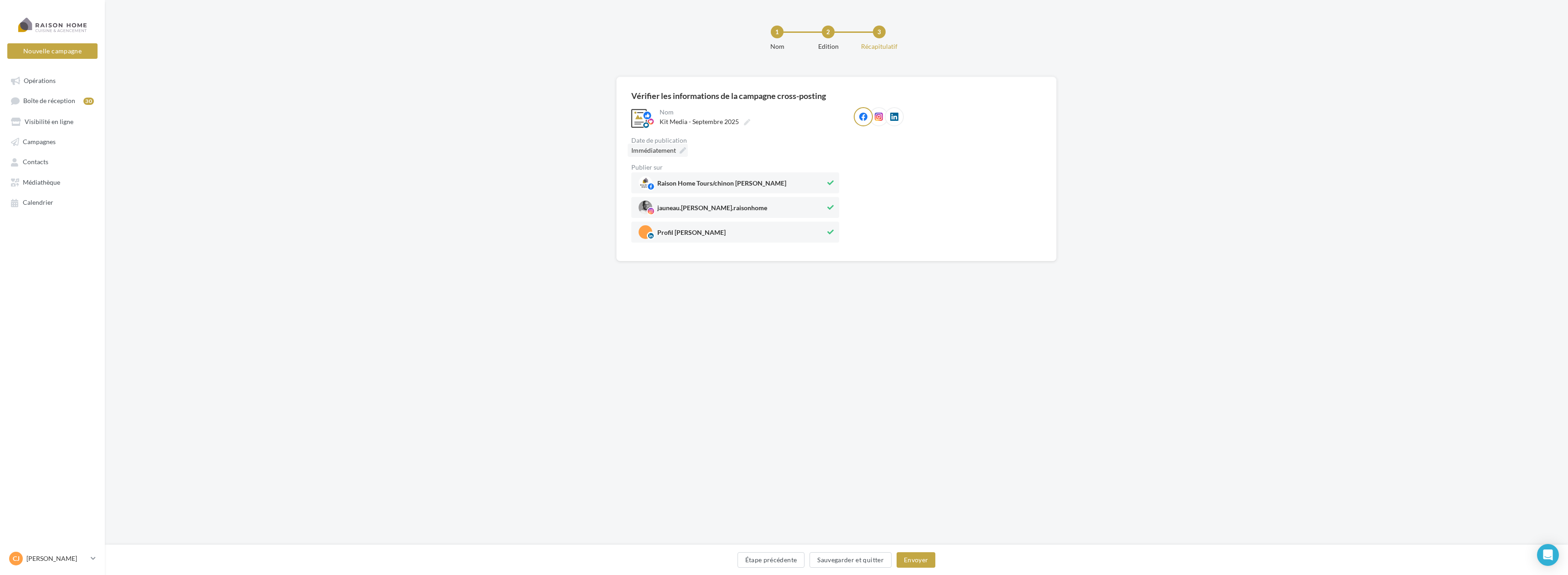
click at [684, 150] on icon at bounding box center [683, 150] width 6 height 6
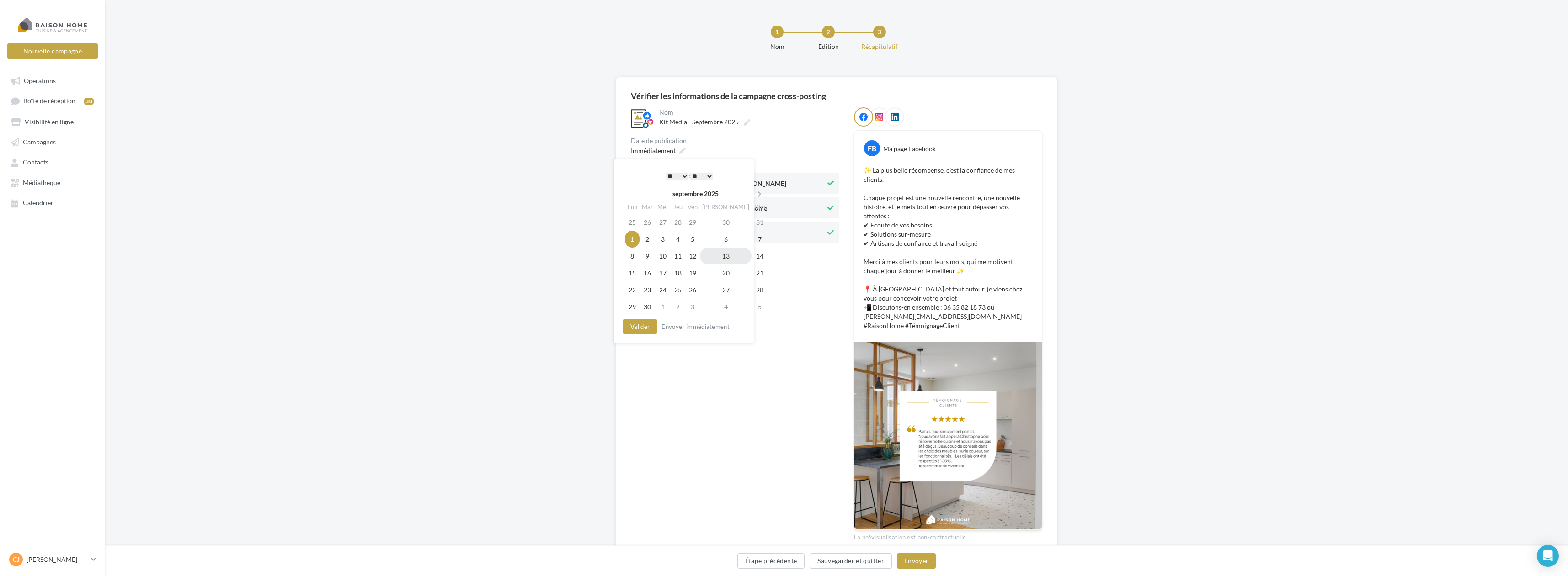
click at [715, 257] on td "13" at bounding box center [726, 256] width 52 height 17
click at [712, 256] on td "13" at bounding box center [723, 256] width 52 height 17
click at [676, 176] on select "* * * * * * * * * * ** ** ** ** ** ** ** ** ** ** ** ** ** **" at bounding box center [674, 176] width 23 height 7
click at [645, 323] on button "Valider" at bounding box center [637, 326] width 34 height 15
click at [922, 563] on button "Envoyer" at bounding box center [916, 561] width 39 height 15
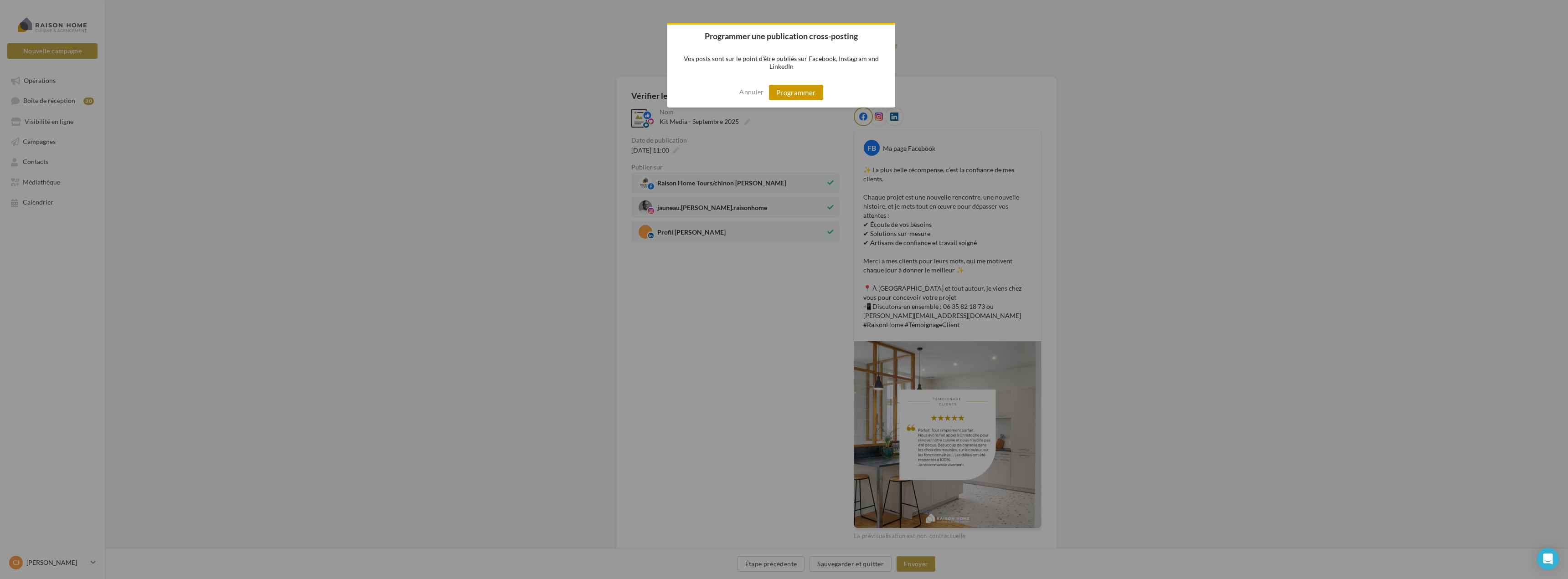
click at [785, 94] on button "Programmer" at bounding box center [796, 92] width 54 height 15
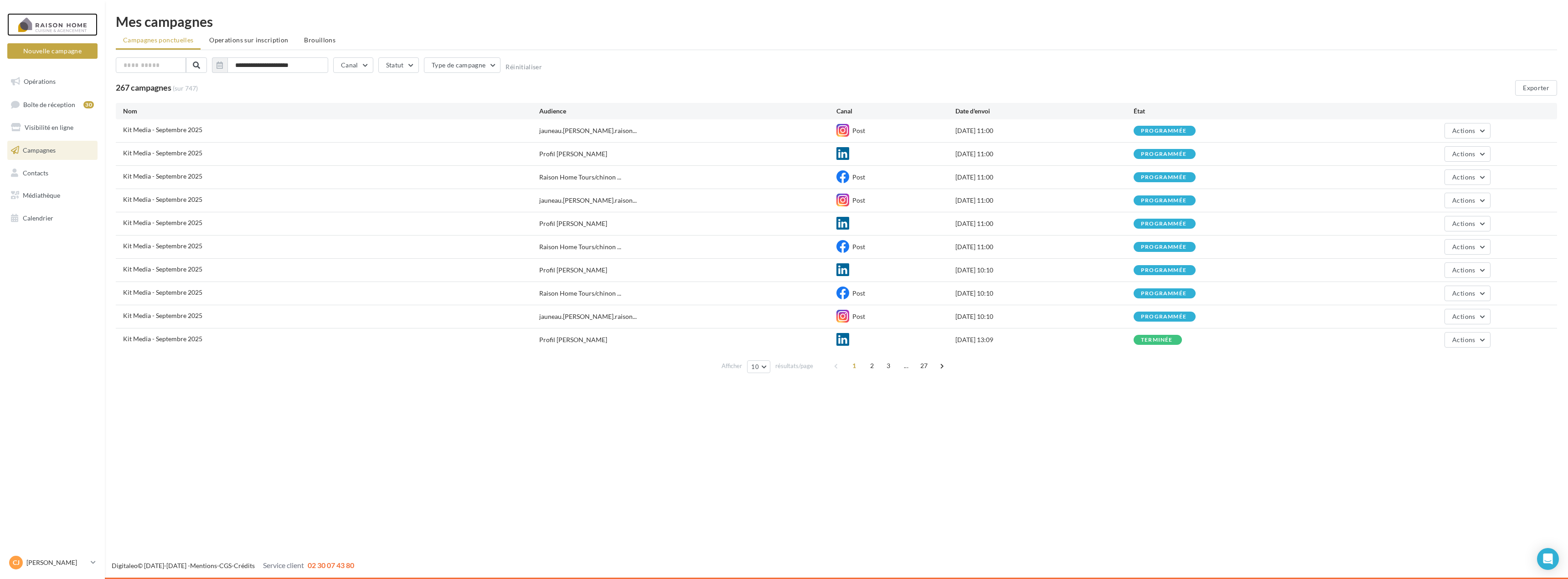
click at [42, 26] on div at bounding box center [52, 24] width 73 height 23
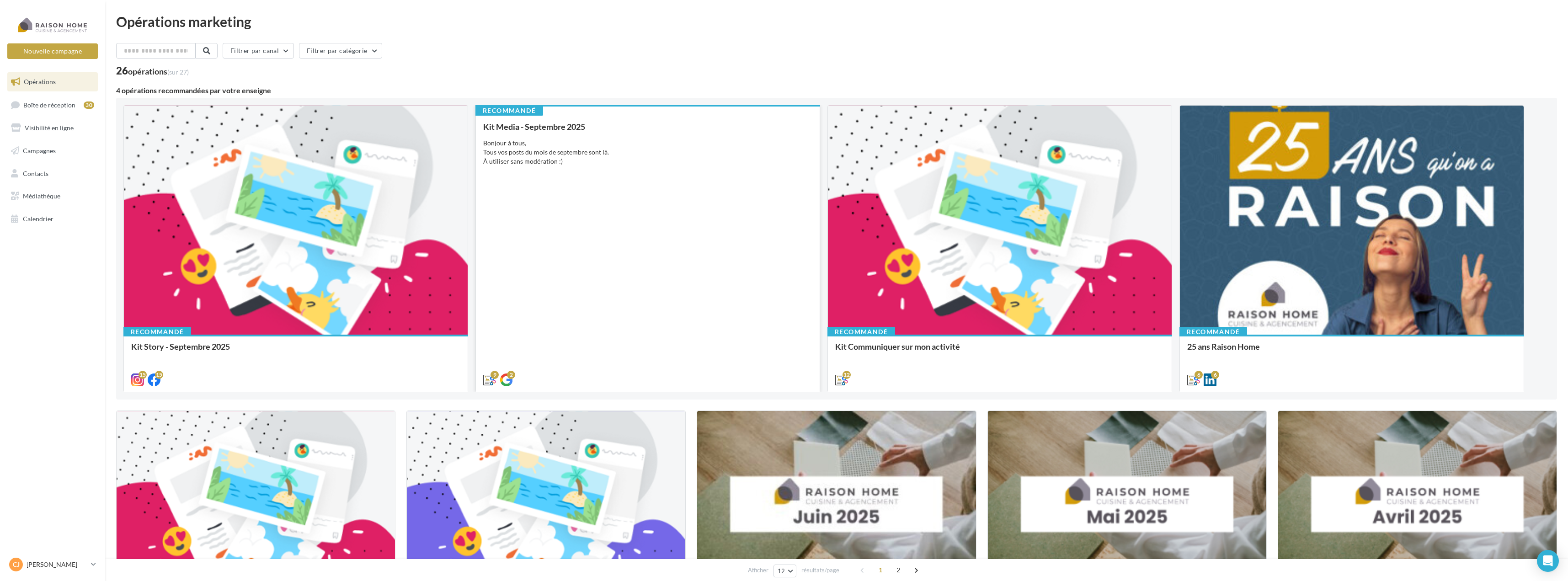
click at [650, 196] on div "Kit Media - [DATE] Bonjour à tous, Tous vos posts du mois de septembre sont là.…" at bounding box center [648, 253] width 329 height 261
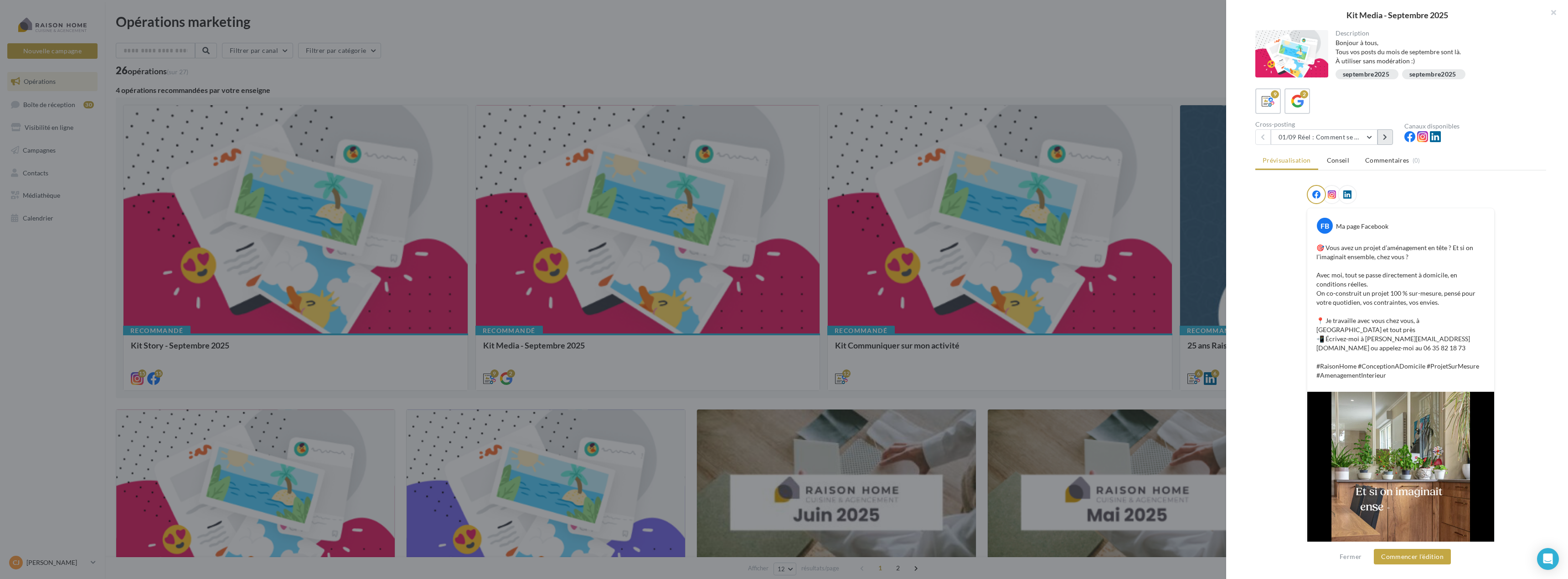
click at [1385, 141] on button at bounding box center [1385, 137] width 15 height 15
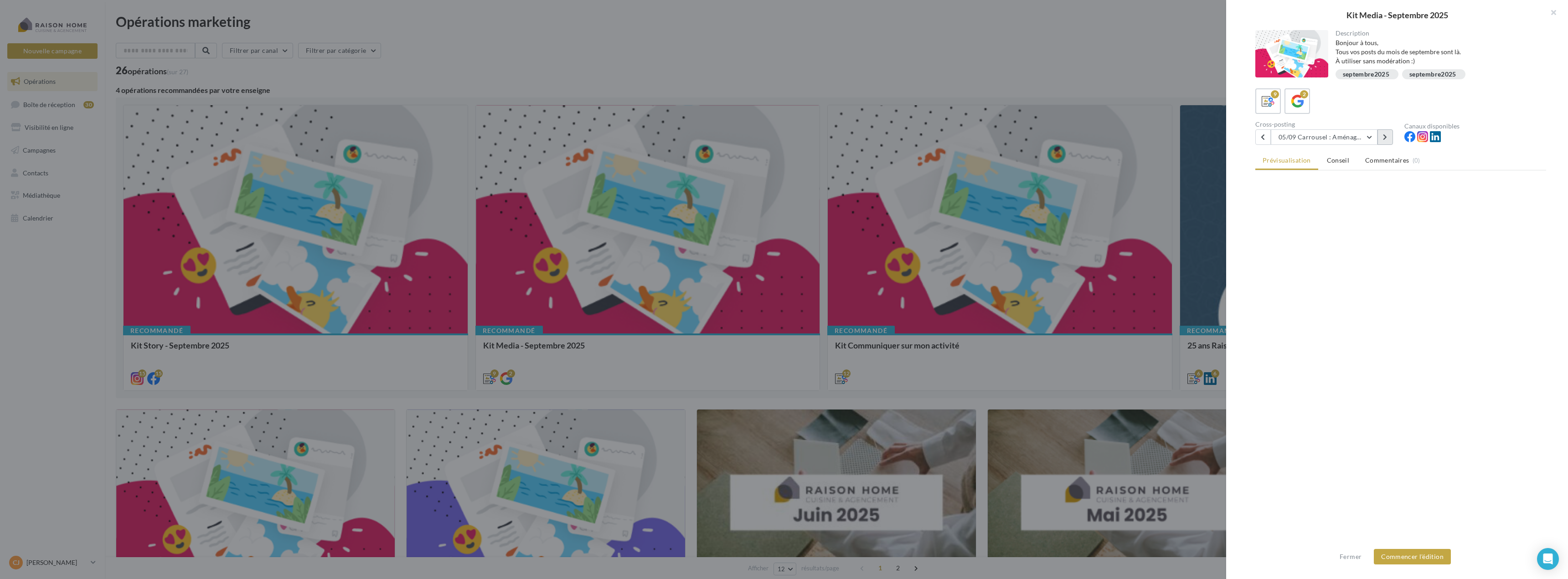
click at [1385, 141] on button at bounding box center [1385, 137] width 15 height 15
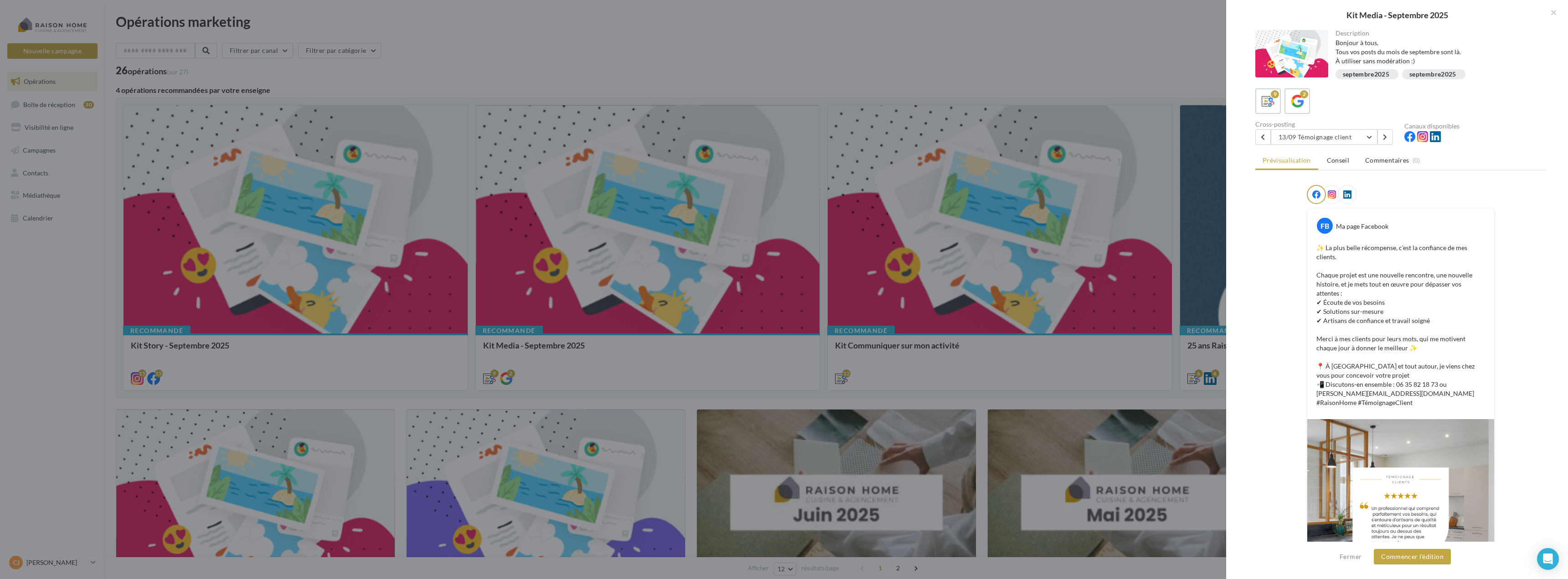
click at [1382, 423] on img at bounding box center [1401, 512] width 187 height 187
click at [1382, 136] on button at bounding box center [1385, 137] width 15 height 15
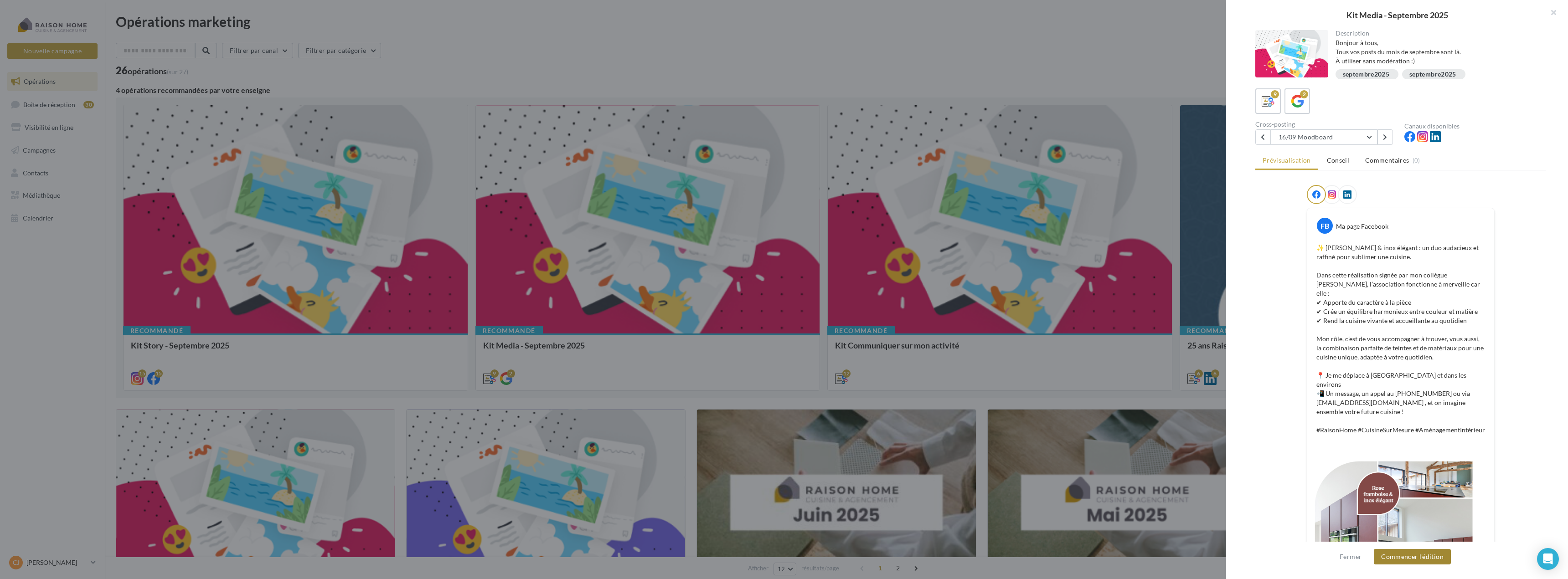
click at [1416, 560] on button "Commencer l'édition" at bounding box center [1412, 556] width 77 height 15
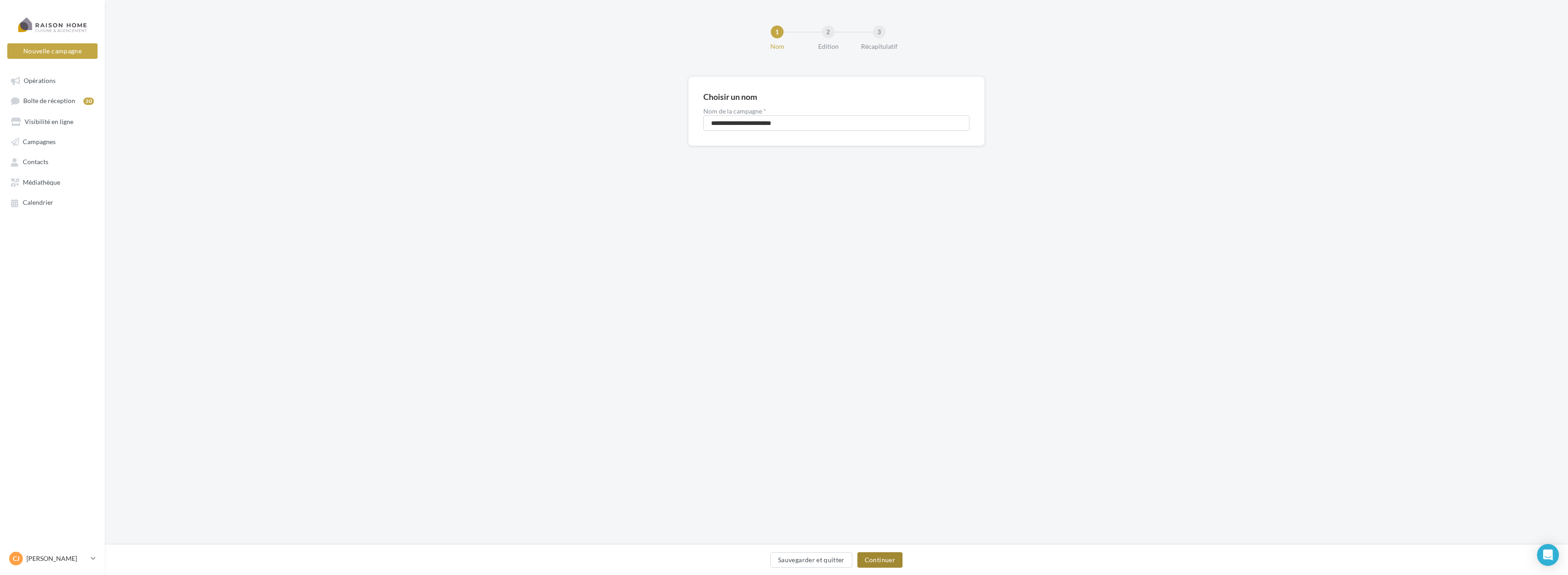
click at [869, 560] on button "Continuer" at bounding box center [880, 560] width 45 height 15
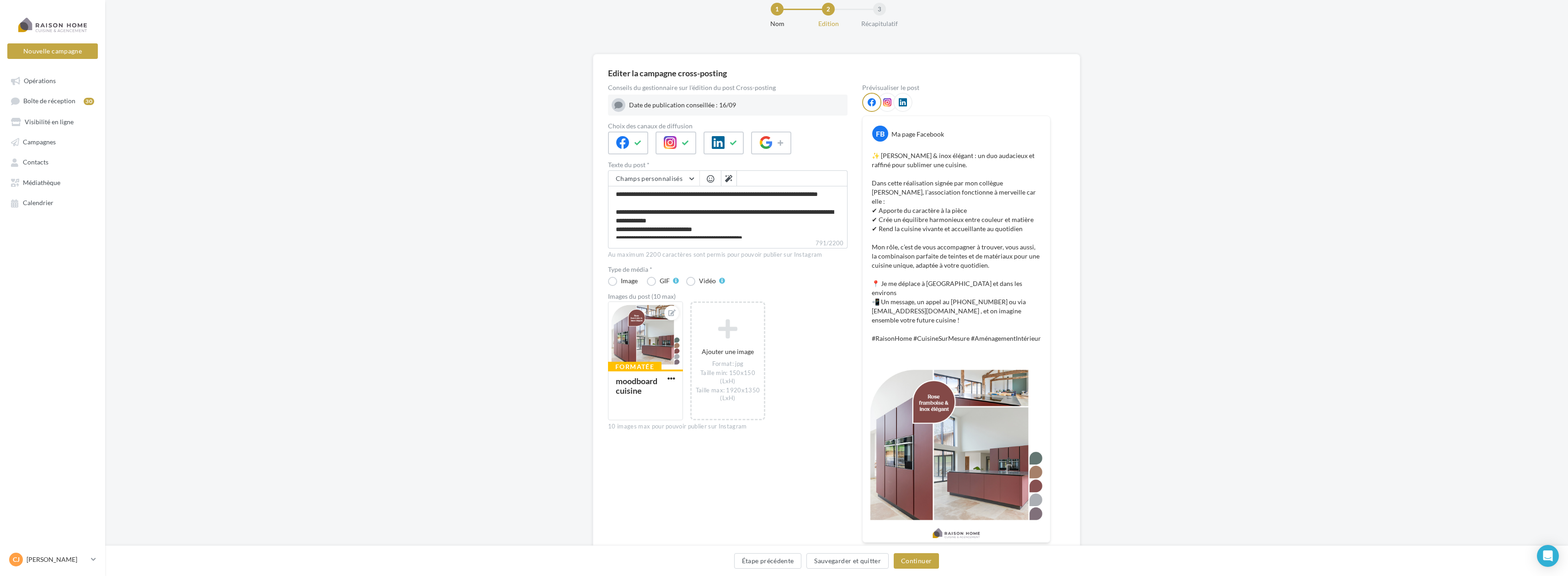
scroll to position [59, 0]
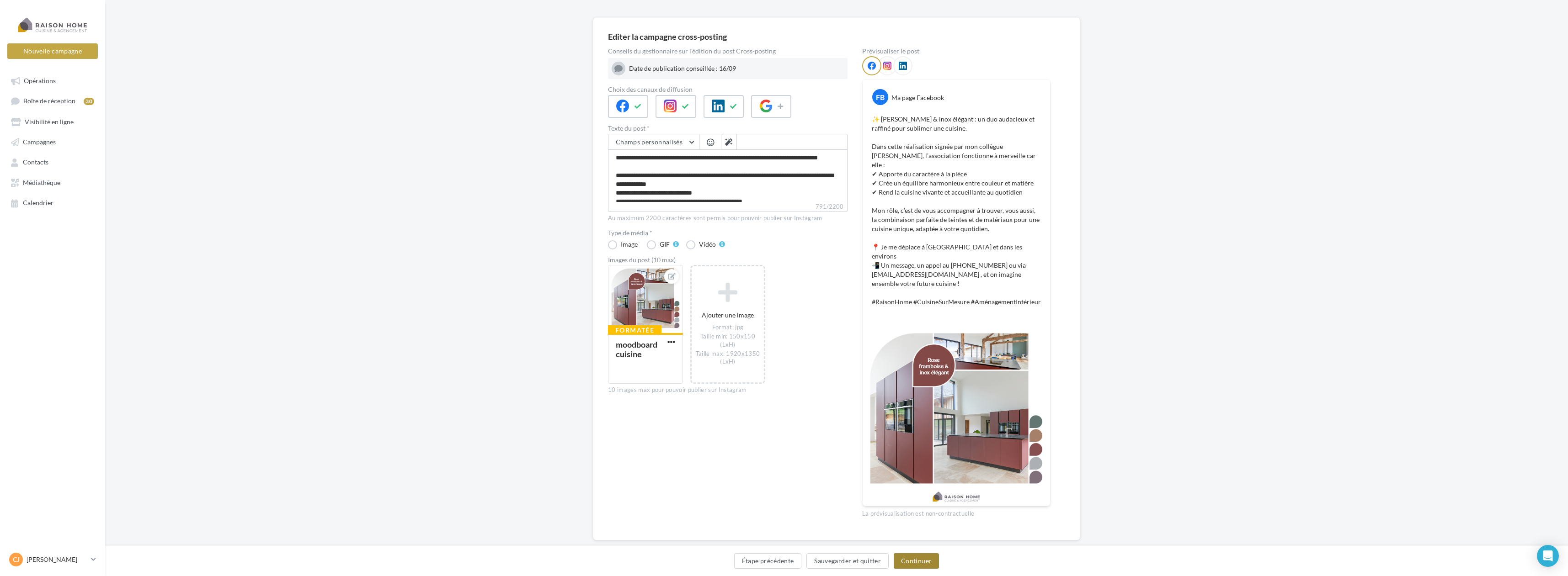
click at [925, 561] on button "Continuer" at bounding box center [916, 561] width 45 height 15
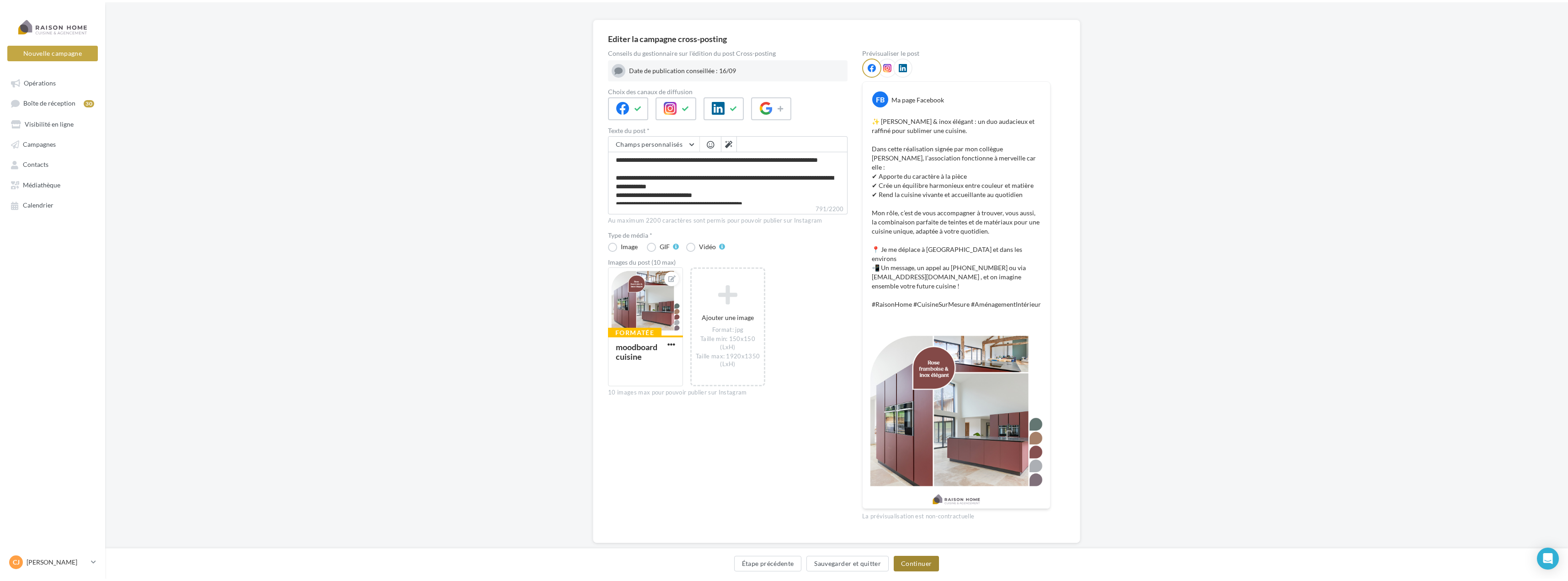
scroll to position [0, 0]
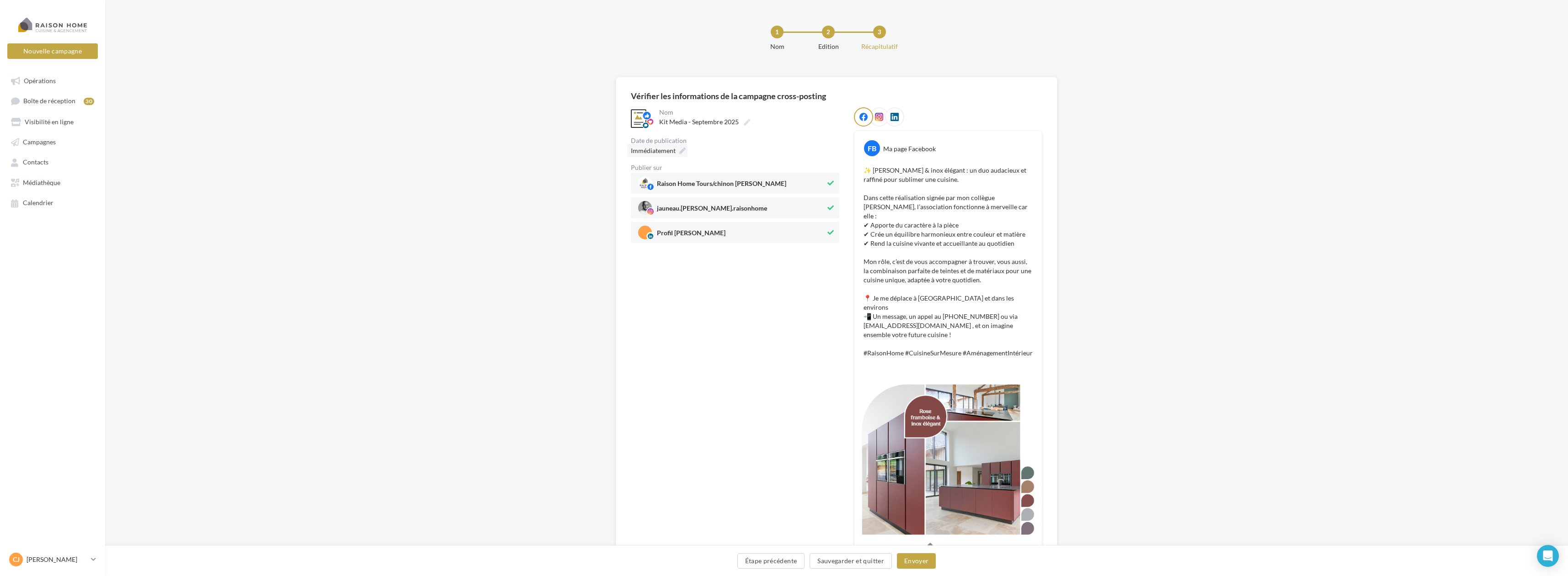
click at [683, 147] on div "Immédiatement" at bounding box center [657, 151] width 60 height 13
click at [651, 270] on td "16" at bounding box center [645, 273] width 15 height 17
click at [676, 176] on select "* * * * * * * * * * ** ** ** ** ** ** ** ** ** ** ** ** ** **" at bounding box center [674, 176] width 23 height 7
click at [643, 323] on button "Valider" at bounding box center [637, 326] width 34 height 15
click at [917, 558] on button "Envoyer" at bounding box center [916, 561] width 39 height 15
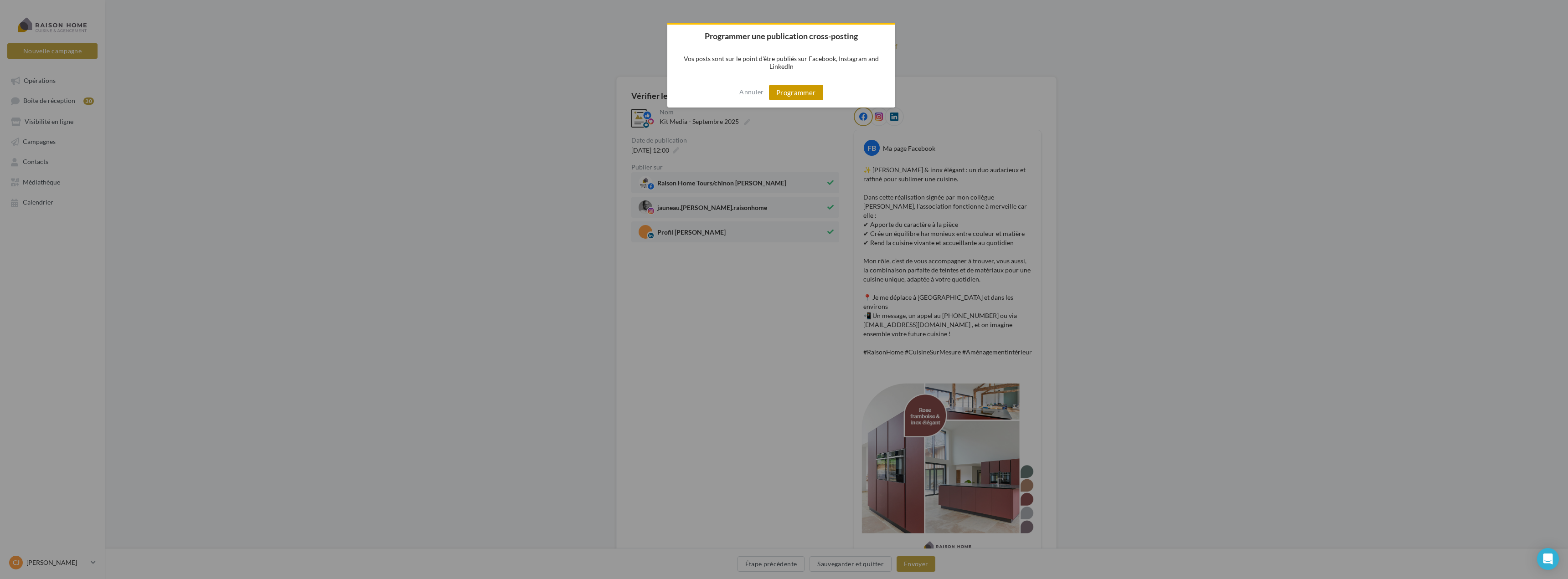
click at [789, 92] on button "Programmer" at bounding box center [796, 92] width 54 height 15
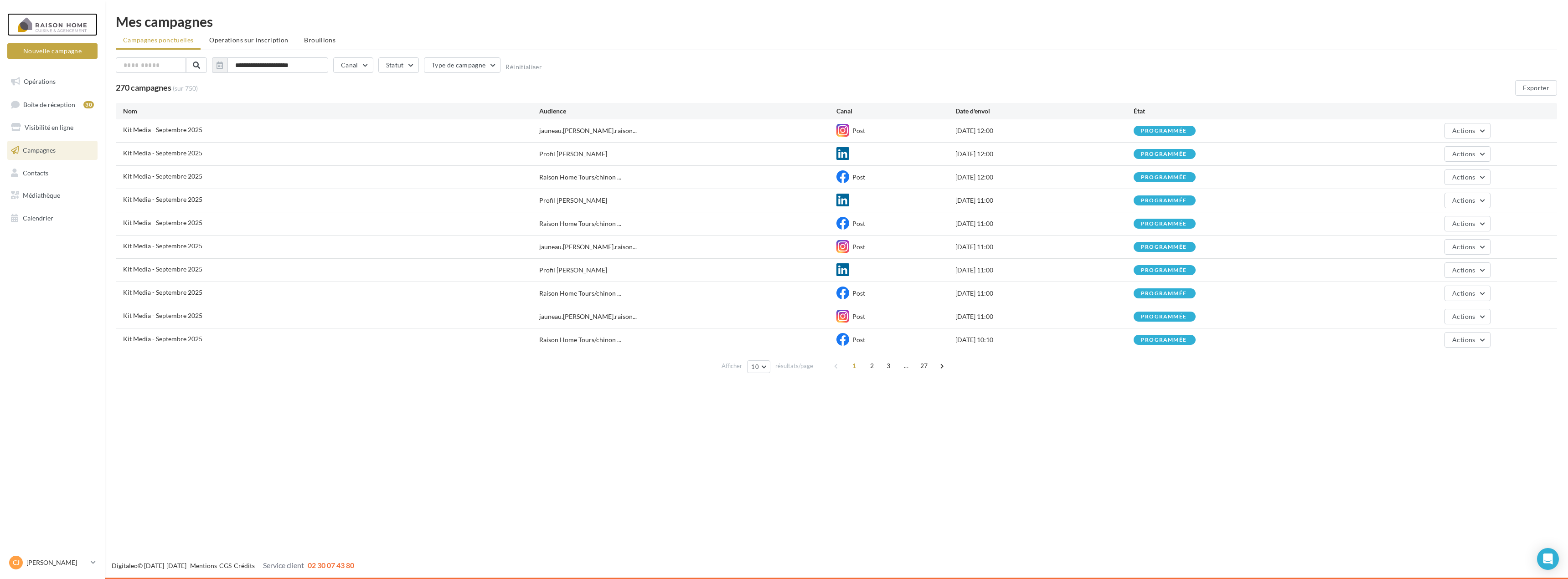
click at [52, 32] on div at bounding box center [52, 24] width 73 height 23
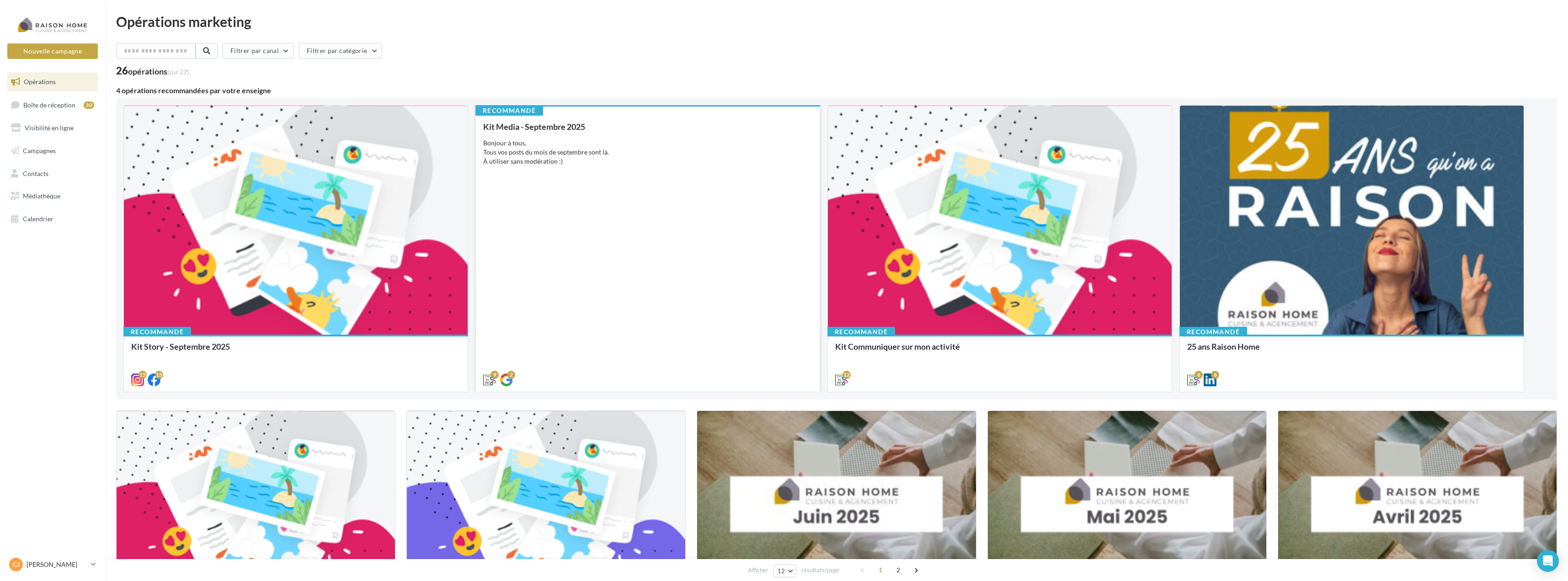
click at [547, 203] on div "Kit Media - [DATE] Bonjour à tous, Tous vos posts du mois de septembre sont là.…" at bounding box center [648, 253] width 329 height 261
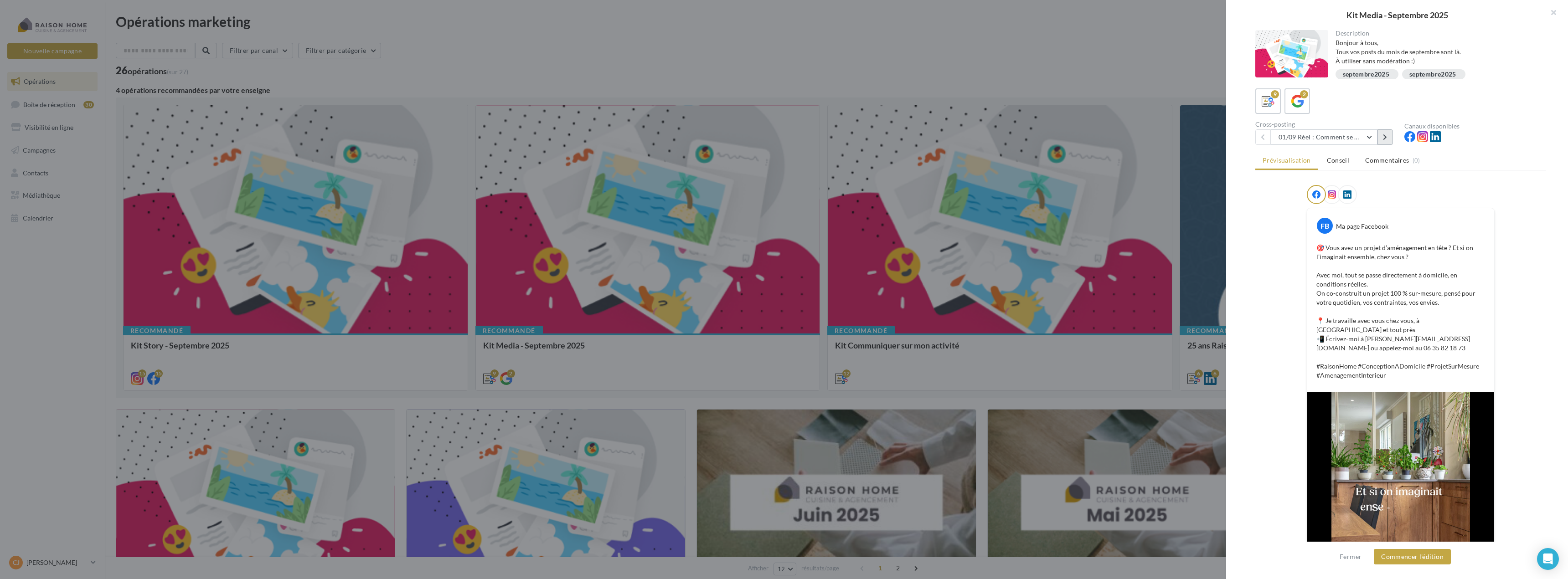
click at [1384, 140] on icon at bounding box center [1385, 137] width 4 height 6
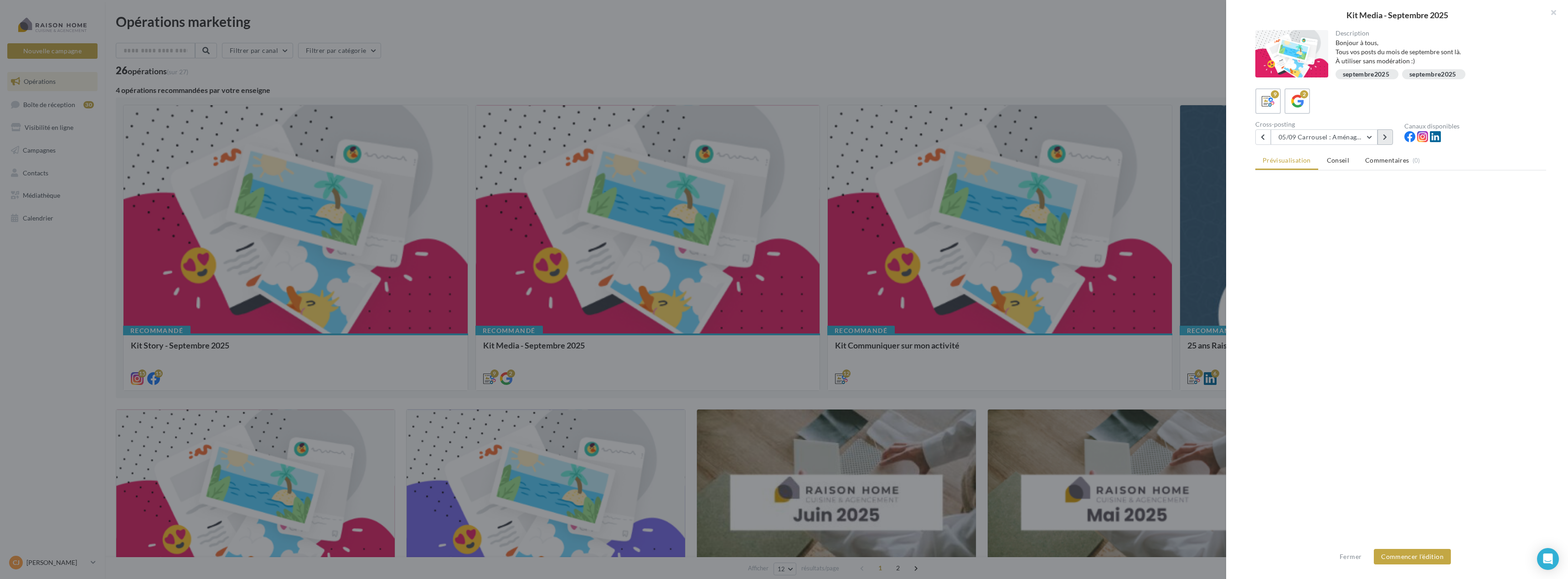
click at [1384, 139] on icon at bounding box center [1385, 137] width 4 height 6
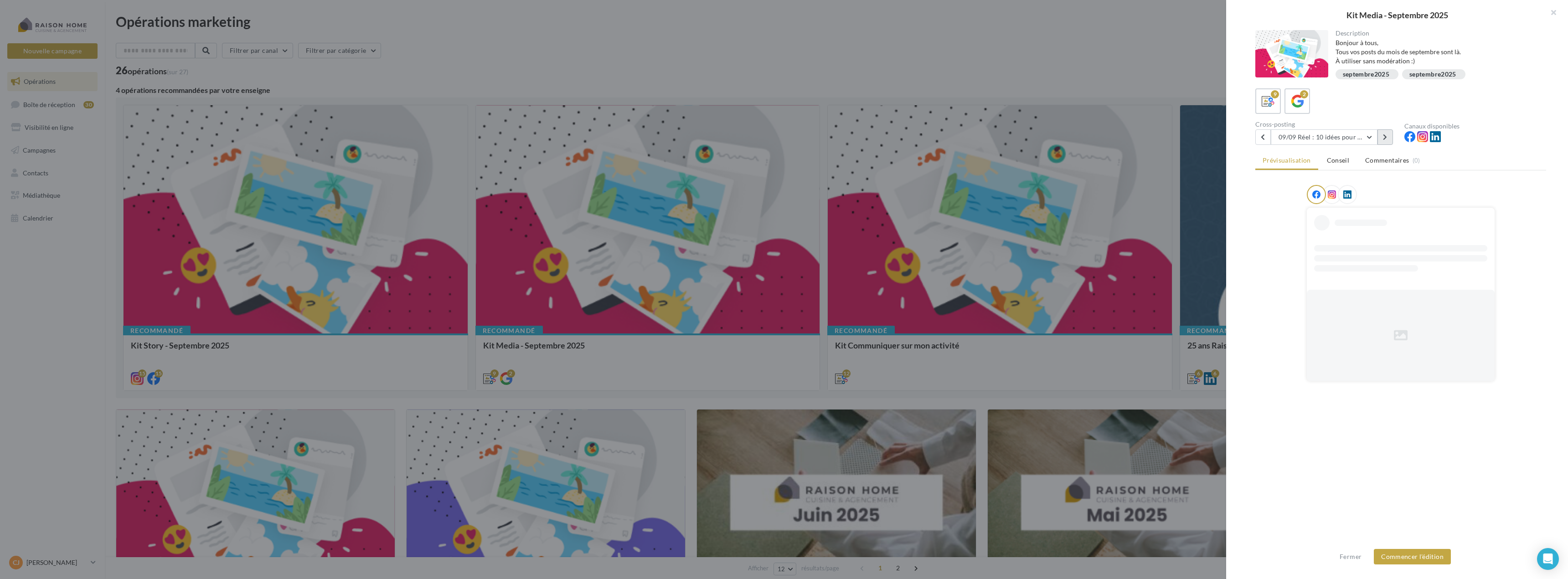
click at [1384, 139] on icon at bounding box center [1385, 137] width 4 height 6
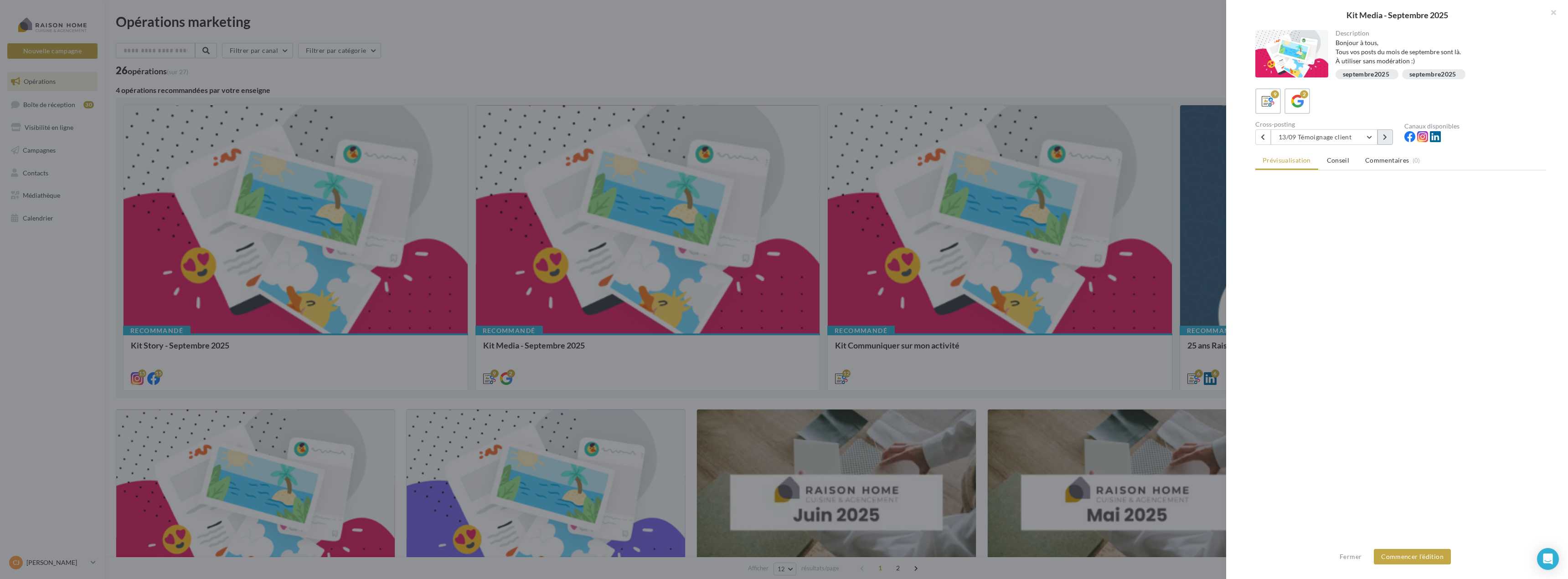
click at [1384, 139] on icon at bounding box center [1385, 137] width 4 height 6
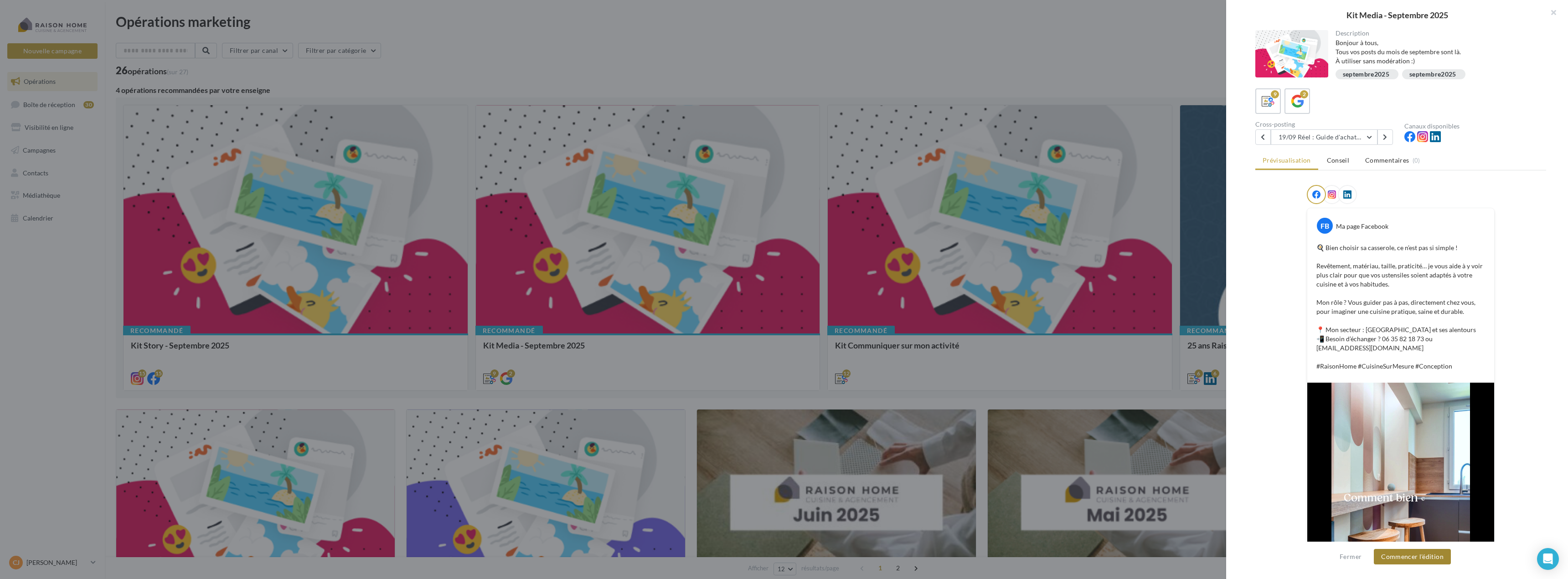
click at [1413, 554] on button "Commencer l'édition" at bounding box center [1412, 556] width 77 height 15
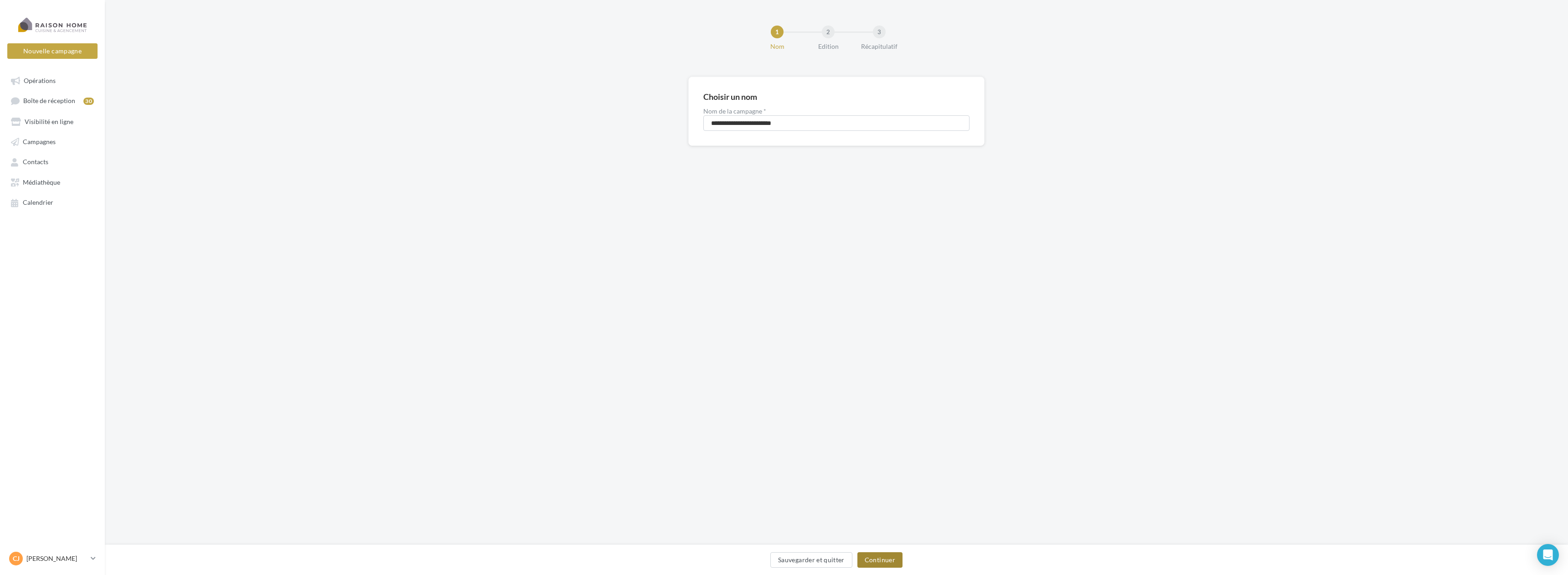
click at [891, 559] on button "Continuer" at bounding box center [880, 560] width 45 height 15
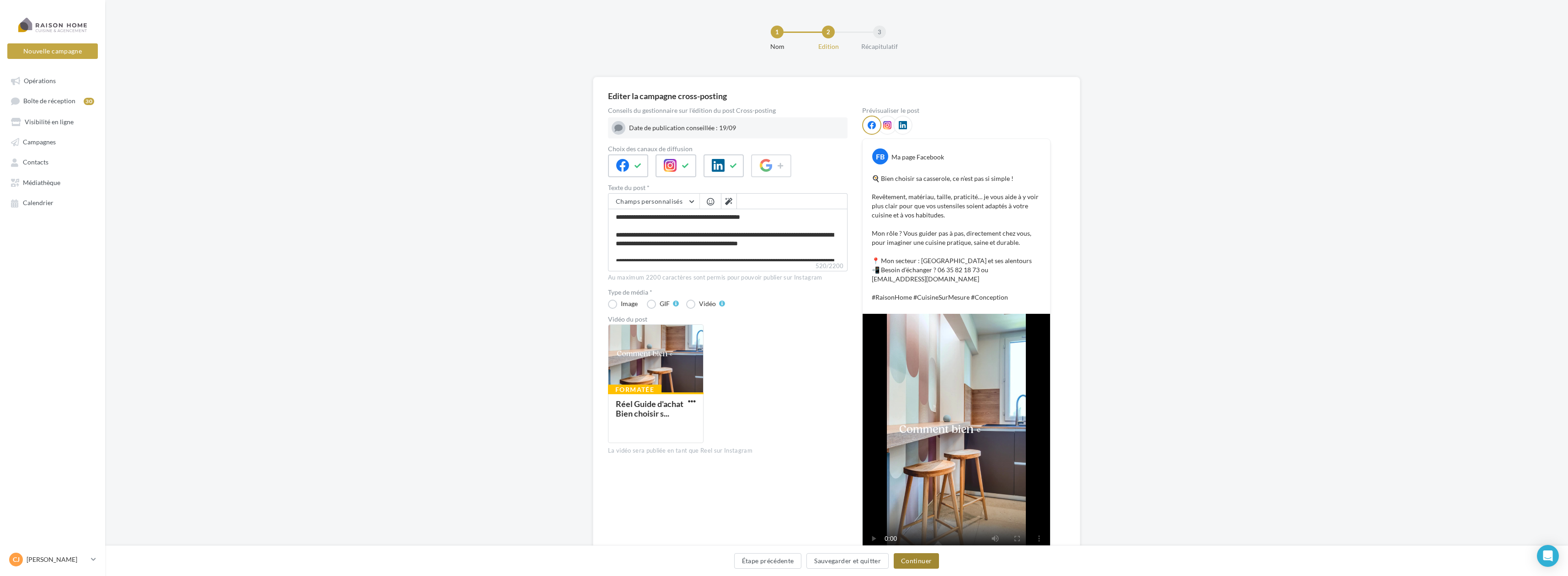
click at [923, 560] on button "Continuer" at bounding box center [916, 561] width 45 height 15
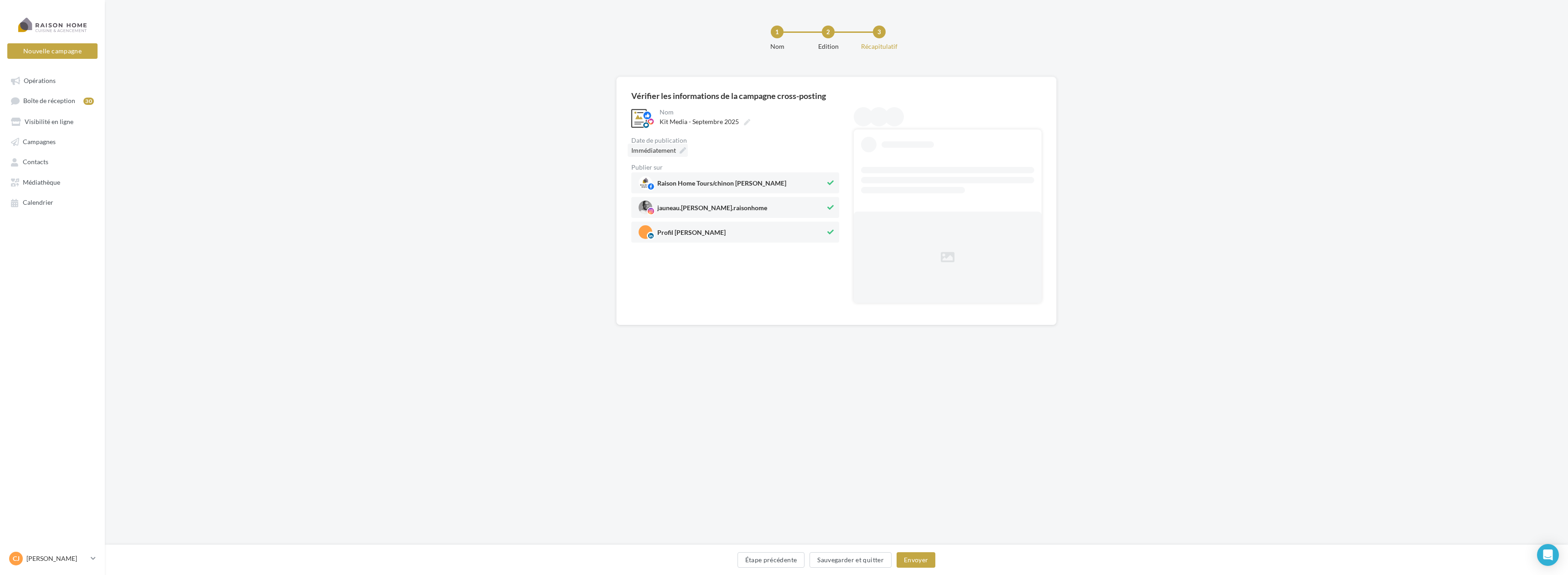
click at [682, 149] on icon at bounding box center [683, 150] width 6 height 6
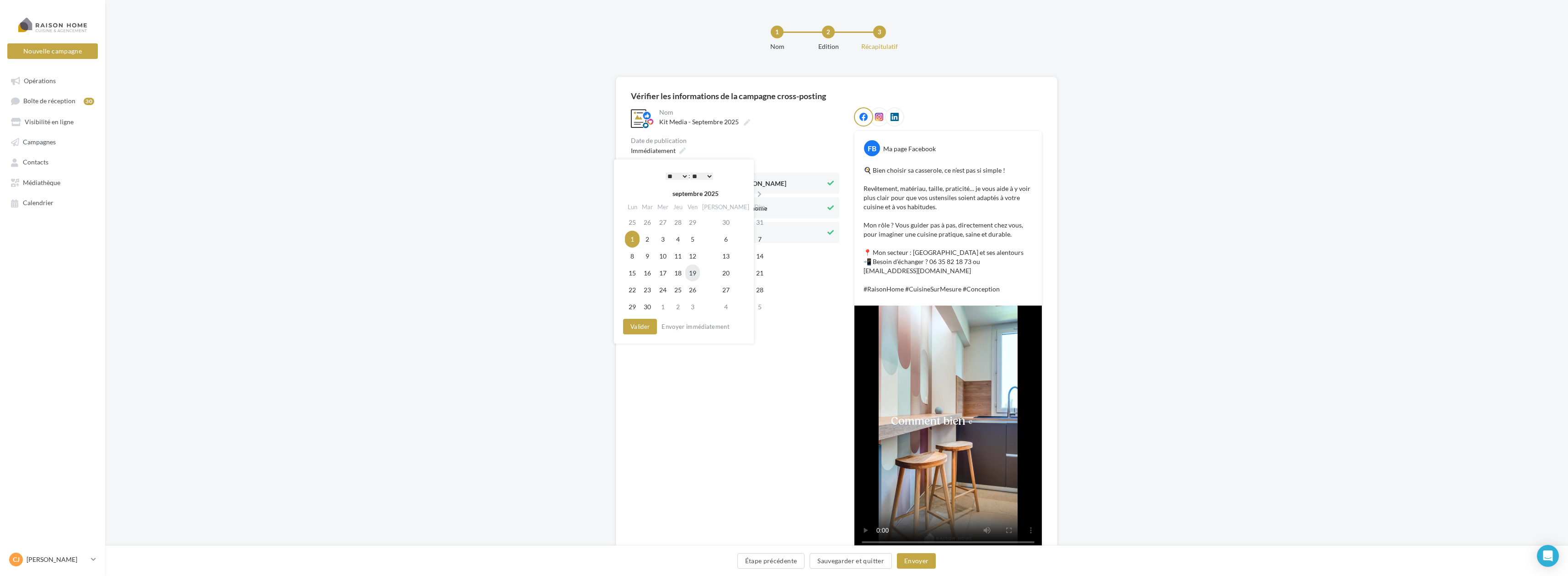
click at [700, 272] on td "19" at bounding box center [693, 273] width 15 height 17
click at [680, 170] on div "**********" at bounding box center [681, 251] width 140 height 184
click at [682, 174] on select "* * * * * * * * * * ** ** ** ** ** ** ** ** ** ** ** ** ** **" at bounding box center [674, 176] width 23 height 7
click at [646, 323] on button "Valider" at bounding box center [637, 326] width 34 height 15
click at [918, 558] on button "Envoyer" at bounding box center [916, 561] width 39 height 15
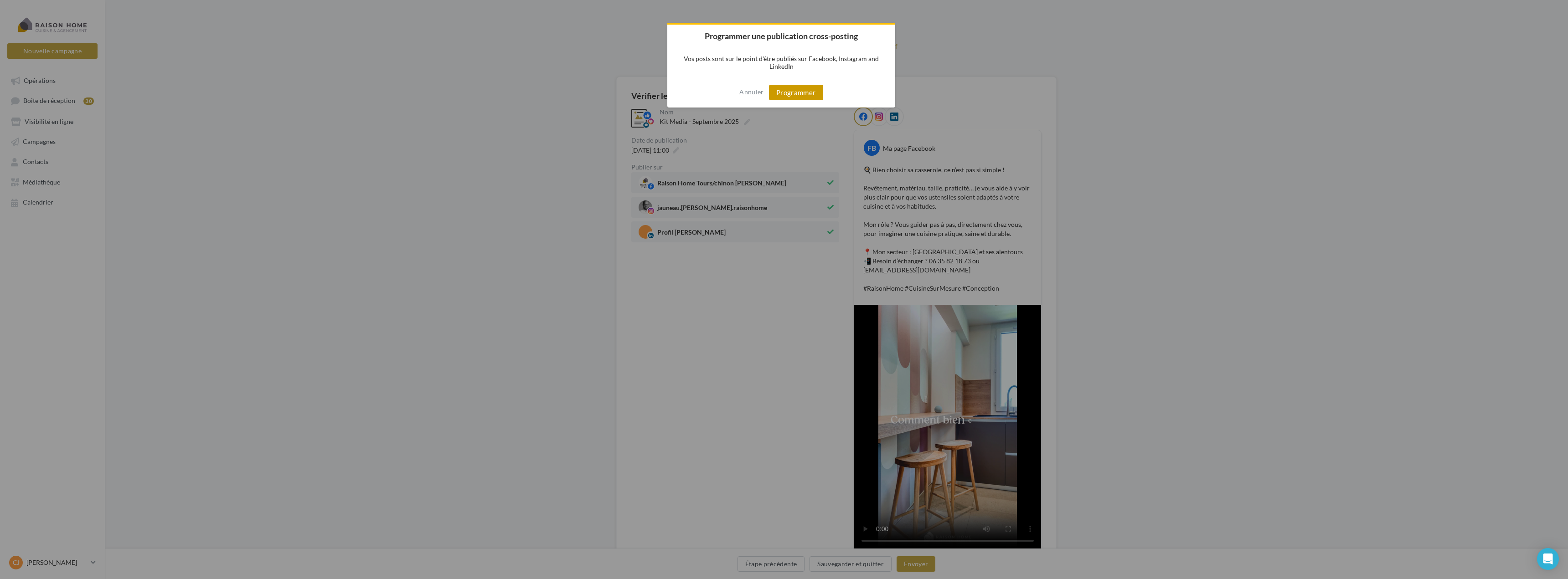
click at [802, 97] on button "Programmer" at bounding box center [796, 92] width 54 height 15
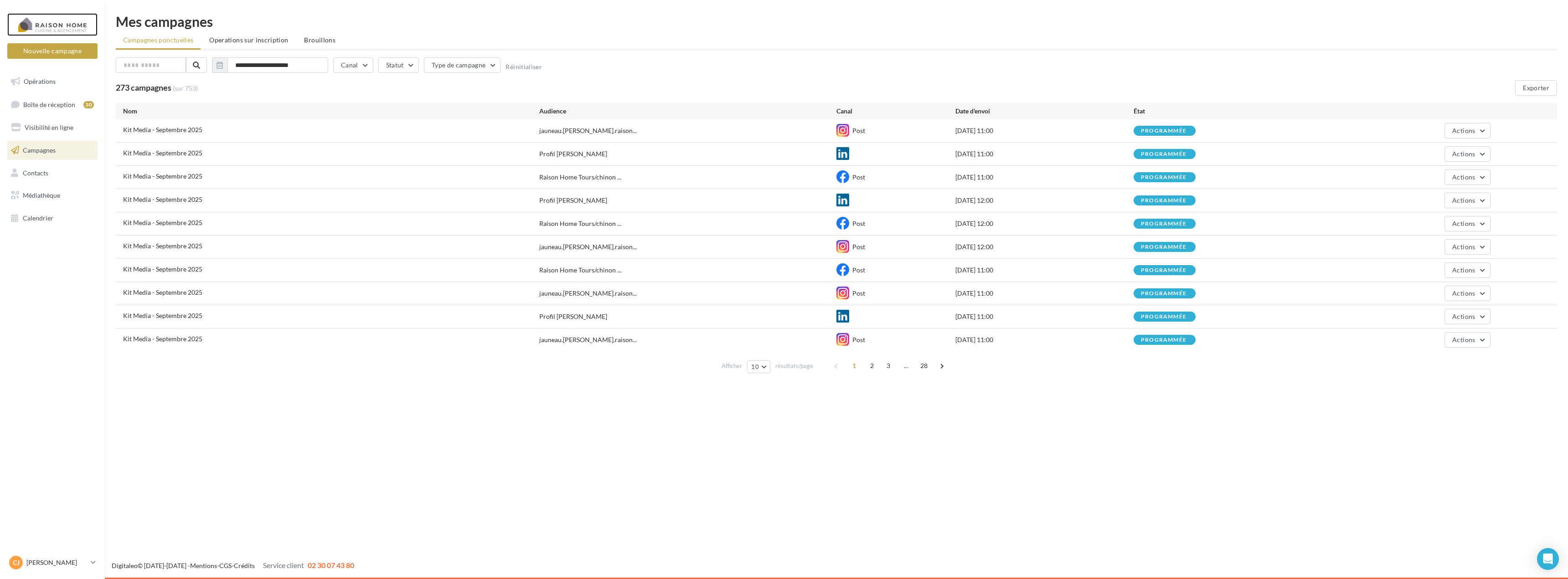
click at [51, 25] on div at bounding box center [52, 24] width 73 height 23
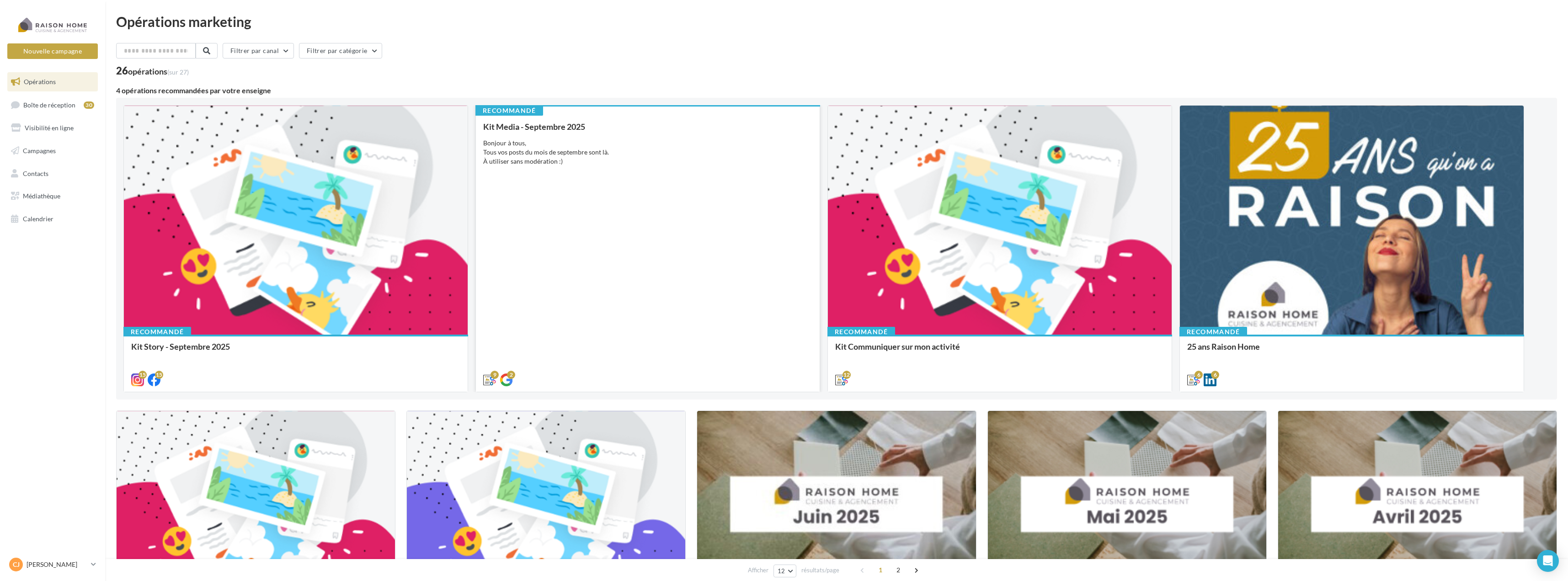
click at [667, 200] on div "Kit Media - Septembre 2025 Bonjour à tous, Tous vos posts du mois de septembre …" at bounding box center [648, 253] width 329 height 261
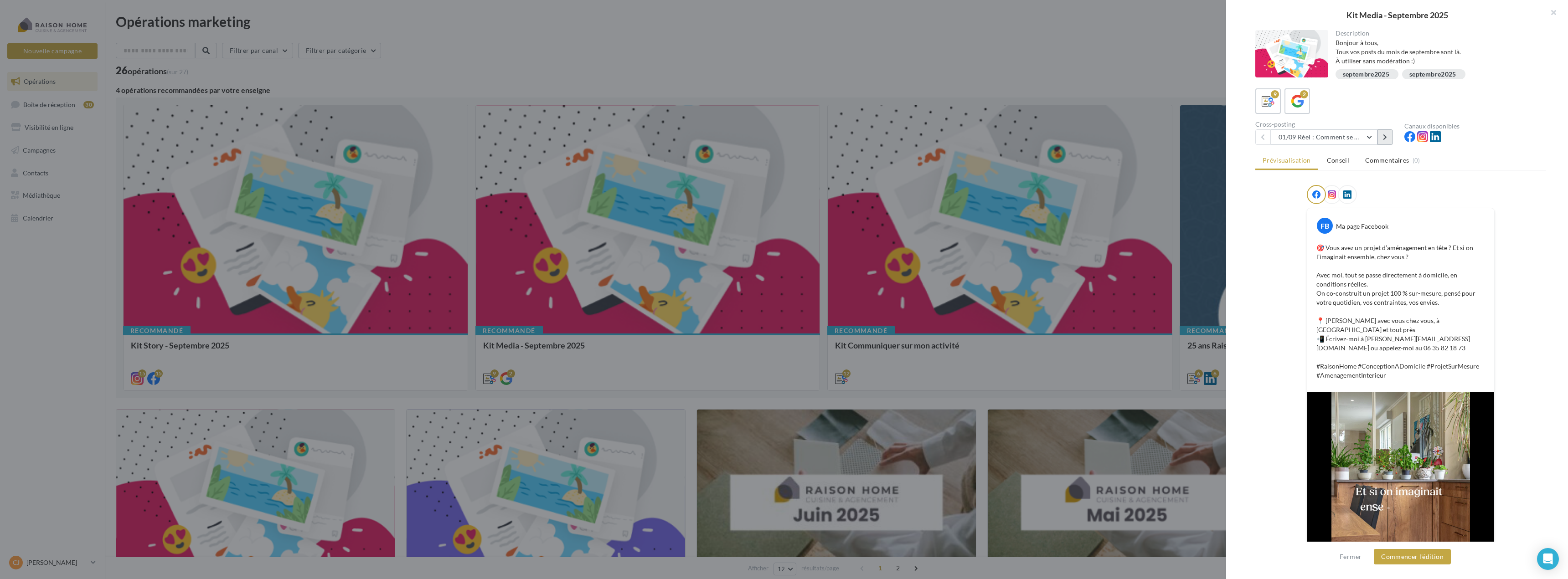
click at [1382, 139] on button at bounding box center [1385, 137] width 15 height 15
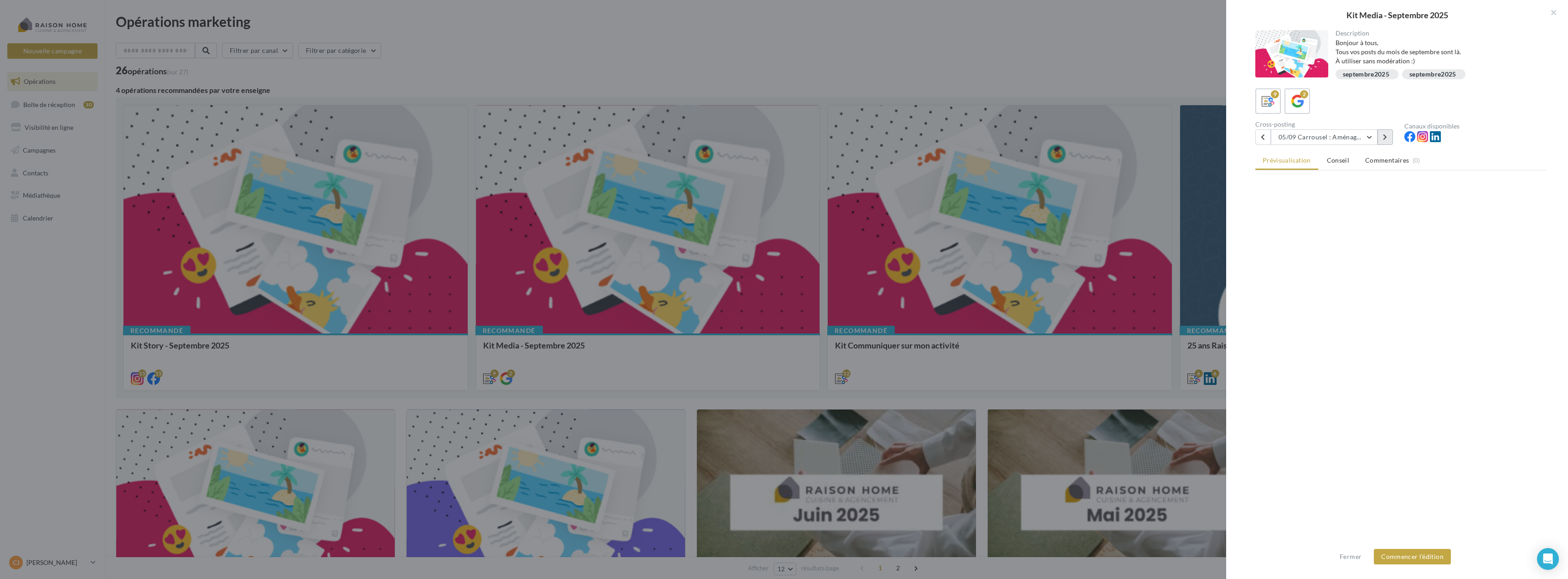
click at [1382, 139] on button at bounding box center [1385, 137] width 15 height 15
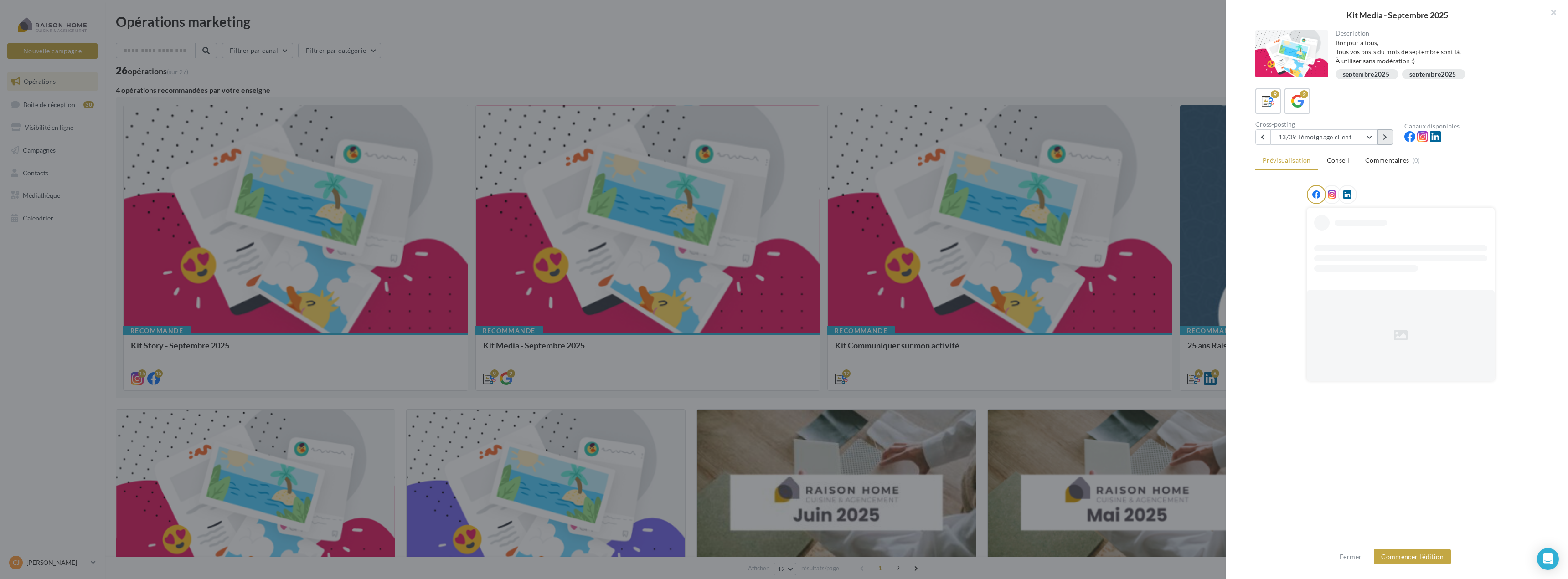
click at [1382, 139] on button at bounding box center [1385, 137] width 15 height 15
click at [1384, 139] on button at bounding box center [1385, 137] width 15 height 15
click at [1384, 139] on icon at bounding box center [1385, 137] width 4 height 6
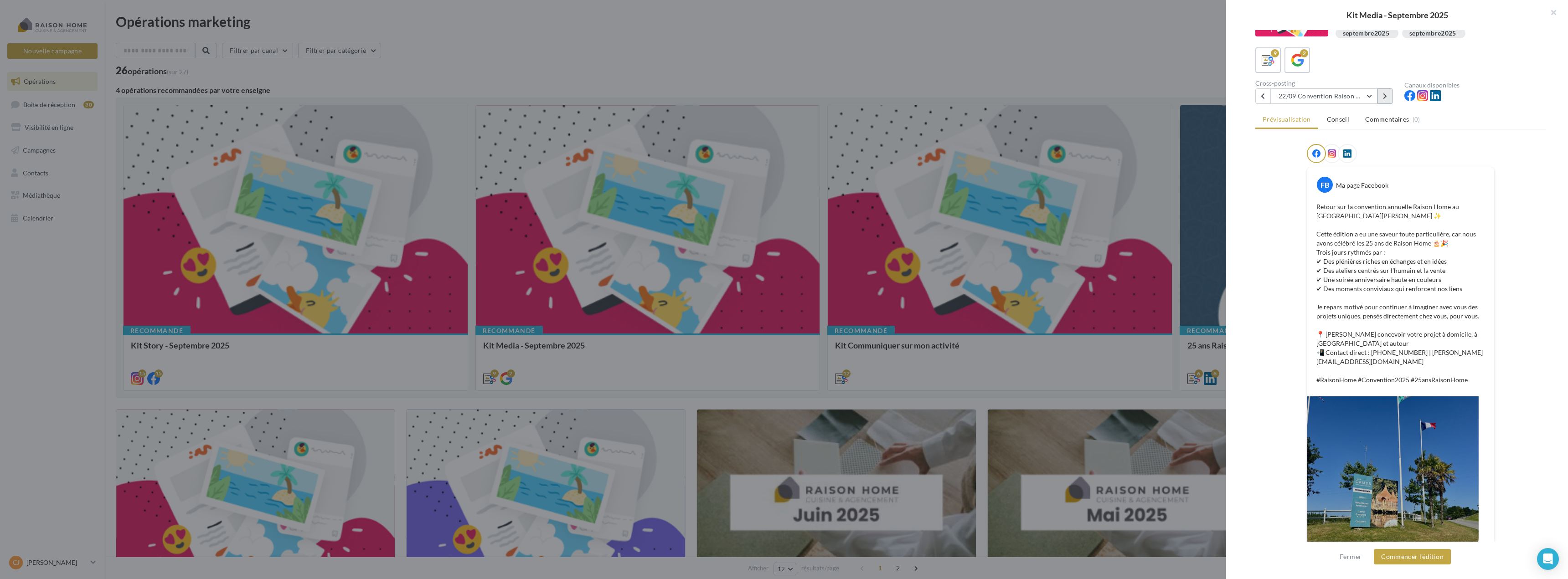
scroll to position [86, 0]
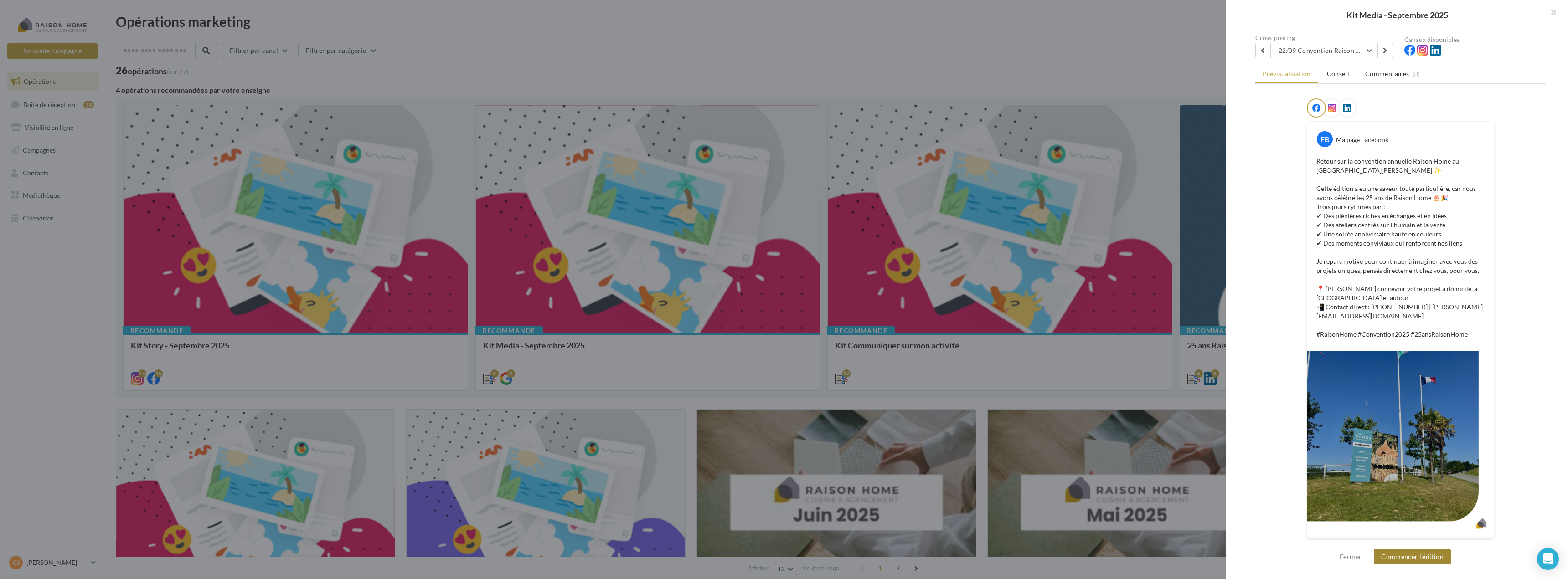
click at [1418, 556] on button "Commencer l'édition" at bounding box center [1412, 556] width 77 height 15
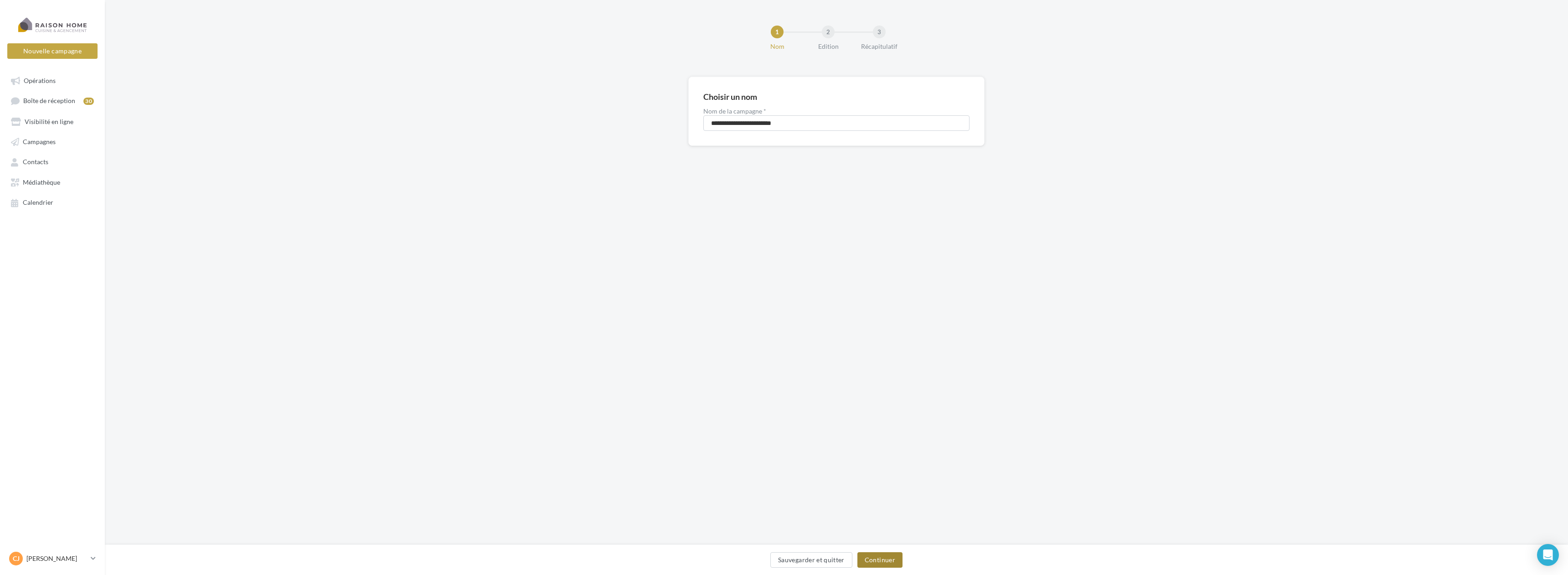
click at [877, 563] on button "Continuer" at bounding box center [880, 560] width 45 height 15
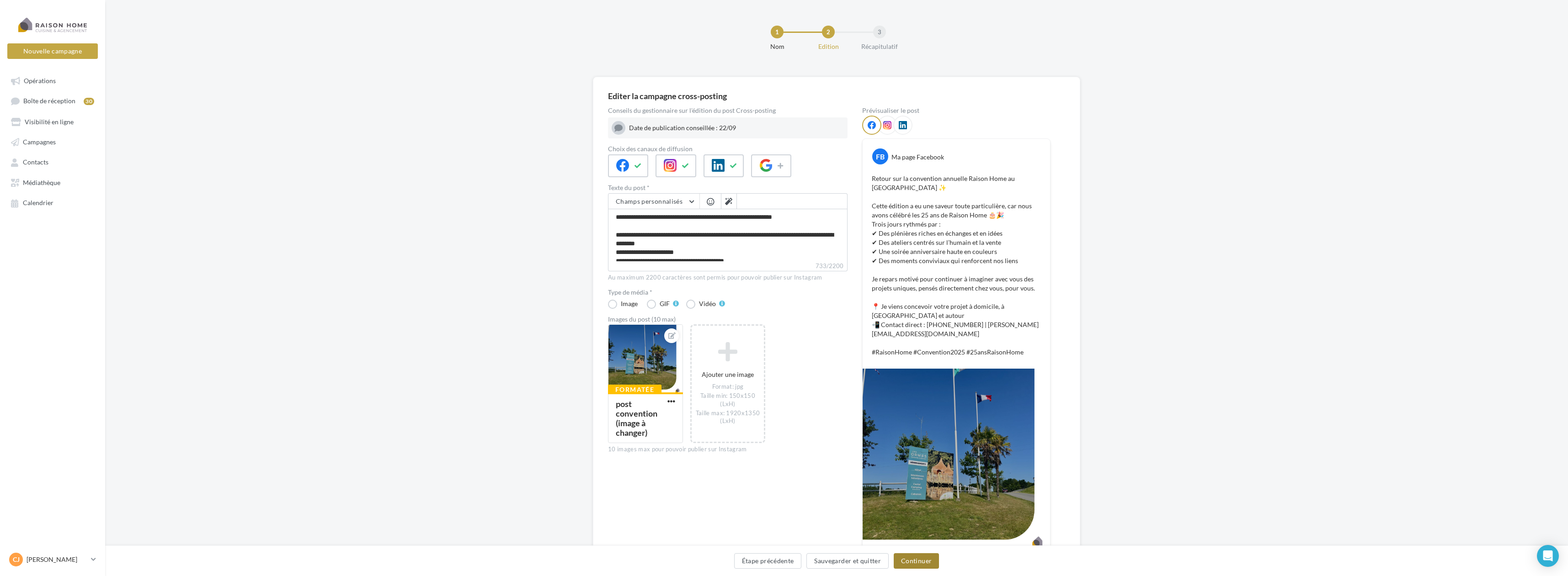
click at [905, 566] on button "Continuer" at bounding box center [916, 561] width 45 height 15
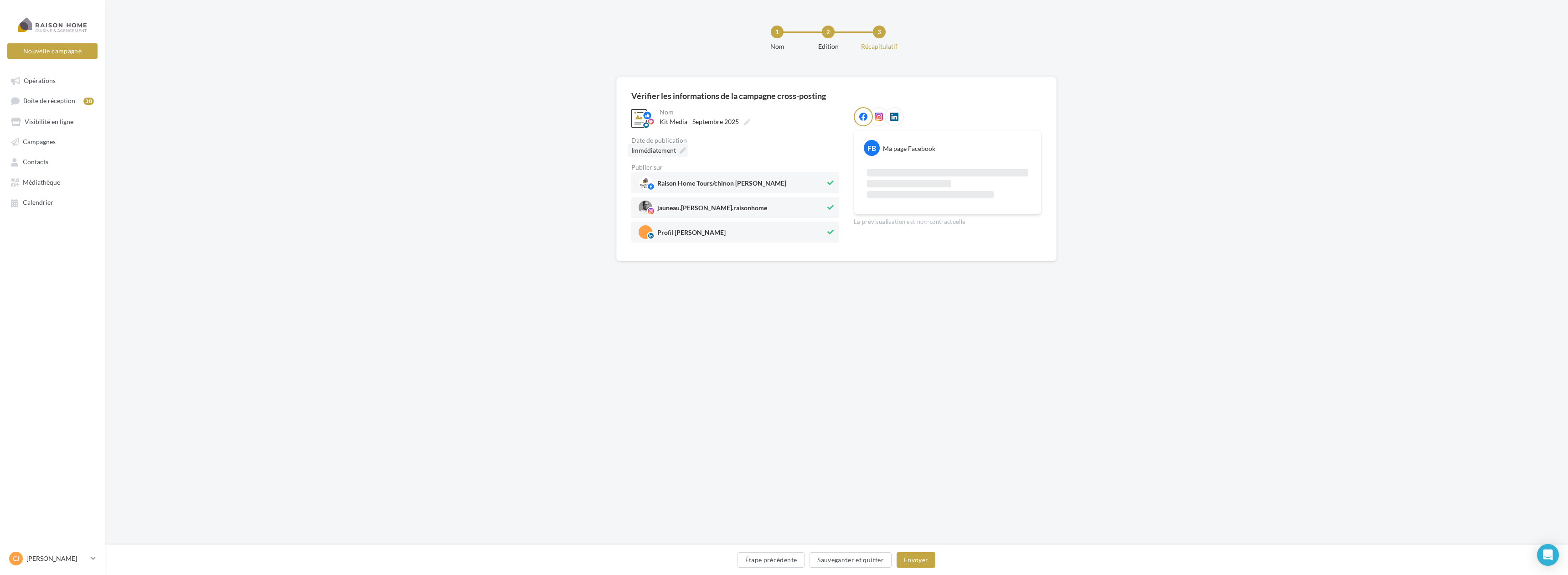
click at [683, 150] on icon at bounding box center [683, 150] width 6 height 6
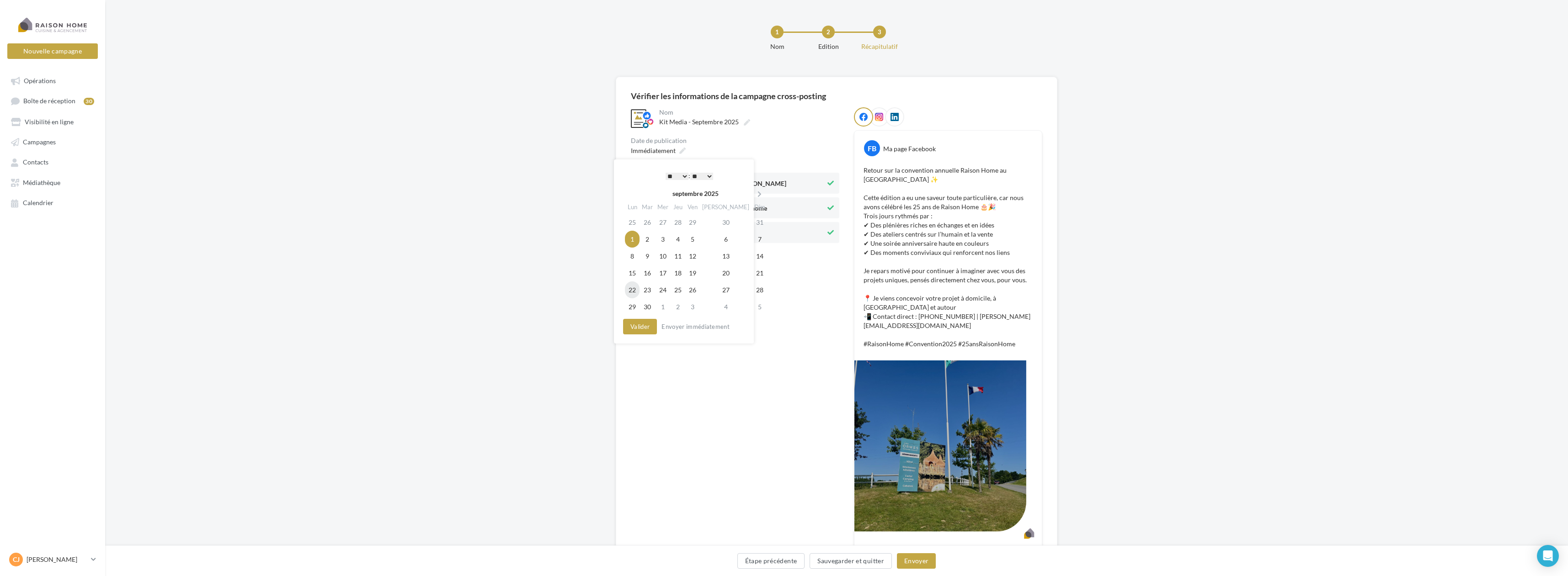
click at [639, 292] on td "22" at bounding box center [632, 290] width 15 height 17
click at [679, 178] on select "* * * * * * * * * * ** ** ** ** ** ** ** ** ** ** ** ** ** **" at bounding box center [674, 176] width 23 height 7
click at [639, 328] on button "Valider" at bounding box center [637, 326] width 34 height 15
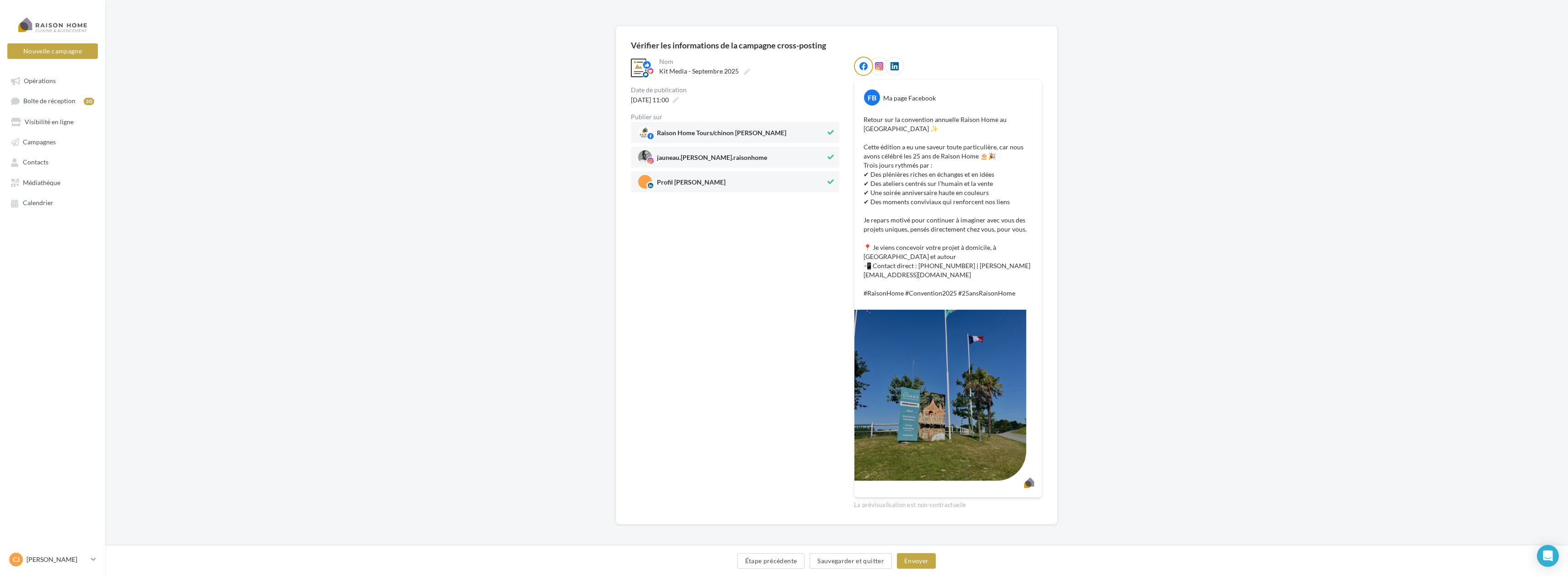
scroll to position [53, 0]
click at [922, 558] on button "Envoyer" at bounding box center [916, 561] width 39 height 15
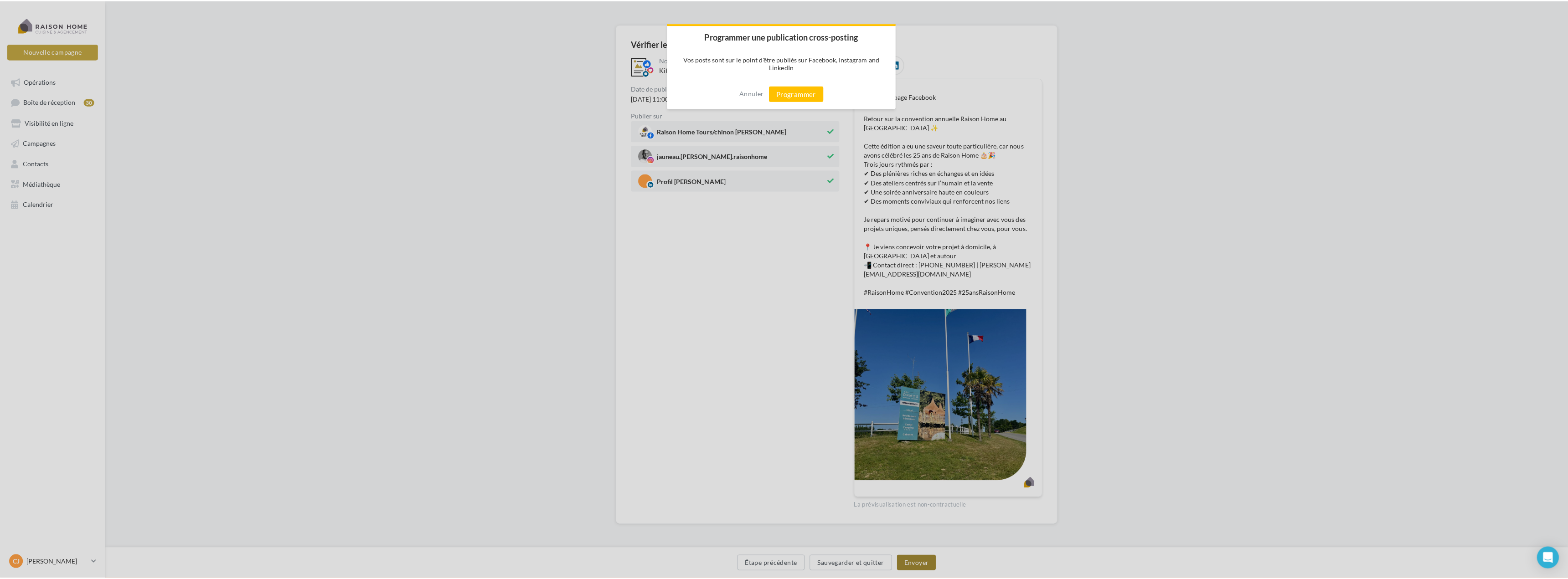
scroll to position [48, 0]
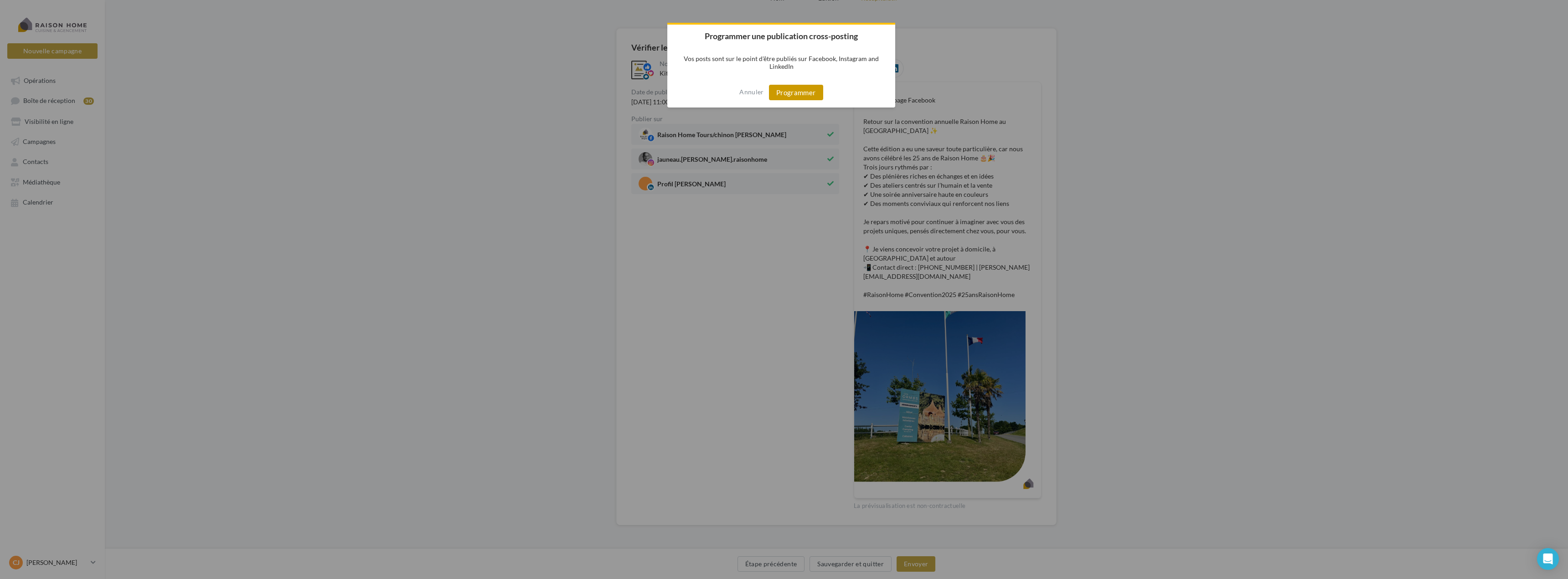
click at [797, 98] on button "Programmer" at bounding box center [796, 92] width 54 height 15
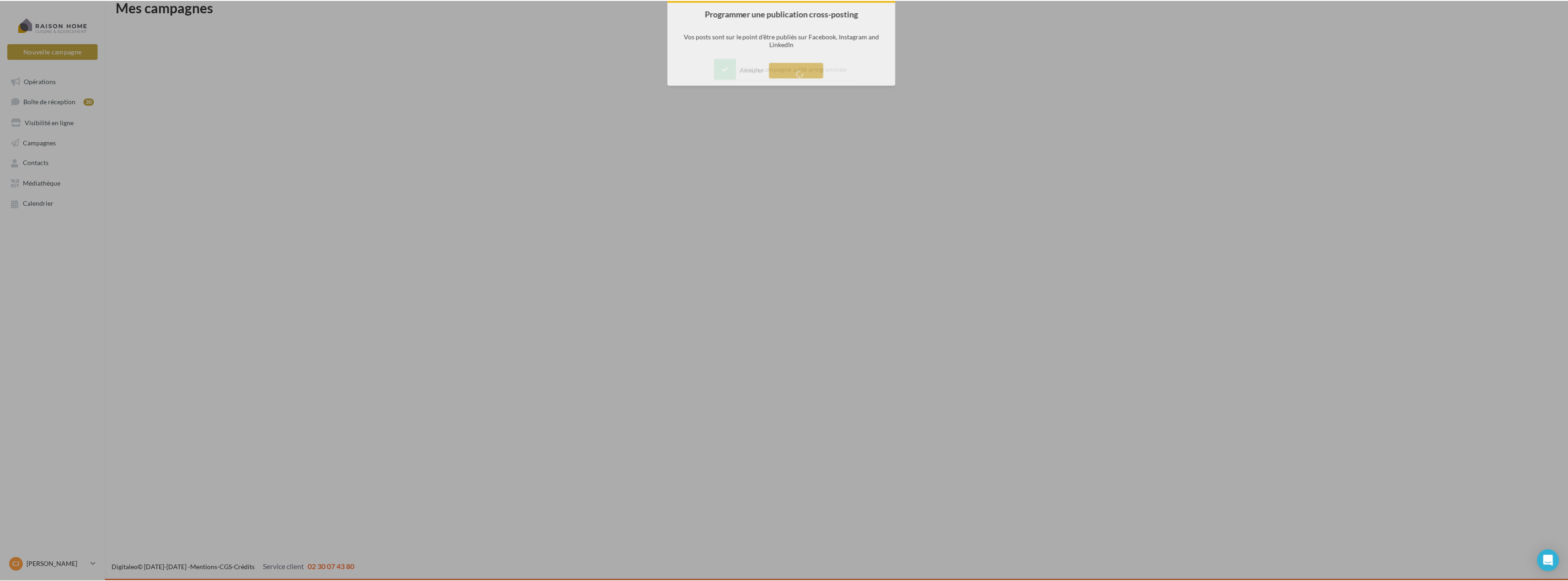
scroll to position [15, 0]
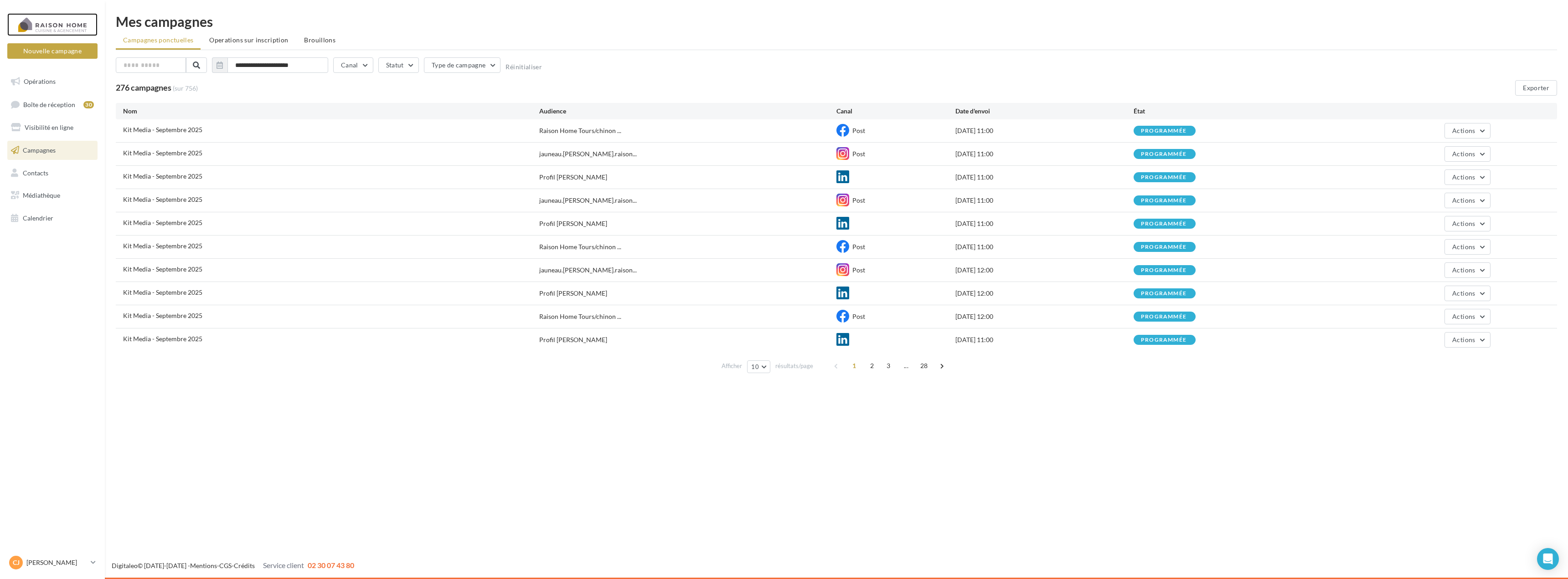
click at [49, 20] on div at bounding box center [52, 24] width 73 height 23
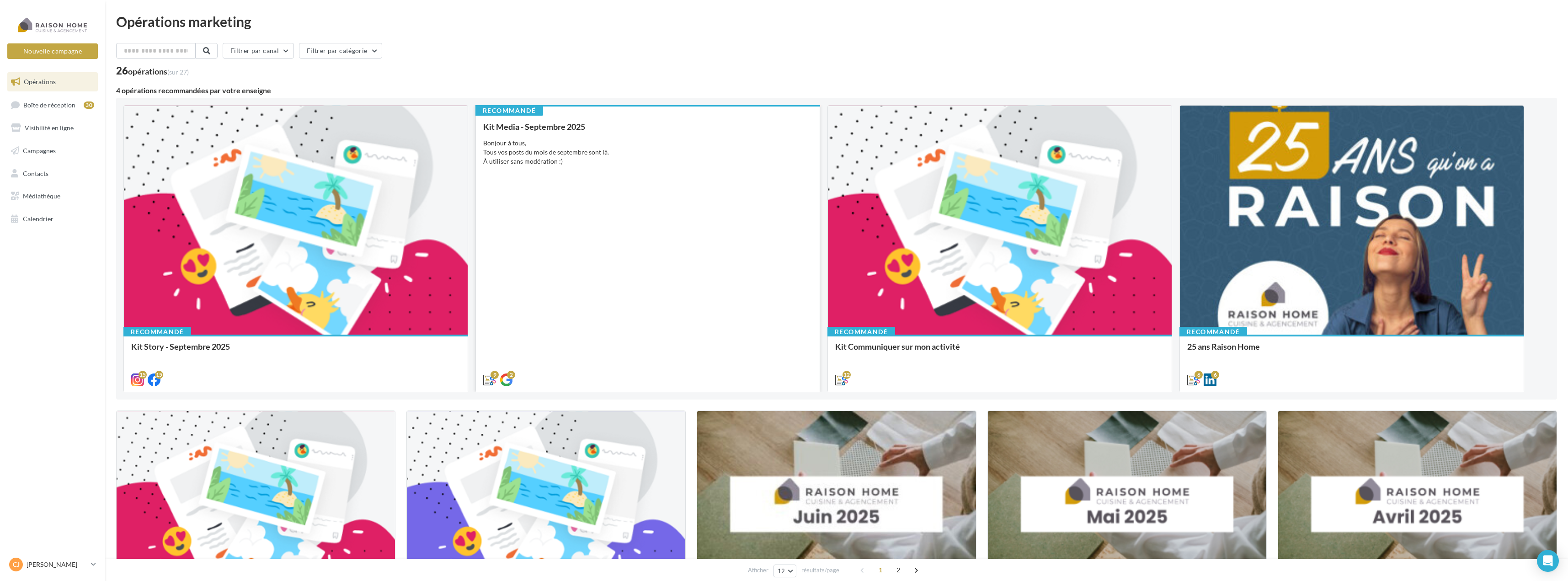
click at [609, 188] on div "Kit Media - Septembre 2025 Bonjour à tous, Tous vos posts du mois de septembre …" at bounding box center [648, 253] width 329 height 261
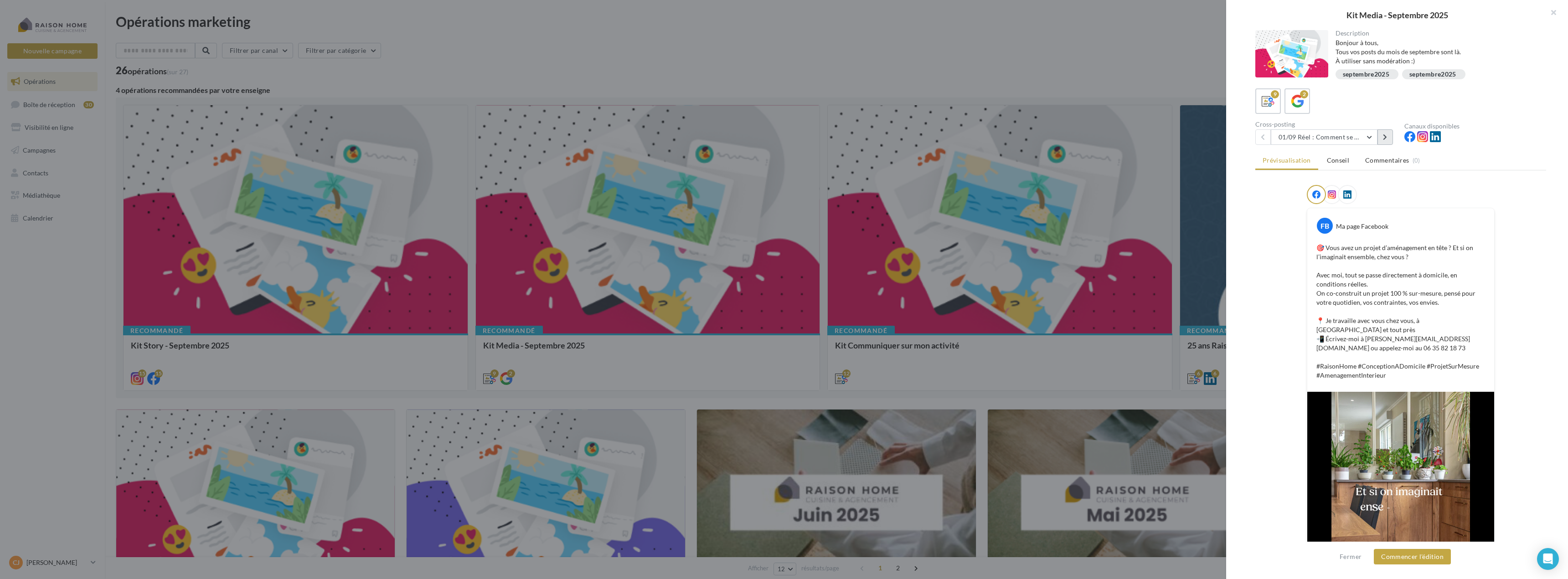
click at [1390, 136] on button at bounding box center [1385, 137] width 15 height 15
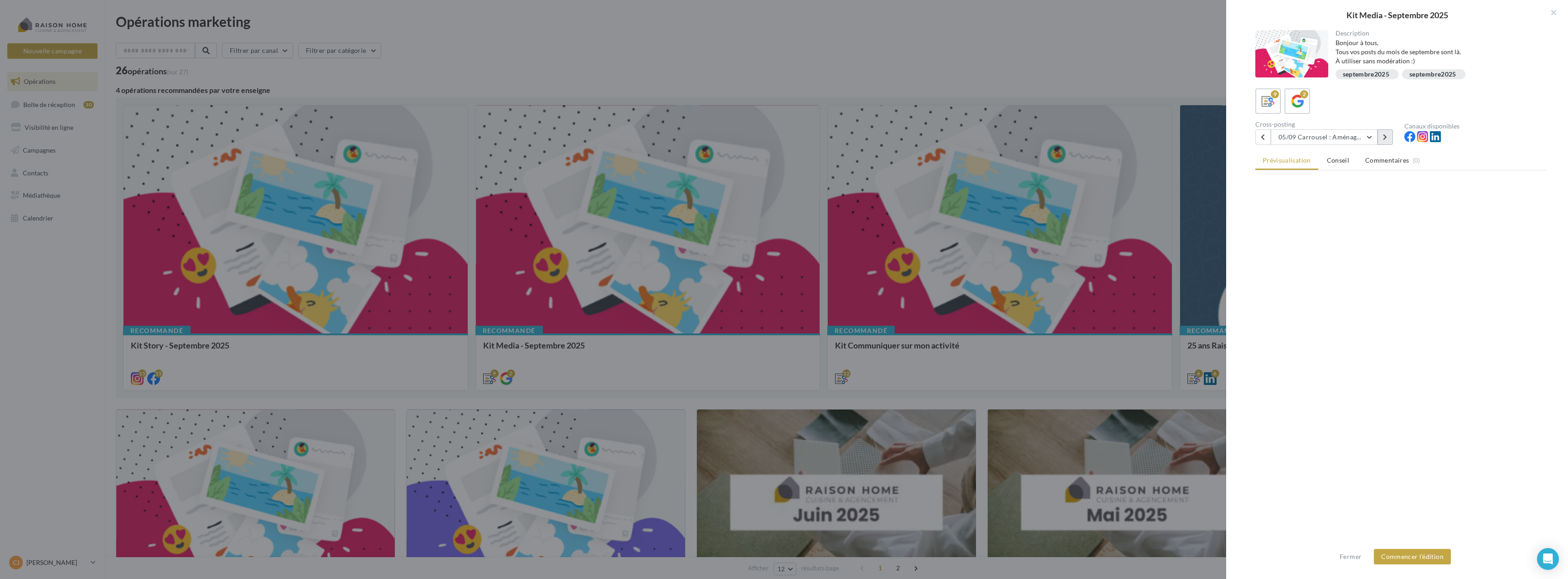
click at [1390, 136] on button at bounding box center [1385, 137] width 15 height 15
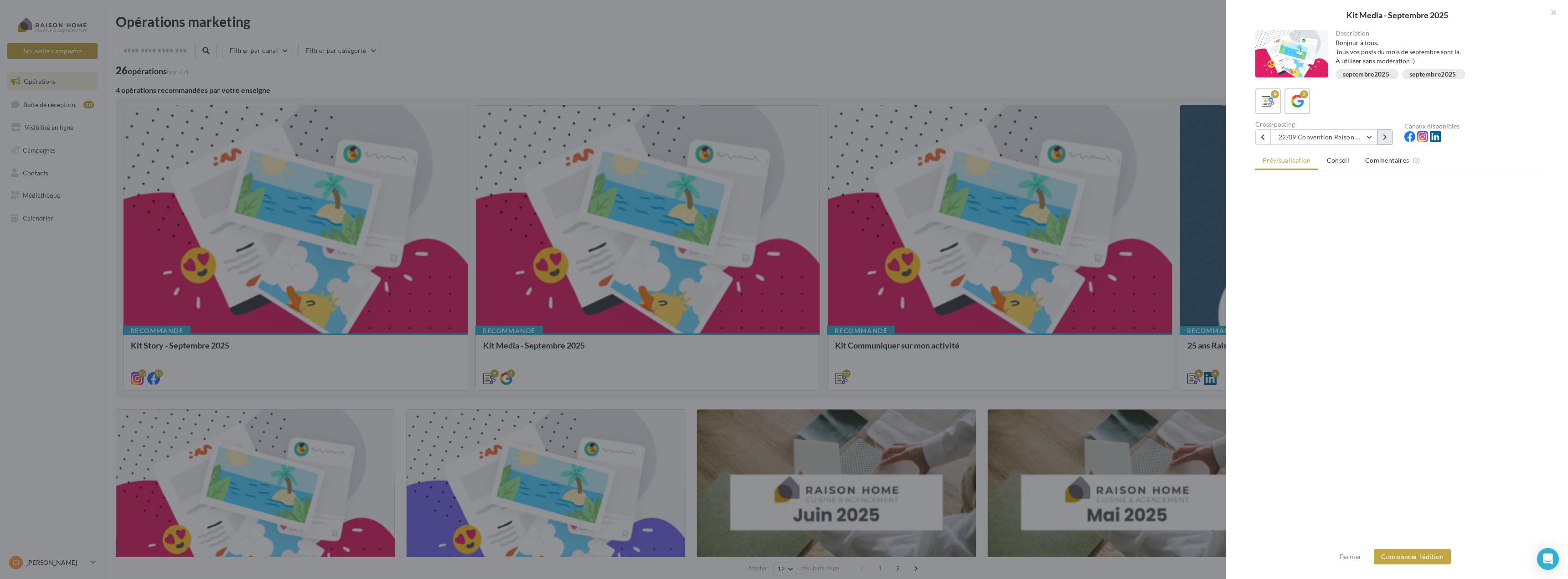
click at [1390, 136] on button at bounding box center [1385, 137] width 15 height 15
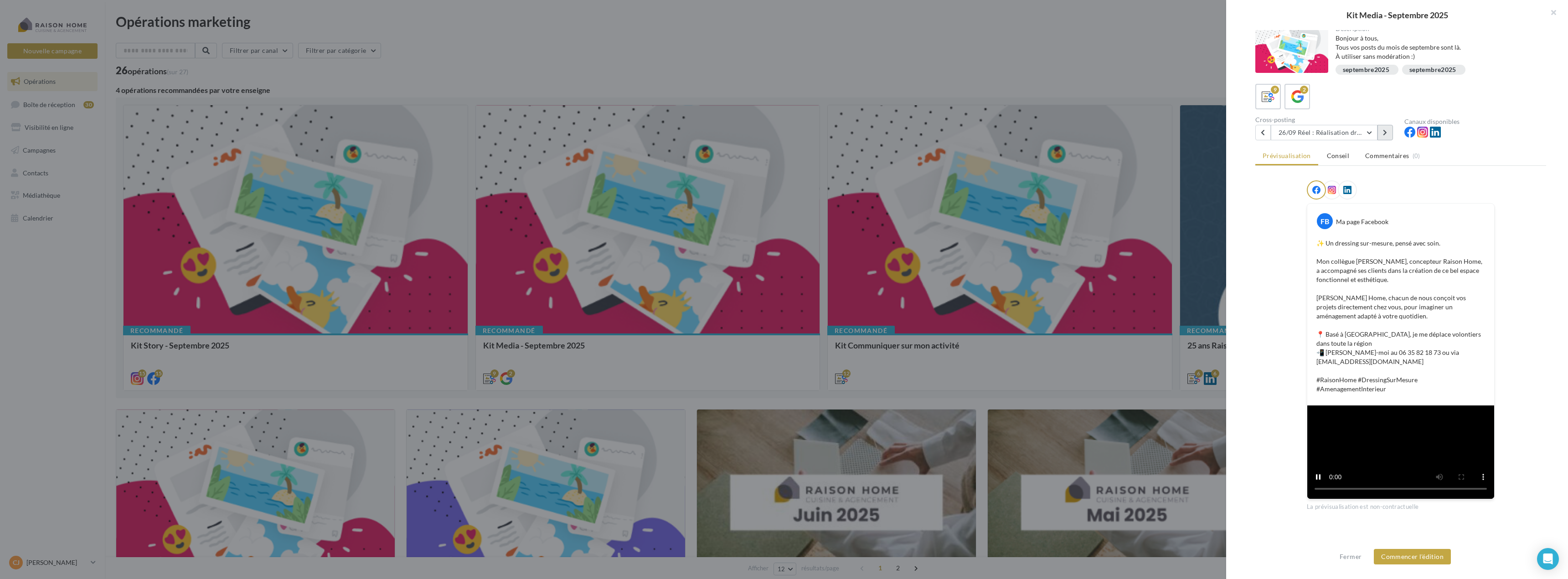
scroll to position [119, 0]
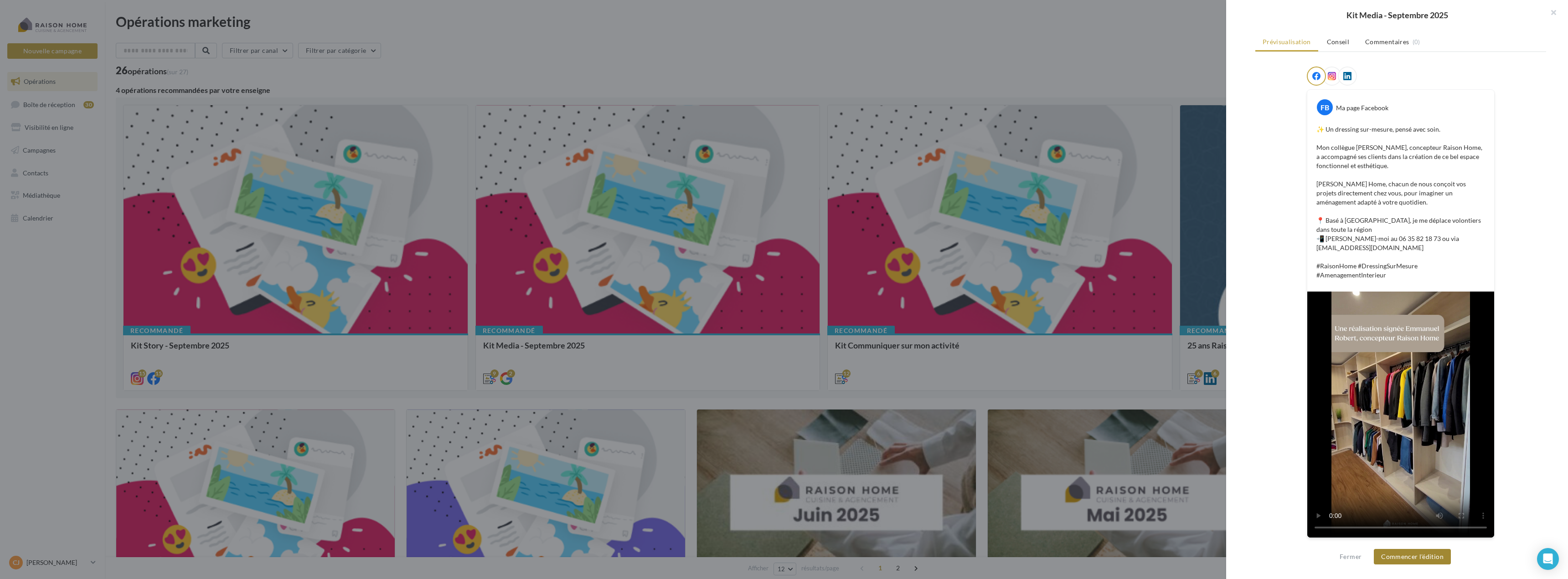
click at [1423, 559] on button "Commencer l'édition" at bounding box center [1412, 556] width 77 height 15
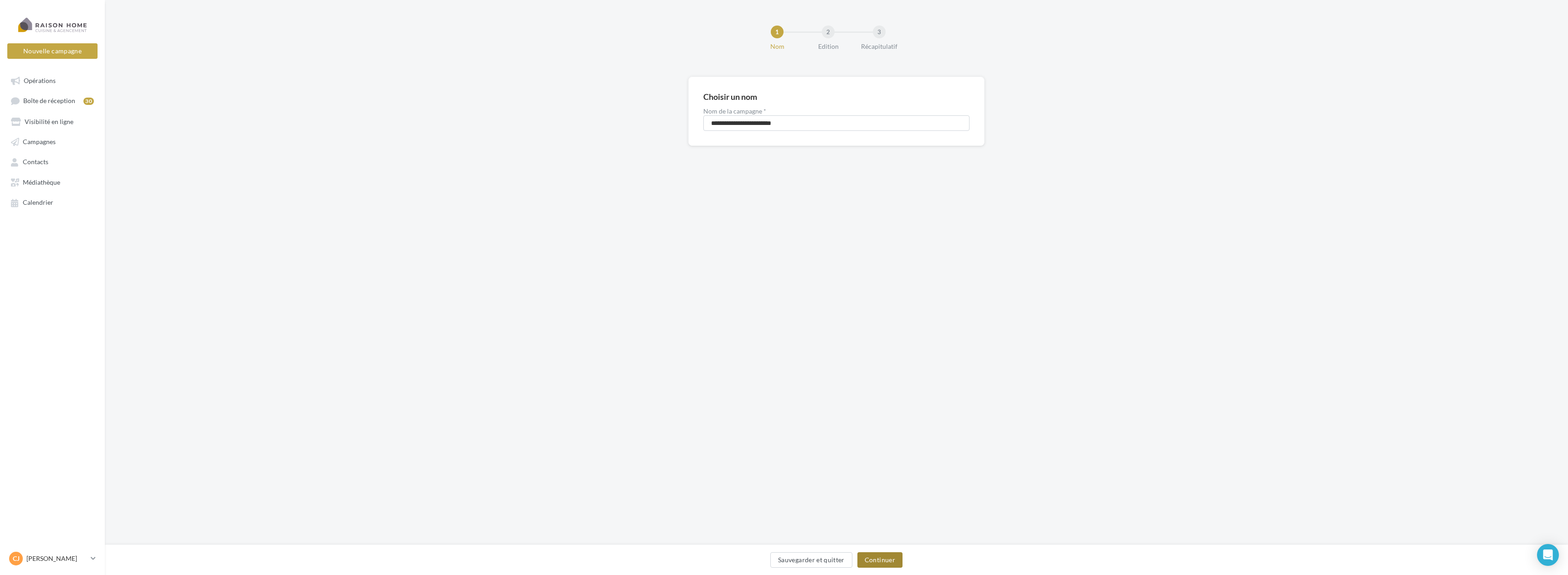
click at [880, 566] on button "Continuer" at bounding box center [880, 560] width 45 height 15
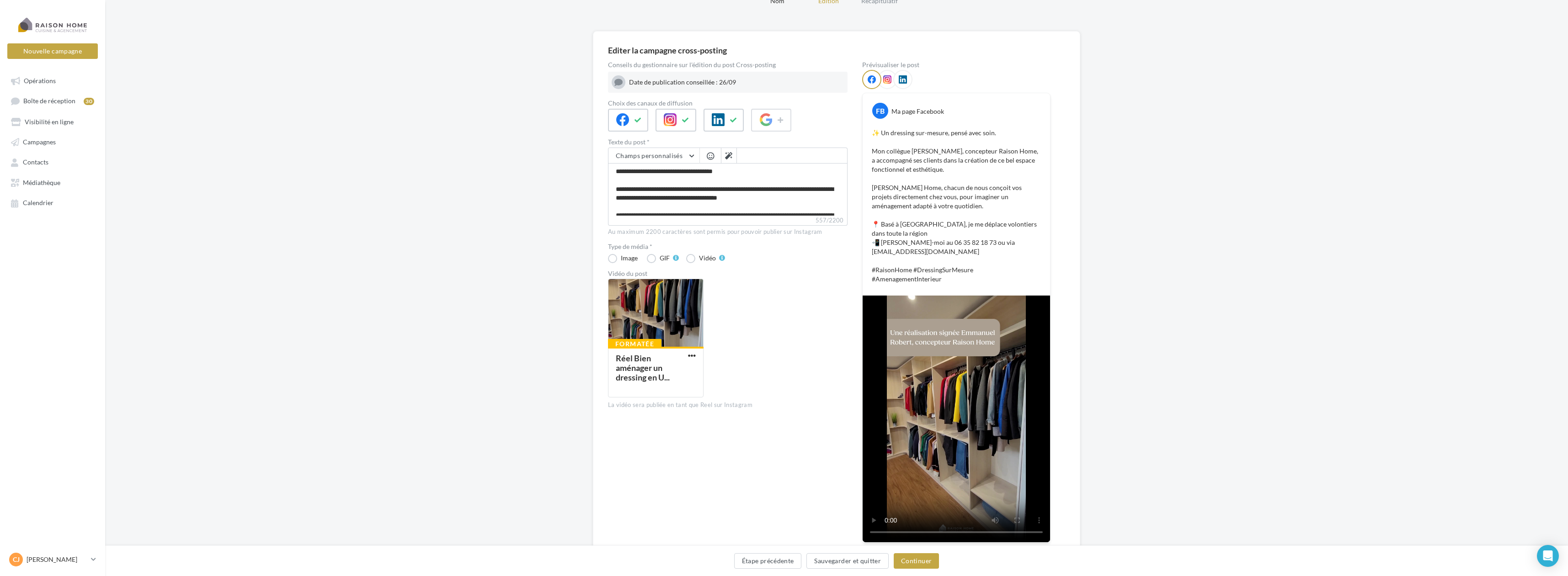
scroll to position [92, 0]
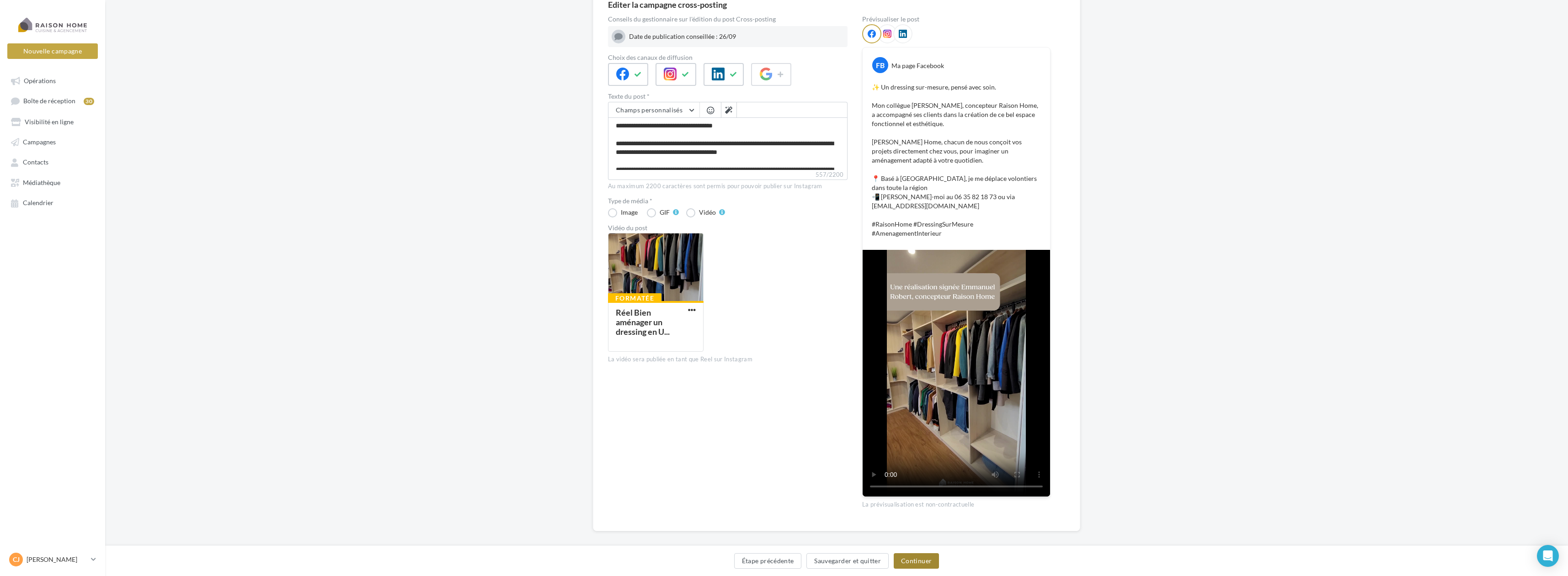
click at [922, 561] on button "Continuer" at bounding box center [916, 561] width 45 height 15
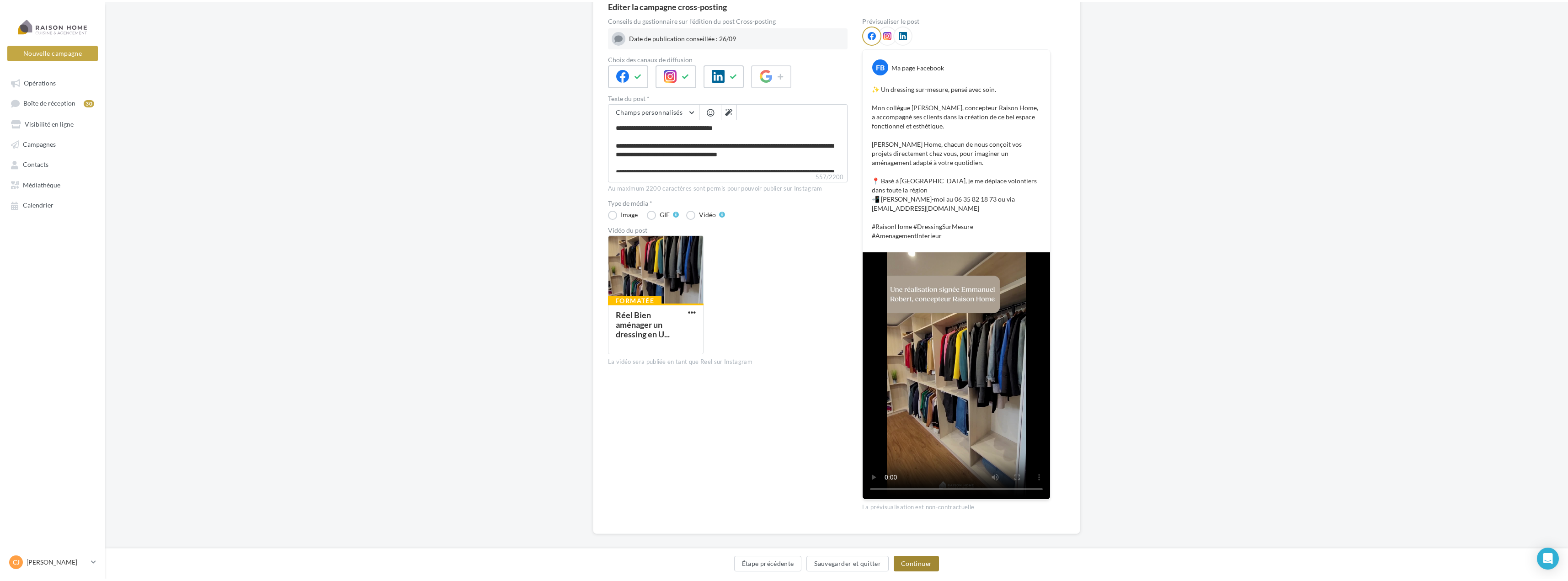
scroll to position [0, 0]
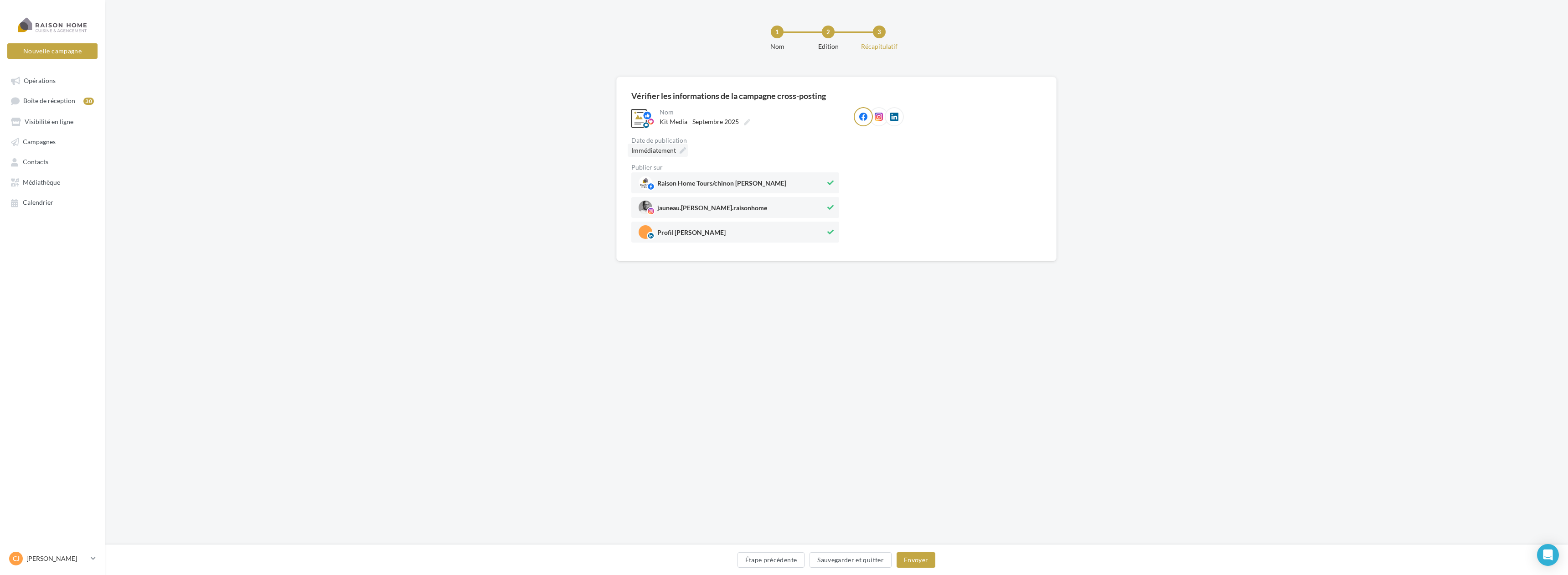
click at [682, 146] on div "Immédiatement" at bounding box center [657, 150] width 60 height 13
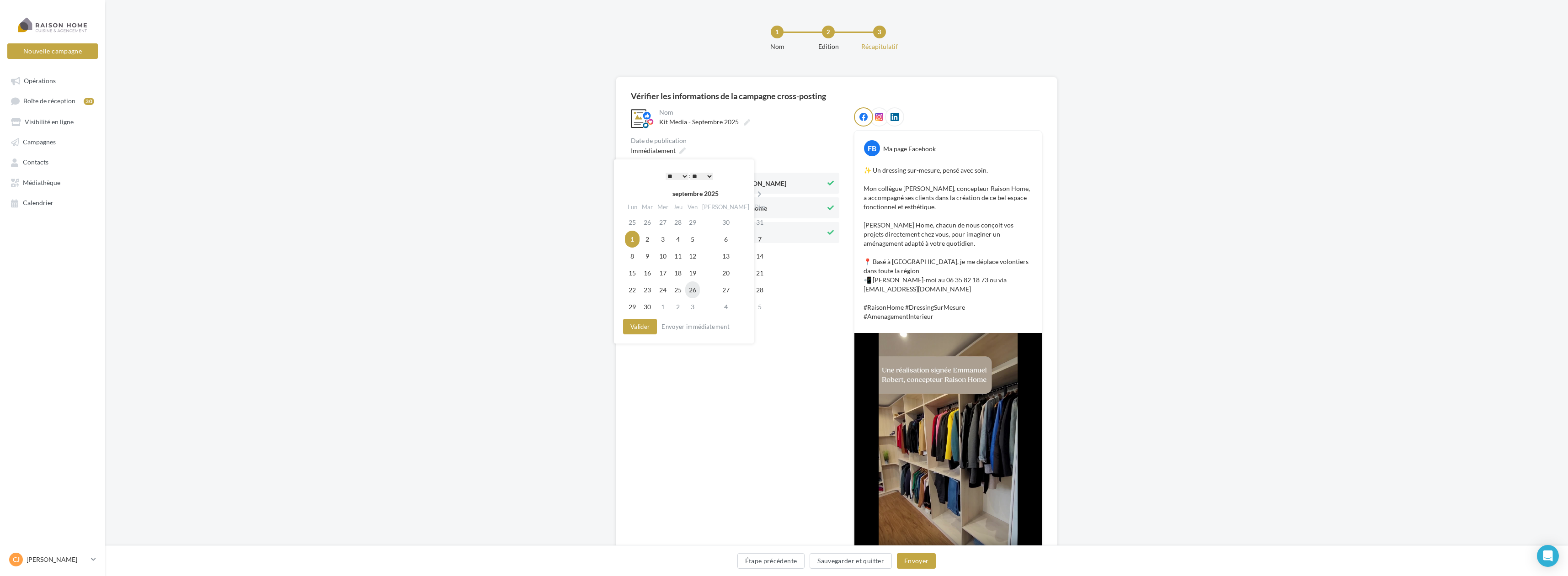
click at [699, 290] on td "26" at bounding box center [693, 290] width 15 height 17
click at [678, 174] on select "* * * * * * * * * * ** ** ** ** ** ** ** ** ** ** ** ** ** **" at bounding box center [674, 176] width 23 height 7
click at [638, 327] on button "Valider" at bounding box center [637, 326] width 34 height 15
click at [922, 559] on button "Envoyer" at bounding box center [916, 561] width 39 height 15
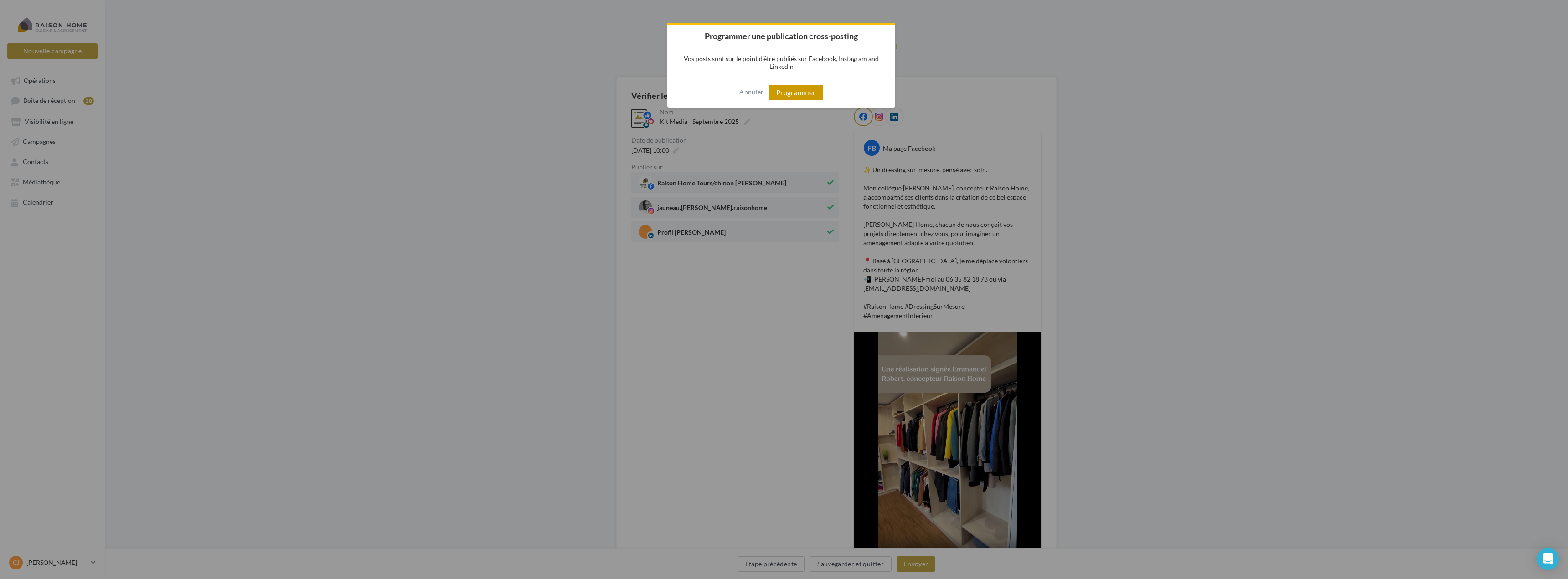
click at [803, 88] on button "Programmer" at bounding box center [796, 92] width 54 height 15
